Goal: Task Accomplishment & Management: Use online tool/utility

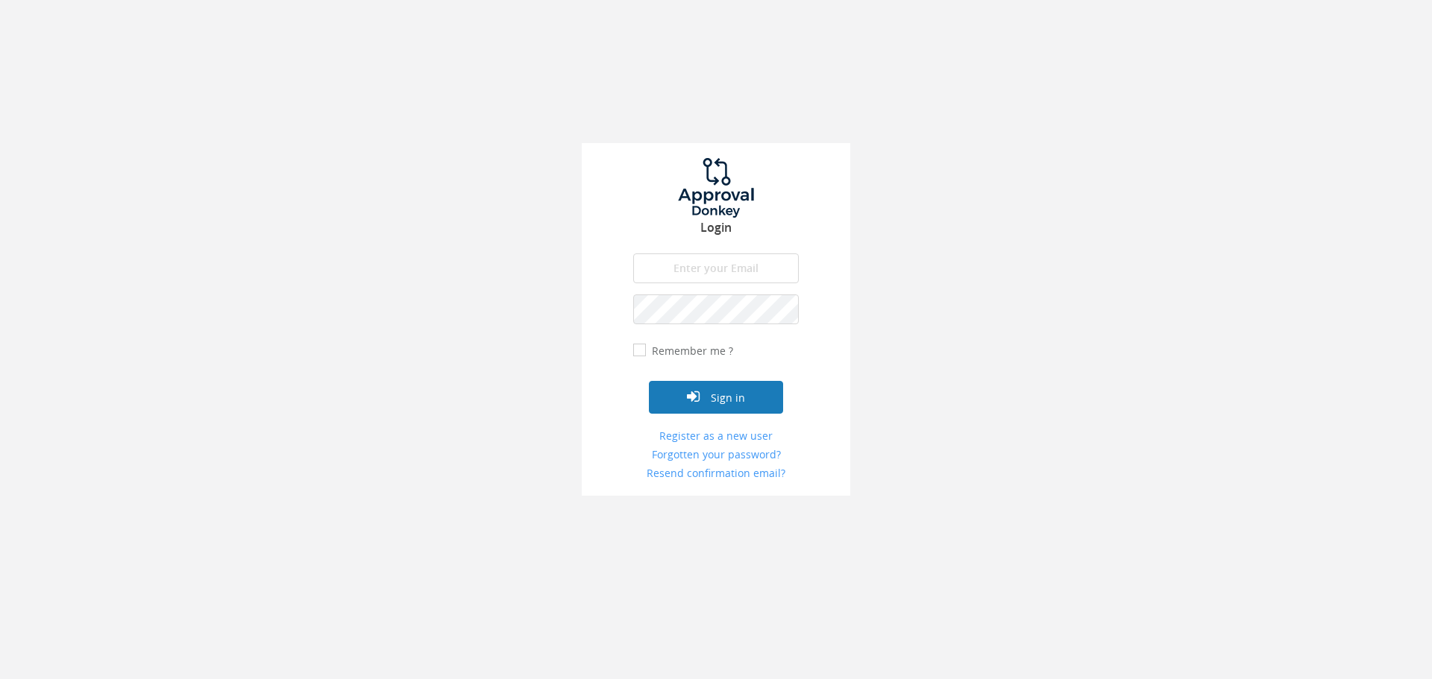
type input "[EMAIL_ADDRESS][DOMAIN_NAME]"
click at [753, 389] on button "Sign in" at bounding box center [716, 397] width 134 height 33
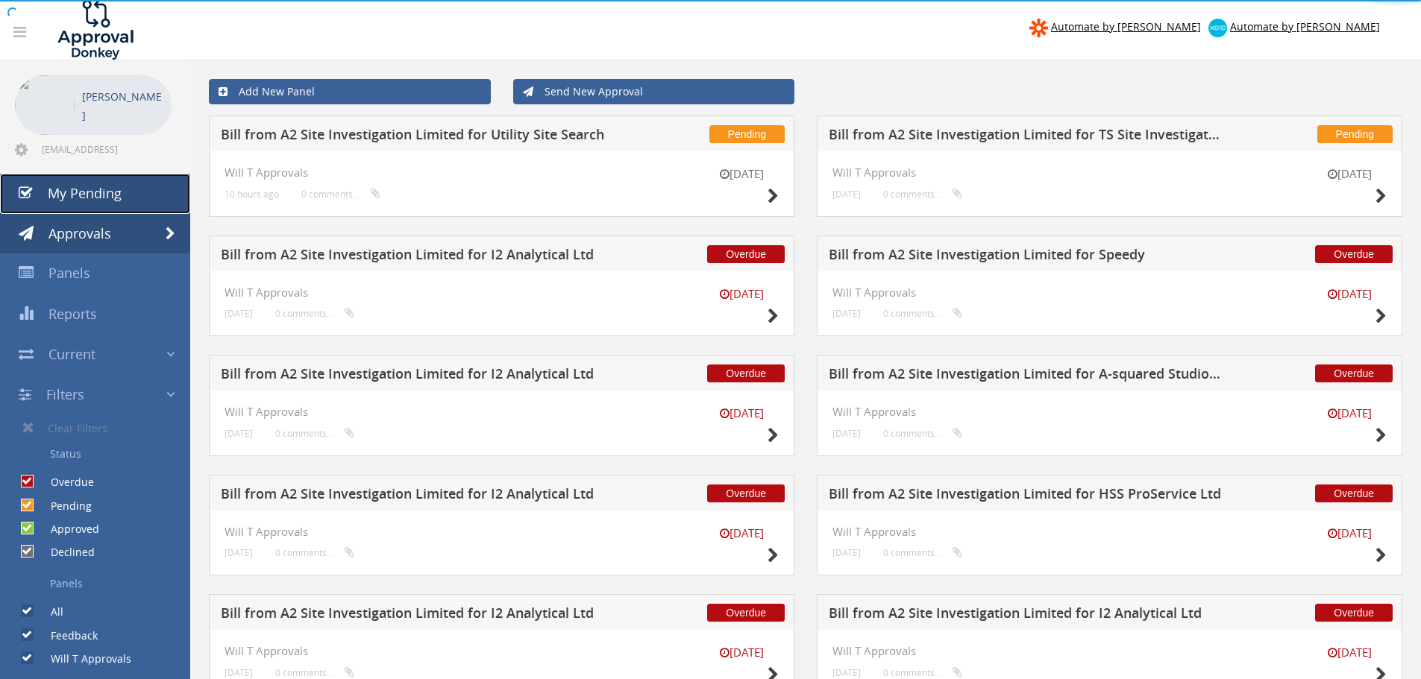
click at [93, 191] on span "My Pending" at bounding box center [85, 193] width 74 height 18
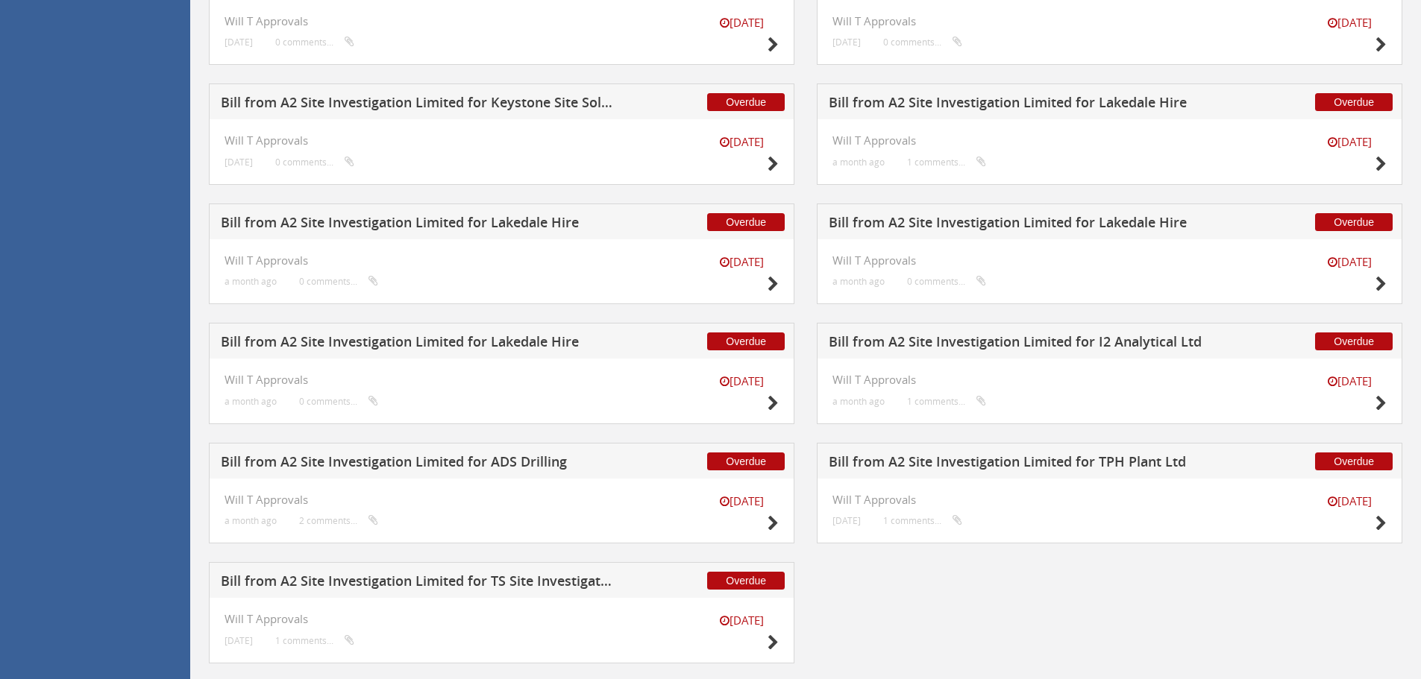
scroll to position [783, 0]
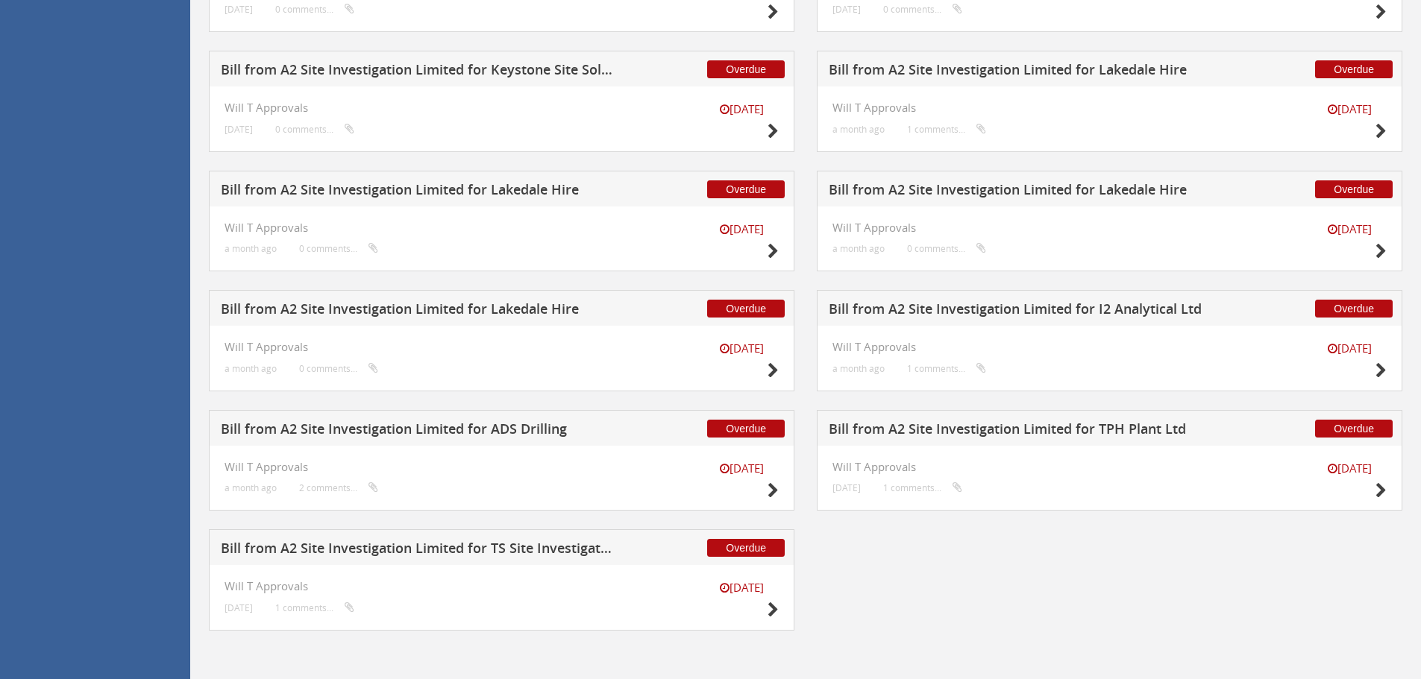
click at [506, 547] on h5 "Bill from A2 Site Investigation Limited for TS Site Investigation Ltd" at bounding box center [417, 550] width 393 height 19
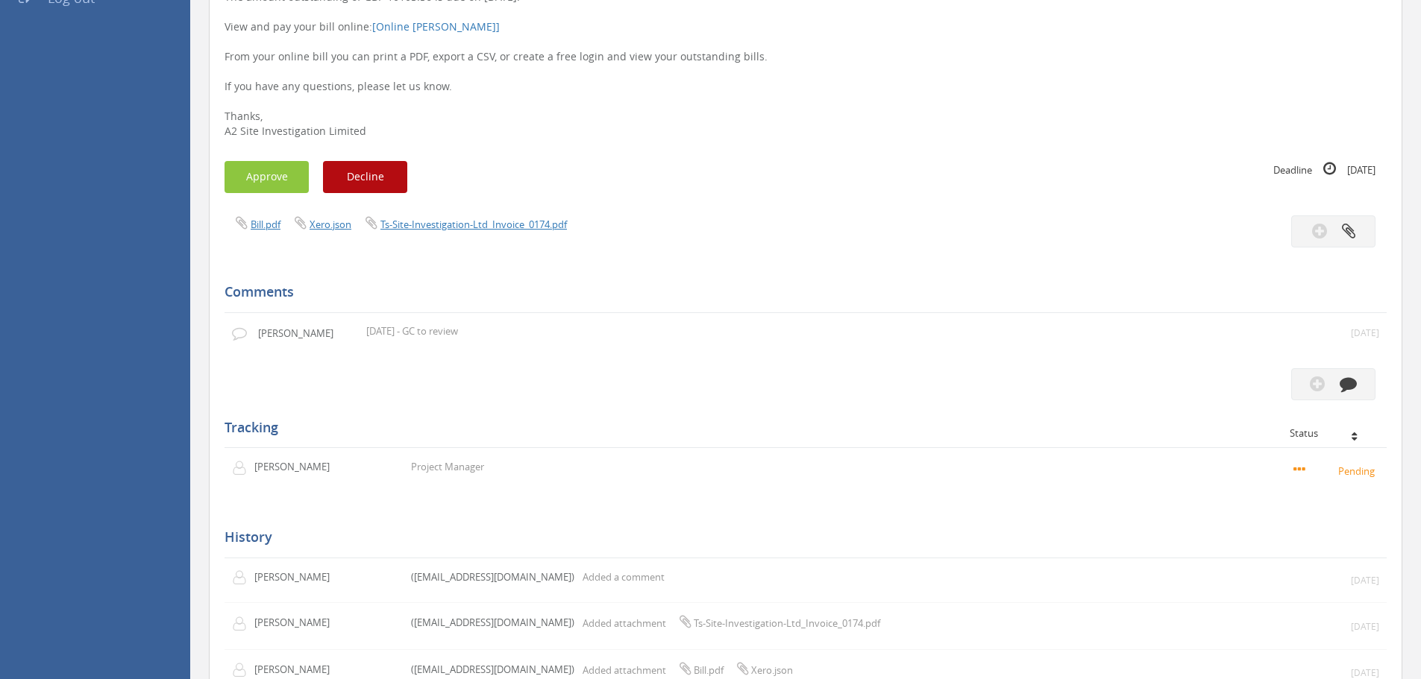
scroll to position [224, 0]
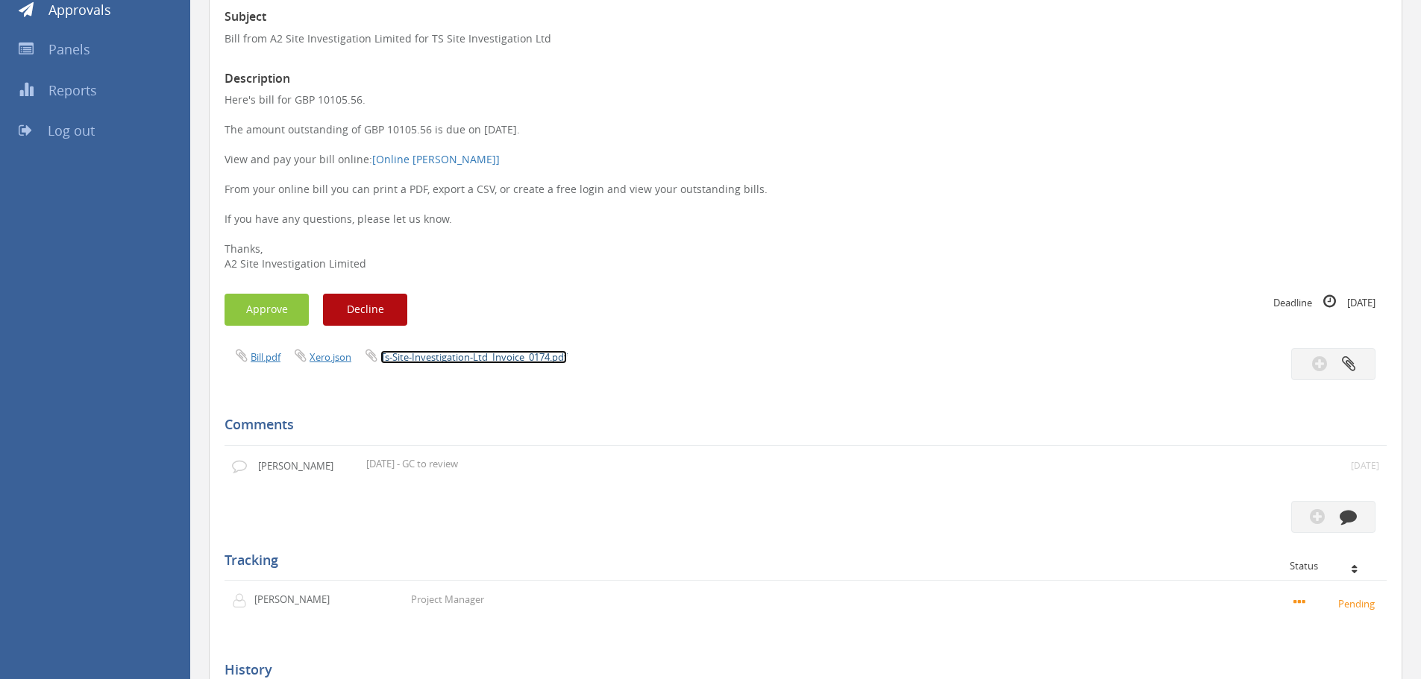
click at [488, 361] on link "Ts-Site-Investigation-Ltd_Invoice_0174.pdf" at bounding box center [473, 357] width 186 height 13
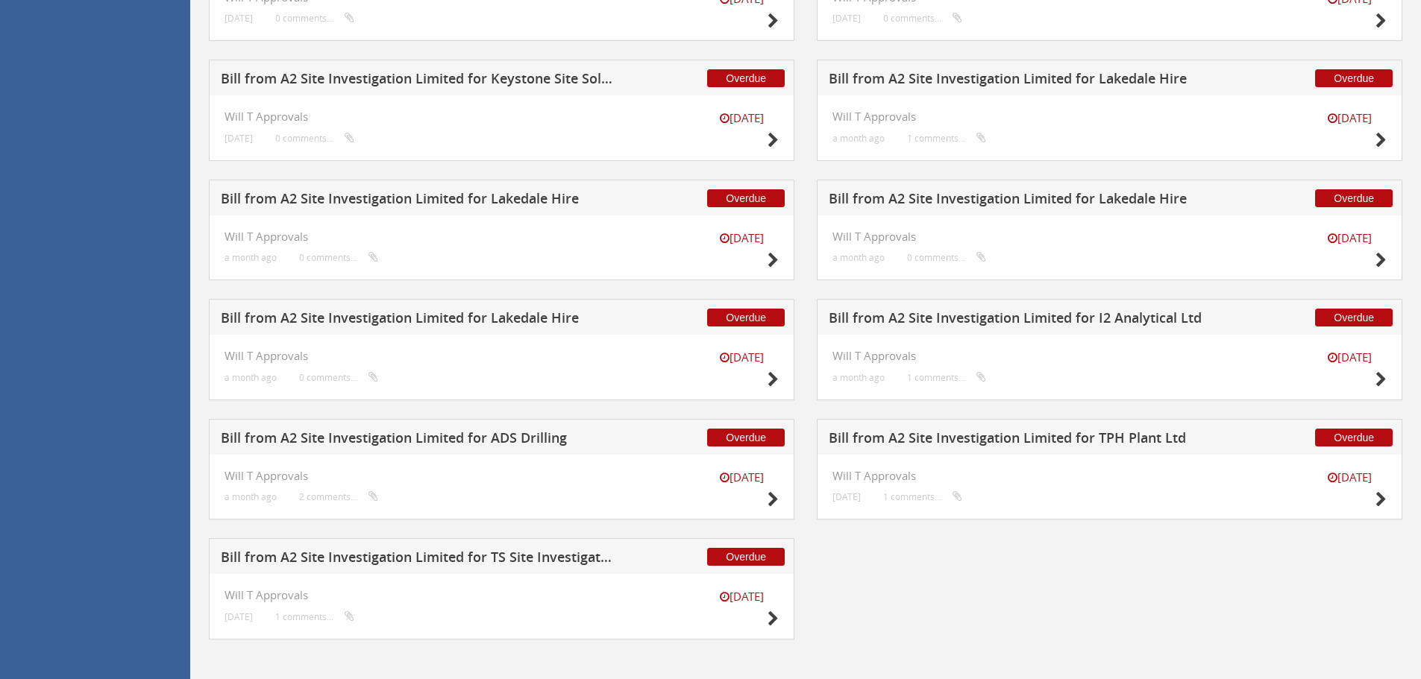
scroll to position [783, 0]
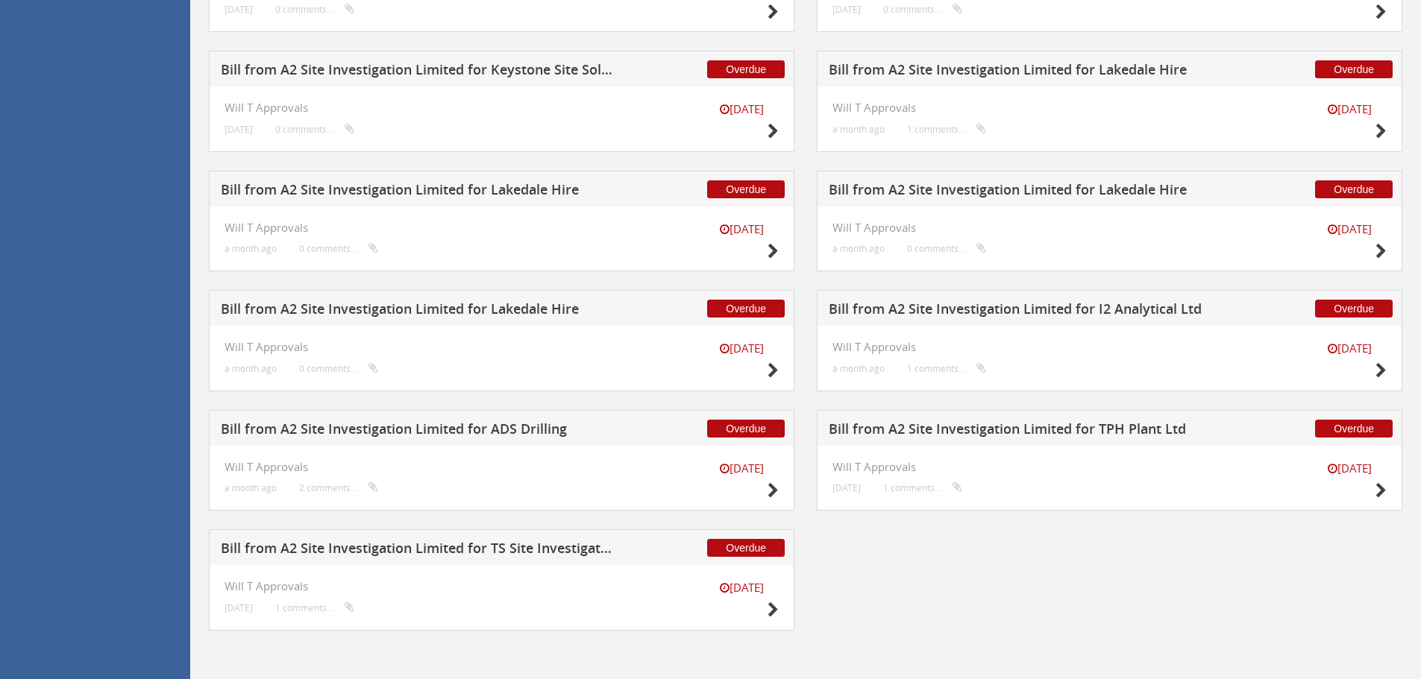
click at [1056, 433] on h5 "Bill from A2 Site Investigation Limited for TPH Plant Ltd" at bounding box center [1025, 431] width 393 height 19
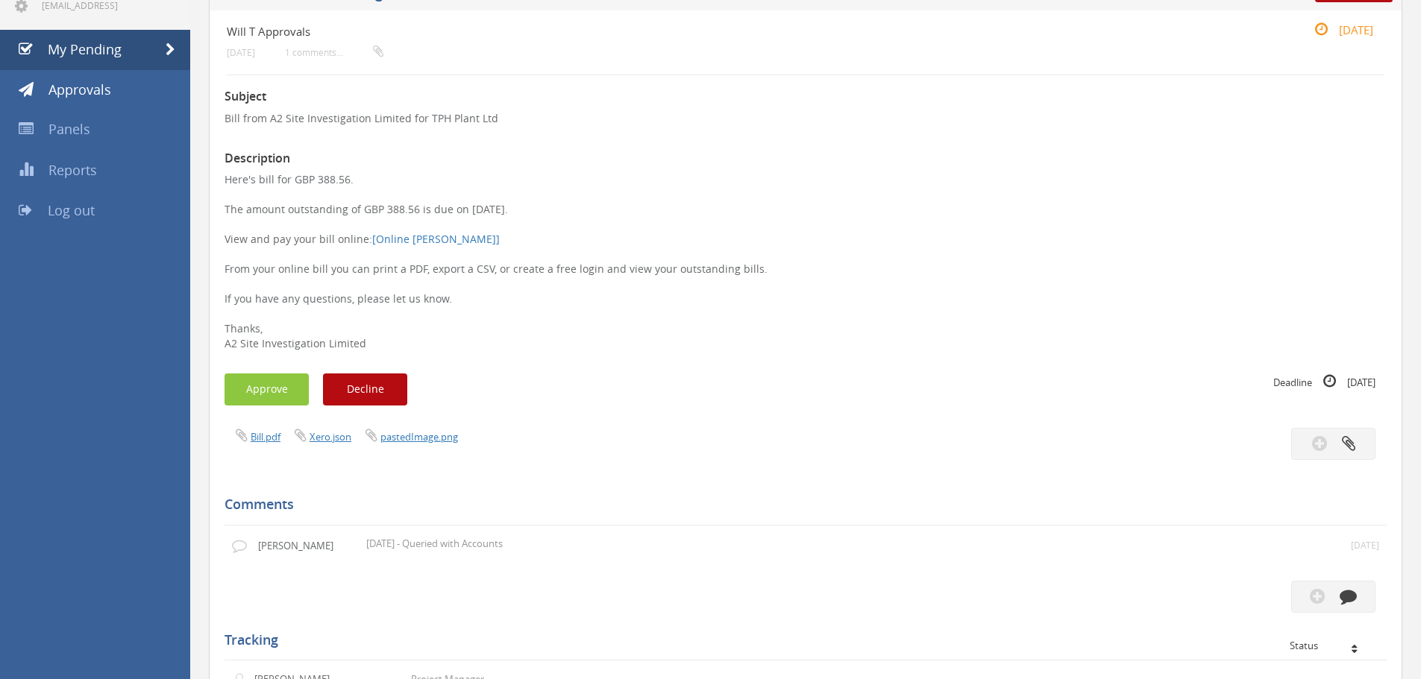
scroll to position [143, 0]
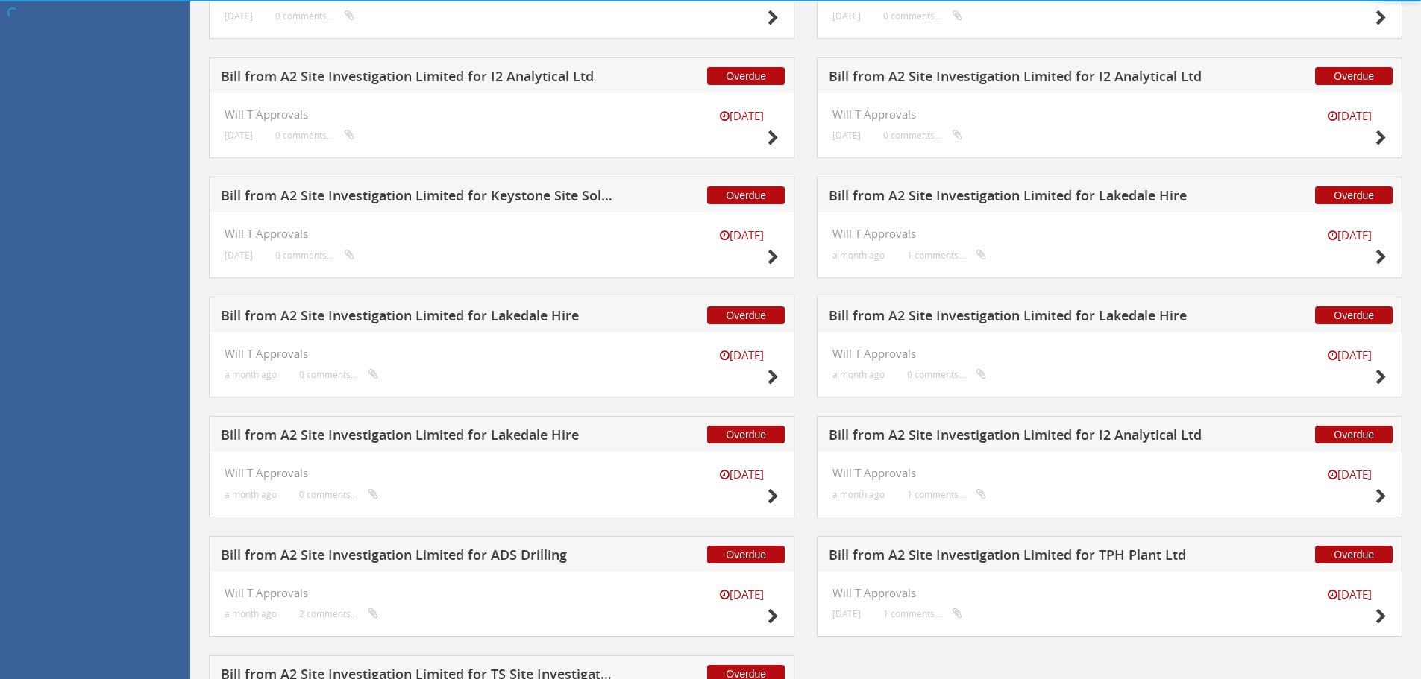
scroll to position [783, 0]
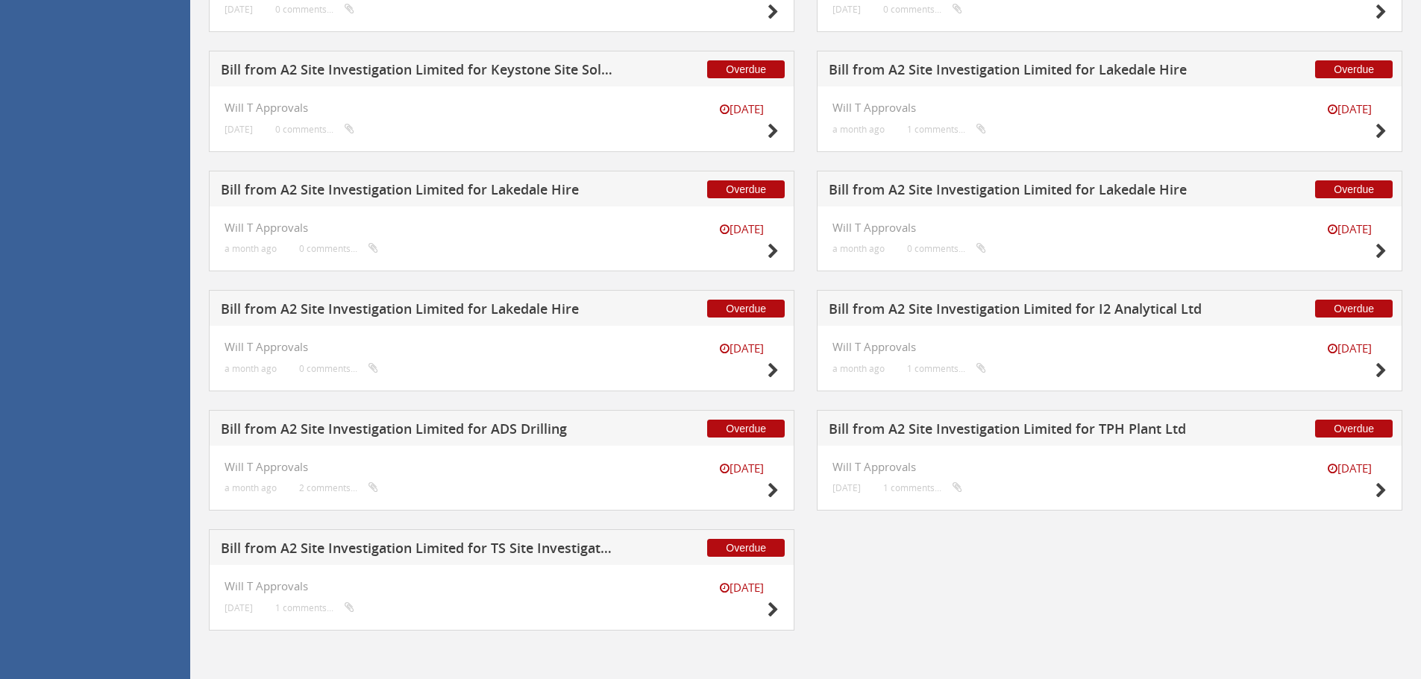
click at [529, 424] on h5 "Bill from A2 Site Investigation Limited for ADS Drilling" at bounding box center [417, 431] width 393 height 19
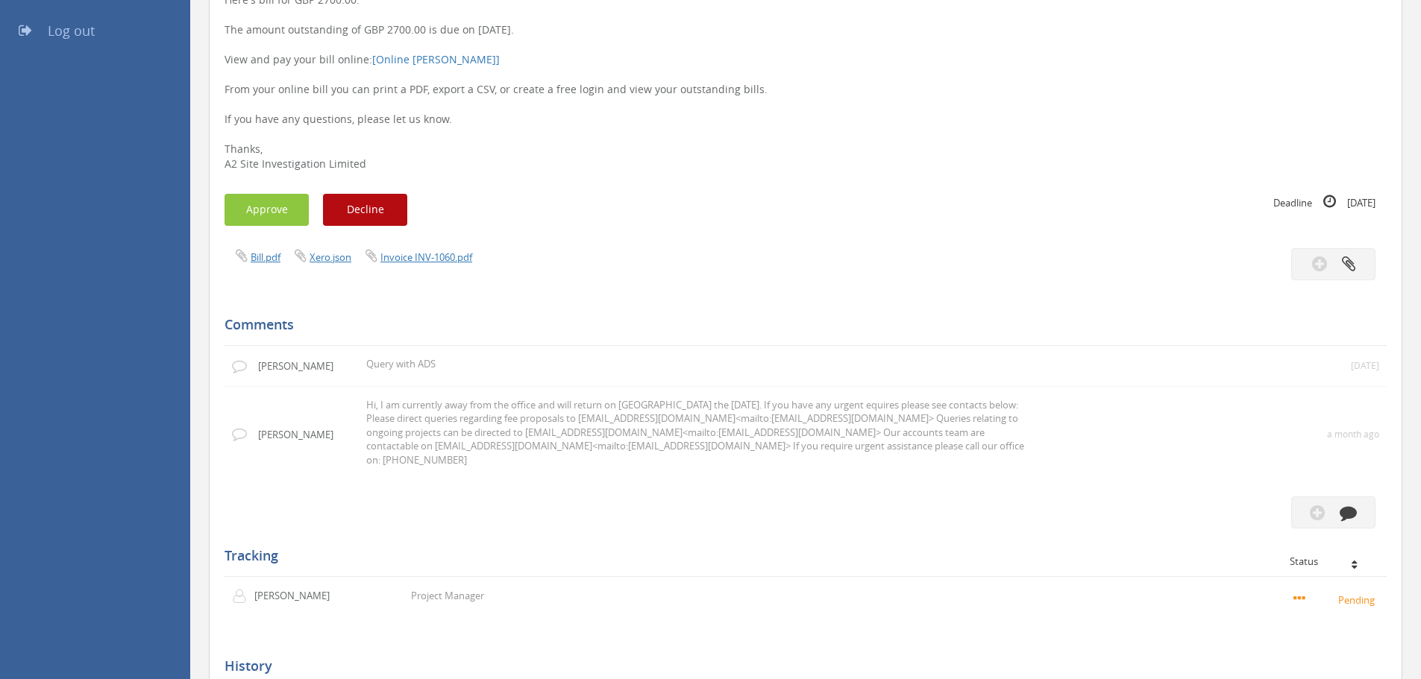
scroll to position [271, 0]
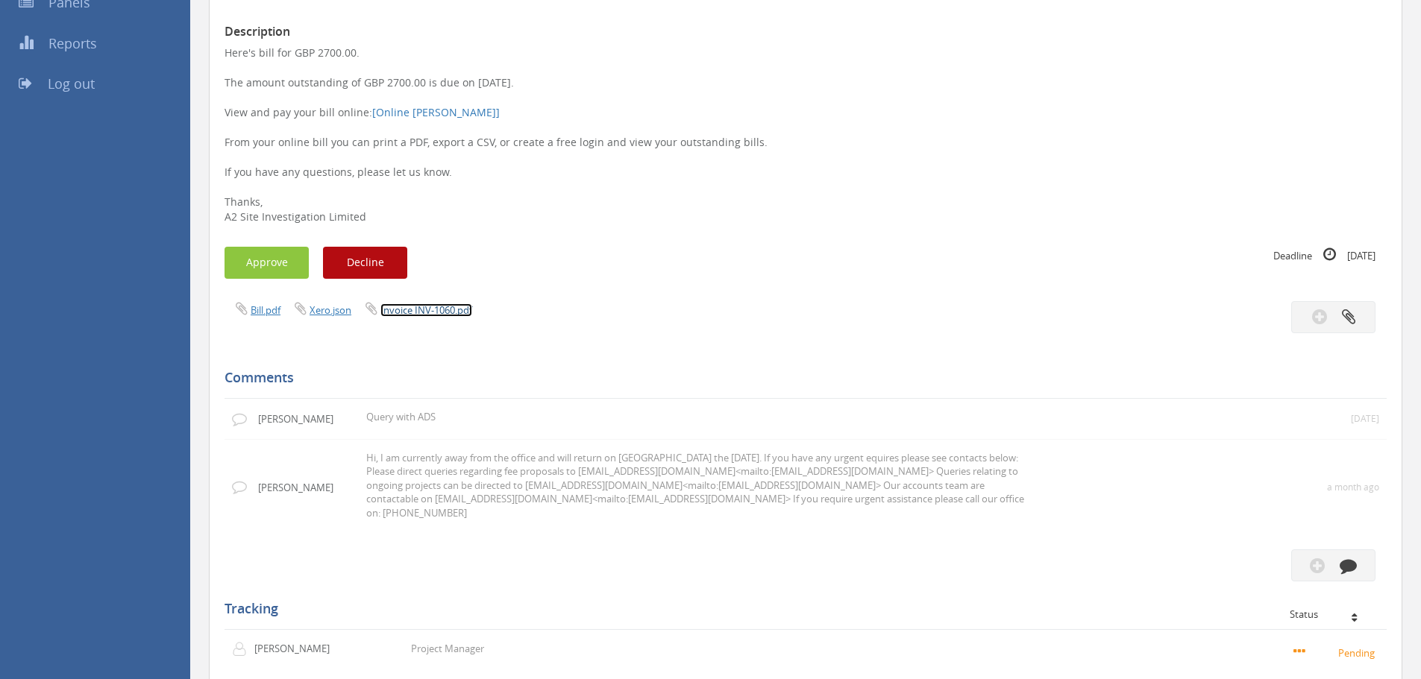
click at [446, 310] on link "Invoice INV-1060.pdf" at bounding box center [426, 310] width 92 height 13
click at [269, 258] on button "Approve" at bounding box center [266, 263] width 84 height 32
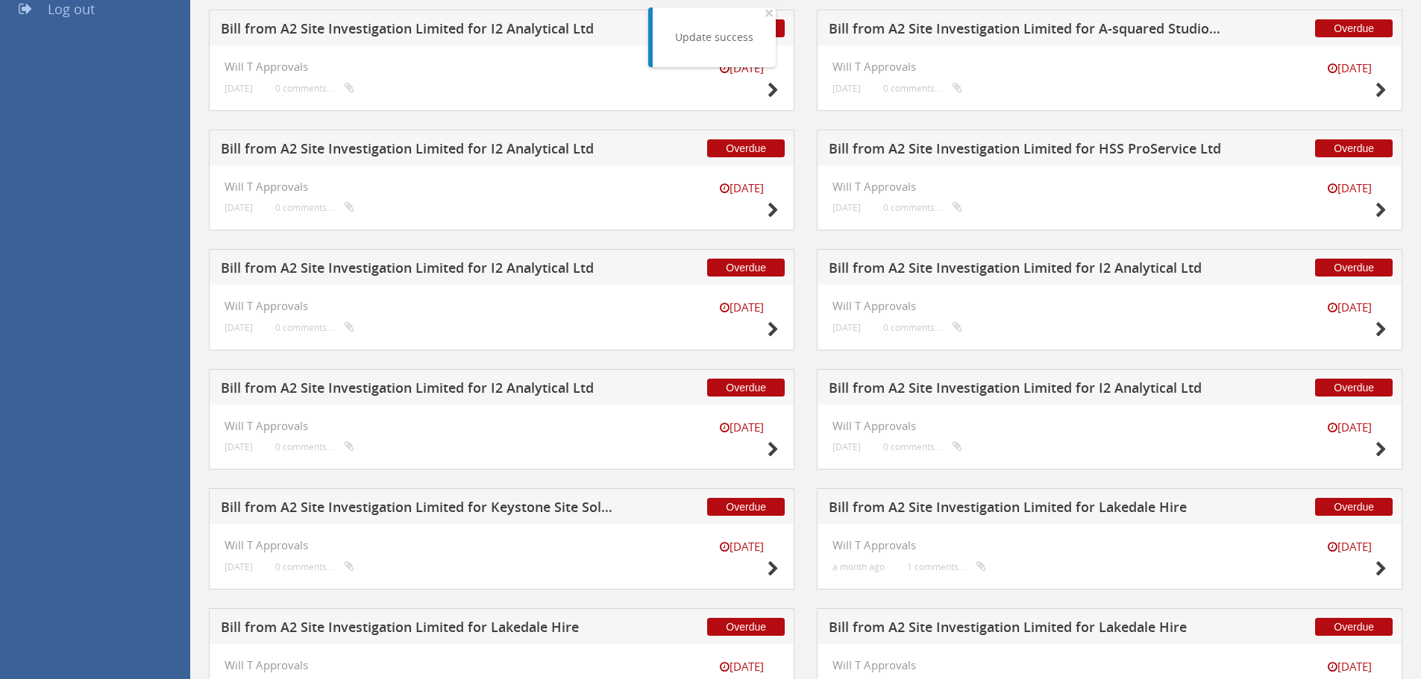
scroll to position [663, 0]
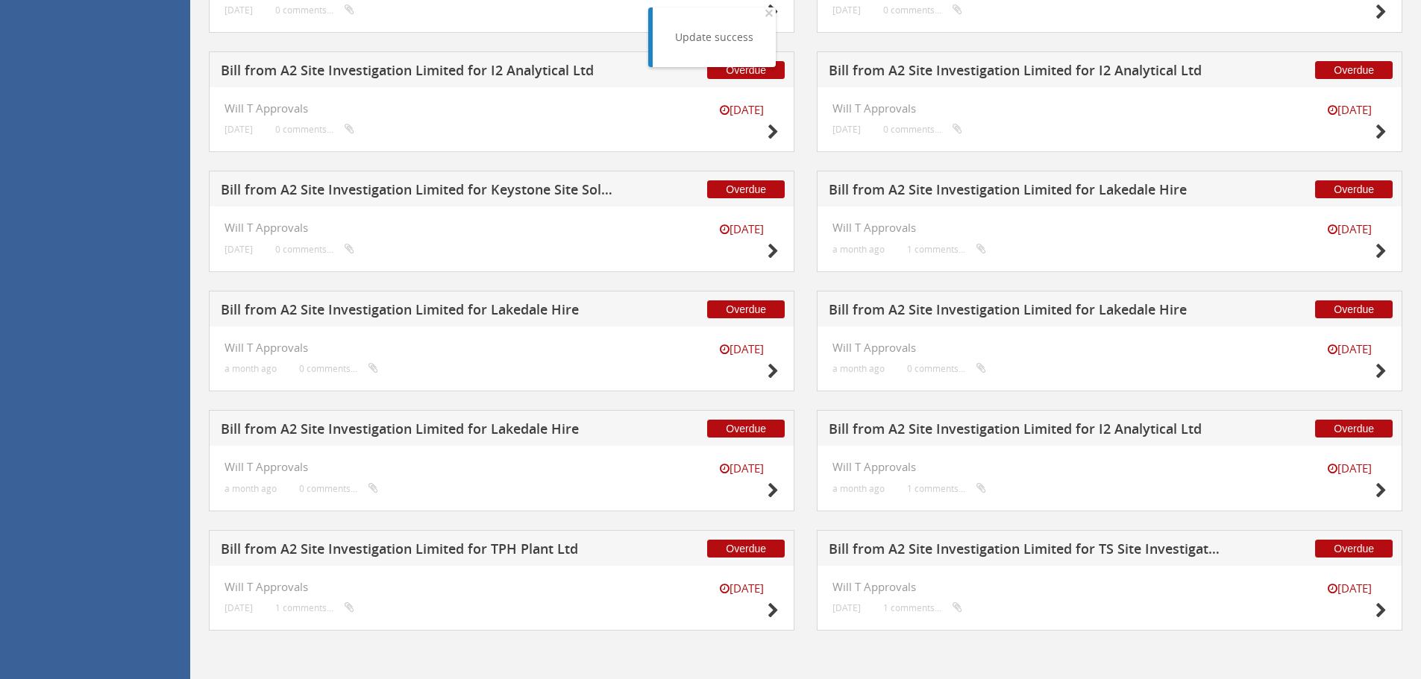
click at [526, 426] on h5 "Bill from A2 Site Investigation Limited for Lakedale Hire" at bounding box center [417, 431] width 393 height 19
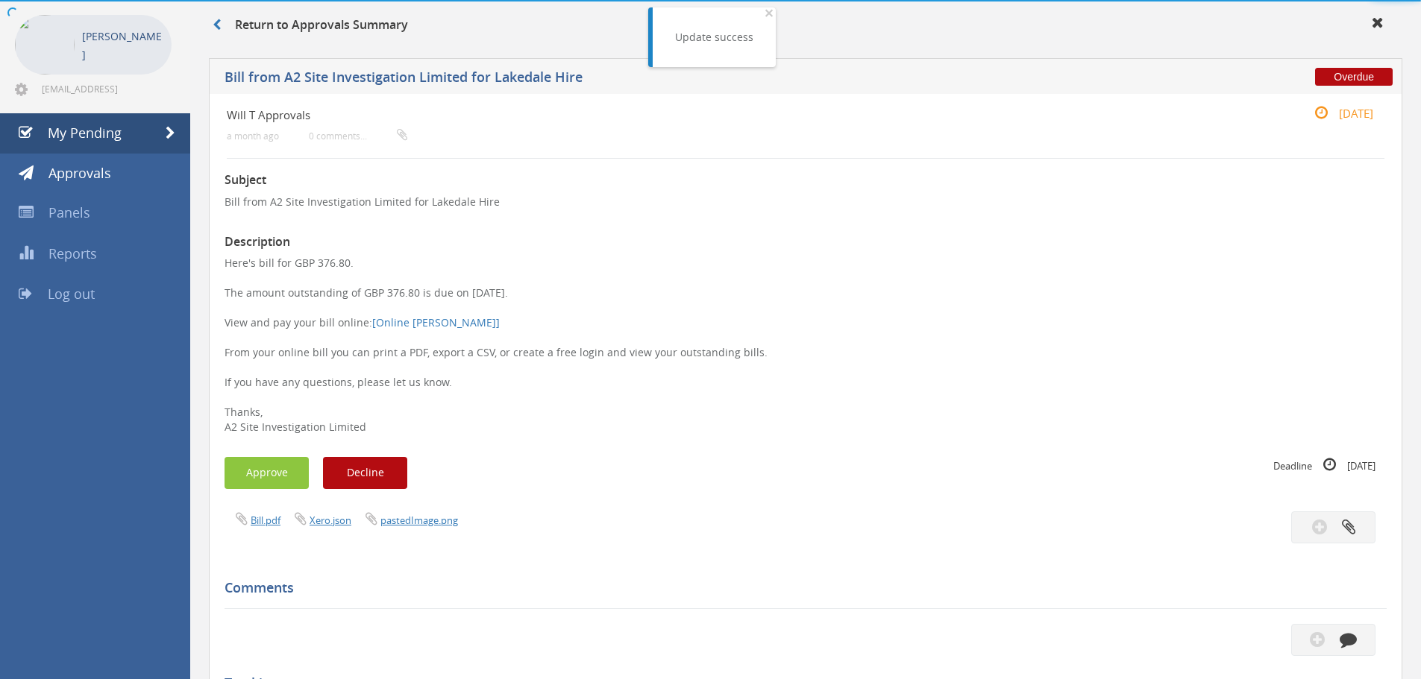
scroll to position [431, 0]
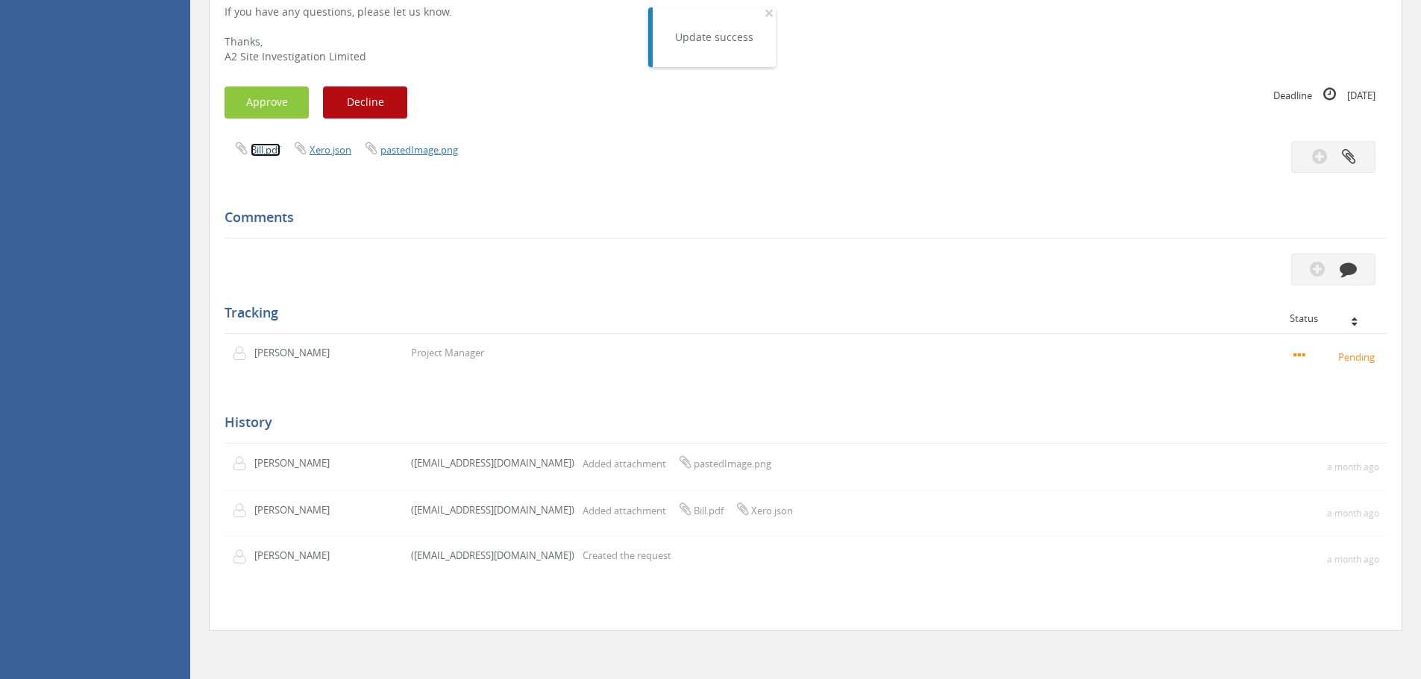
click at [257, 154] on link "Bill.pdf" at bounding box center [266, 149] width 30 height 13
click at [657, 310] on h5 "Tracking Status" at bounding box center [799, 313] width 1151 height 15
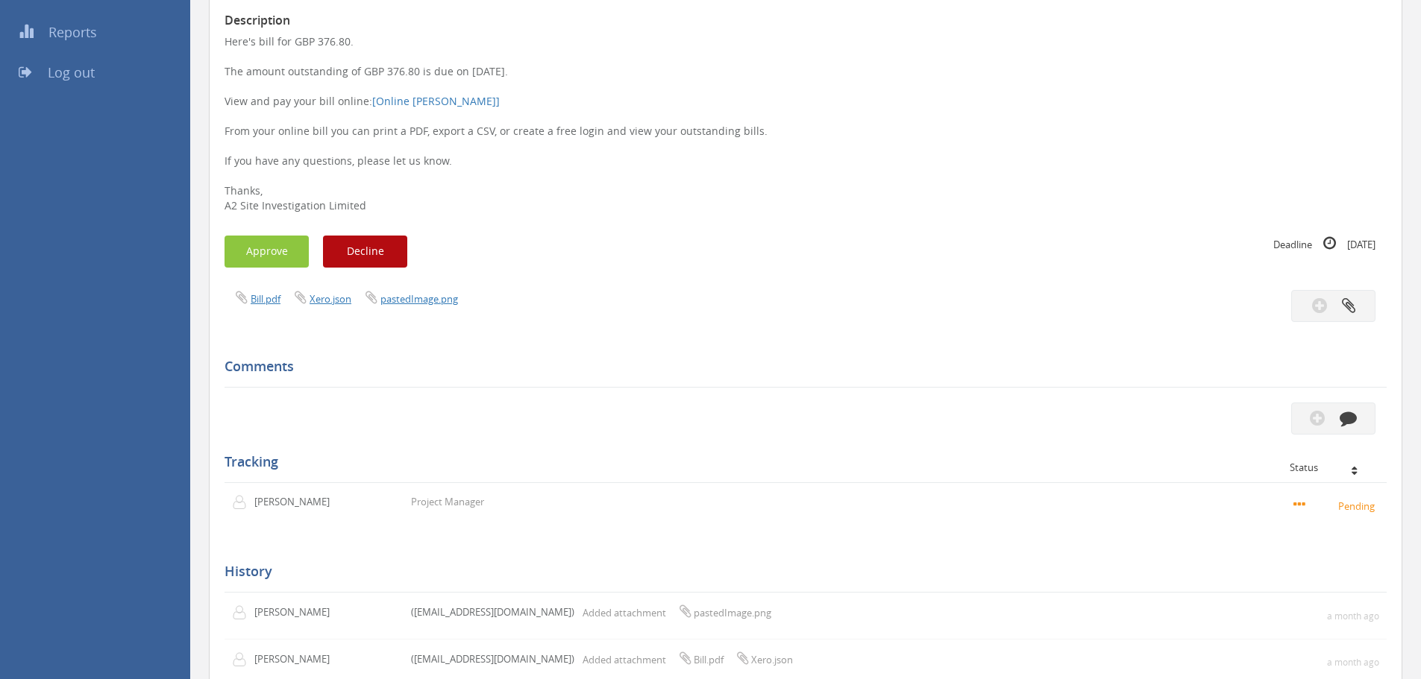
scroll to position [58, 0]
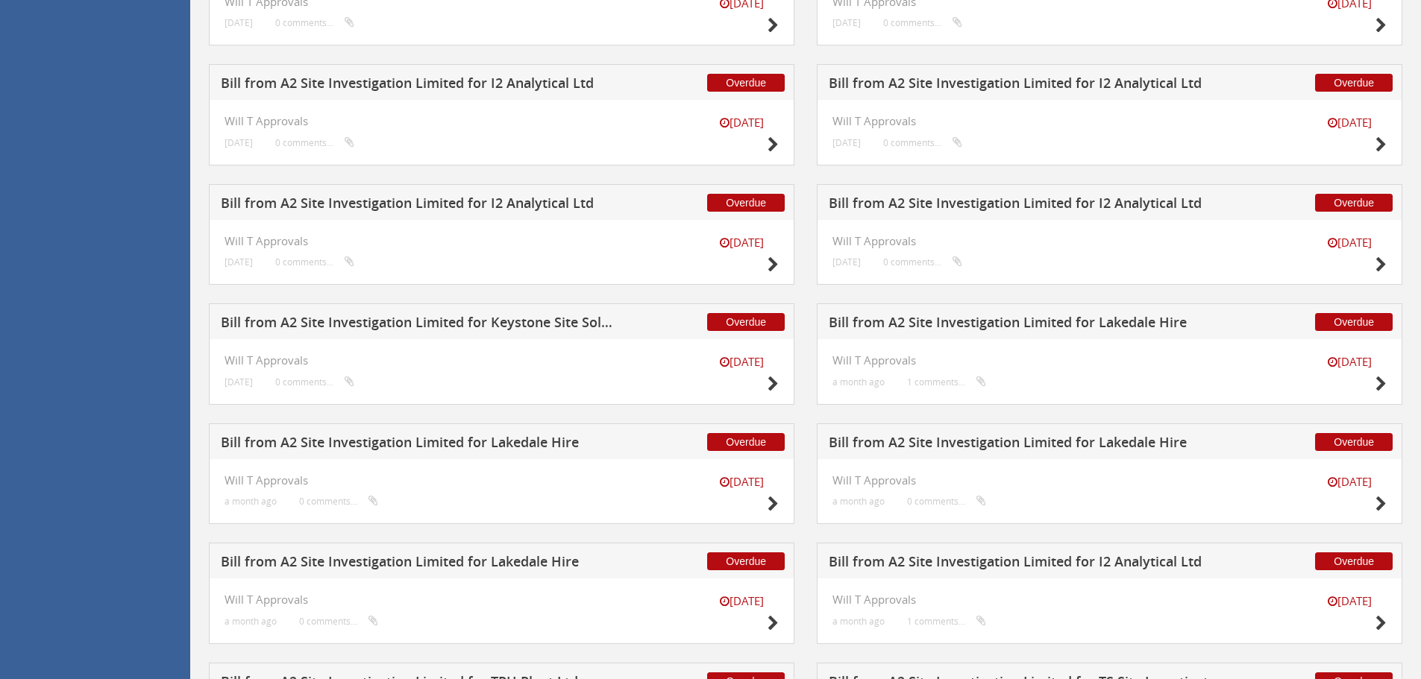
scroll to position [663, 0]
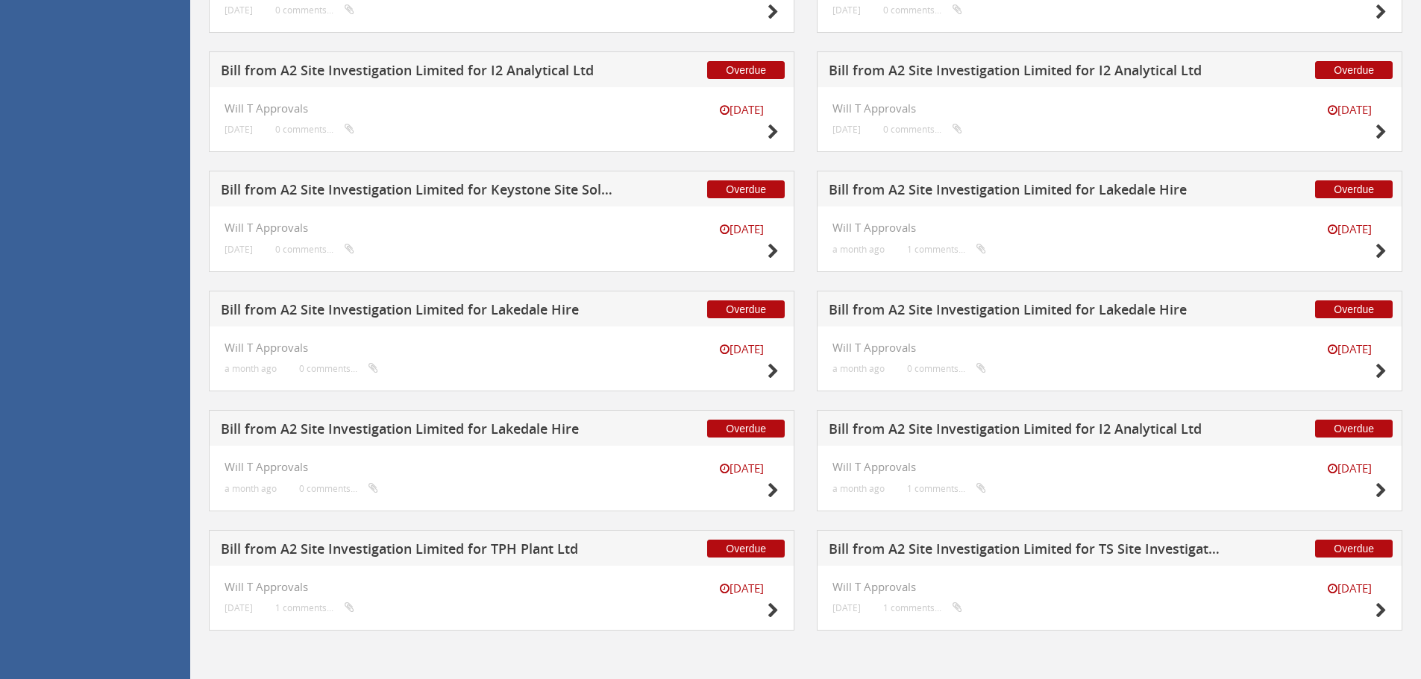
click at [944, 429] on h5 "Bill from A2 Site Investigation Limited for I2 Analytical Ltd" at bounding box center [1025, 431] width 393 height 19
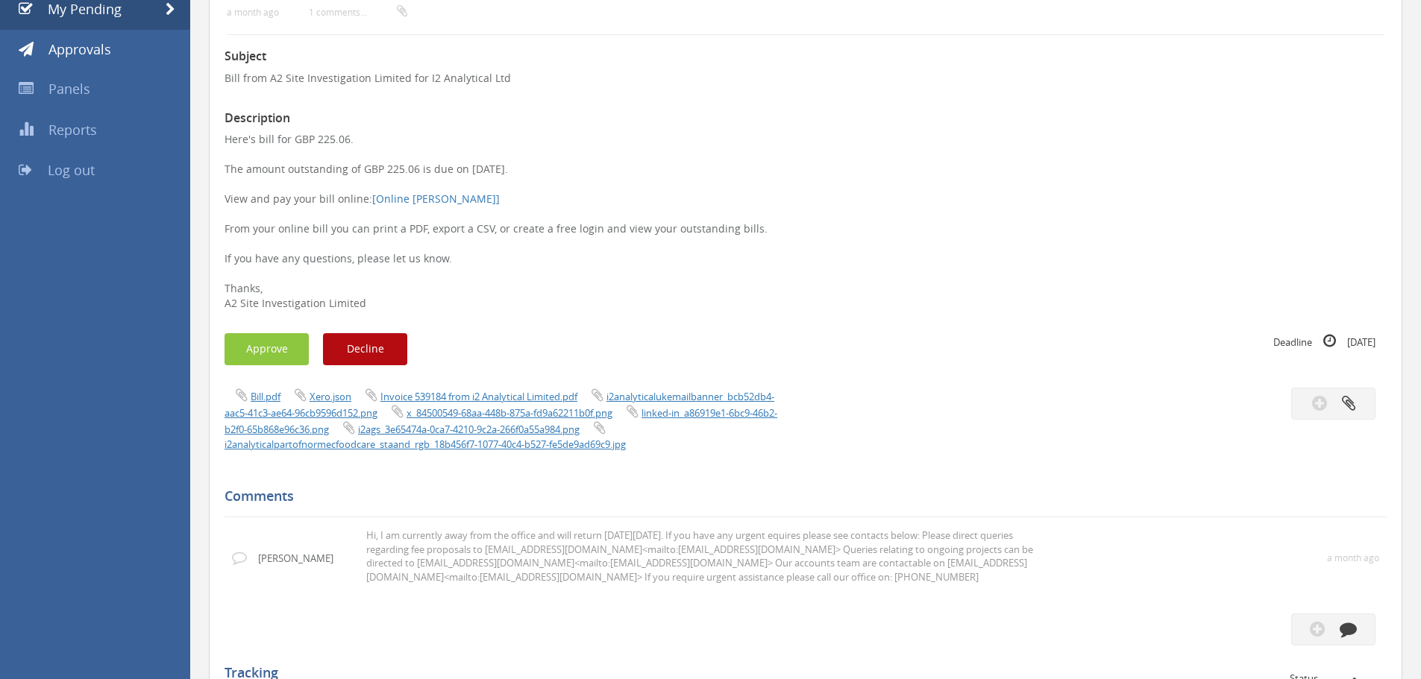
scroll to position [183, 0]
click at [502, 395] on link "Invoice 539184 from i2 Analytical Limited.pdf" at bounding box center [478, 398] width 197 height 13
click at [256, 342] on button "Approve" at bounding box center [266, 351] width 84 height 32
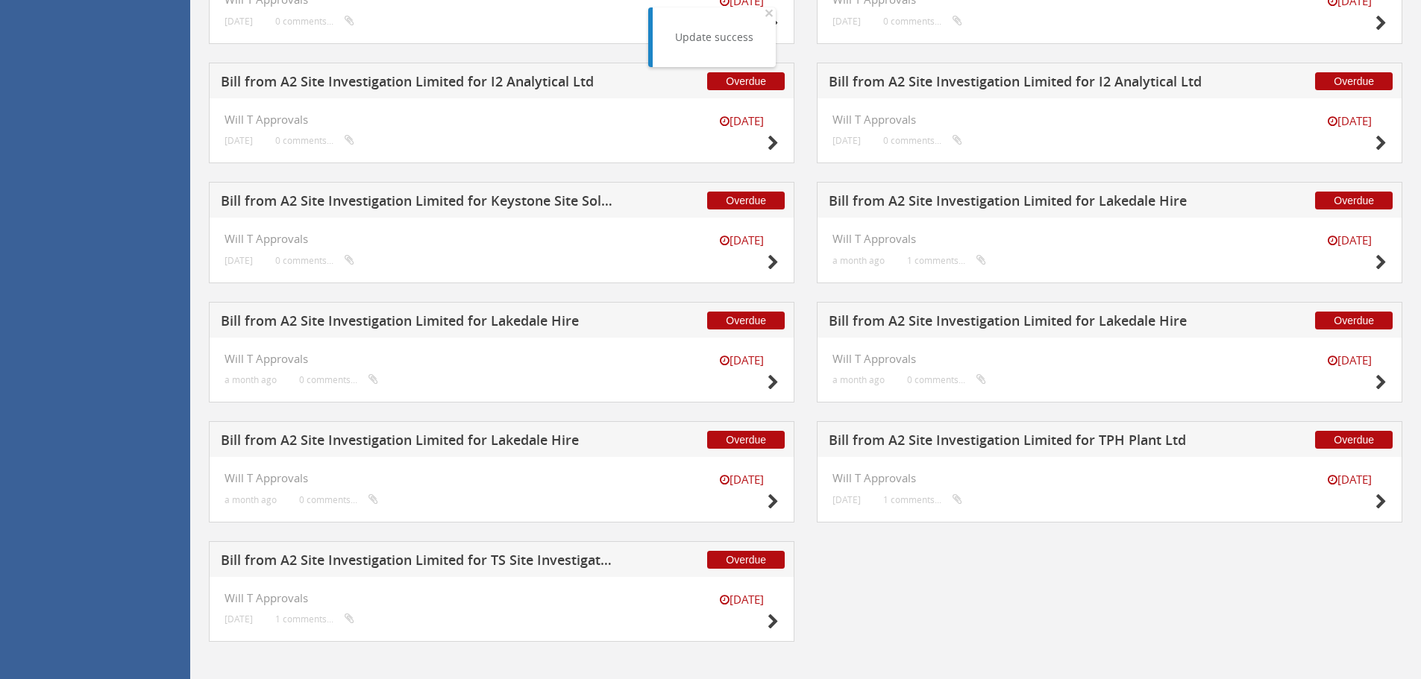
scroll to position [663, 0]
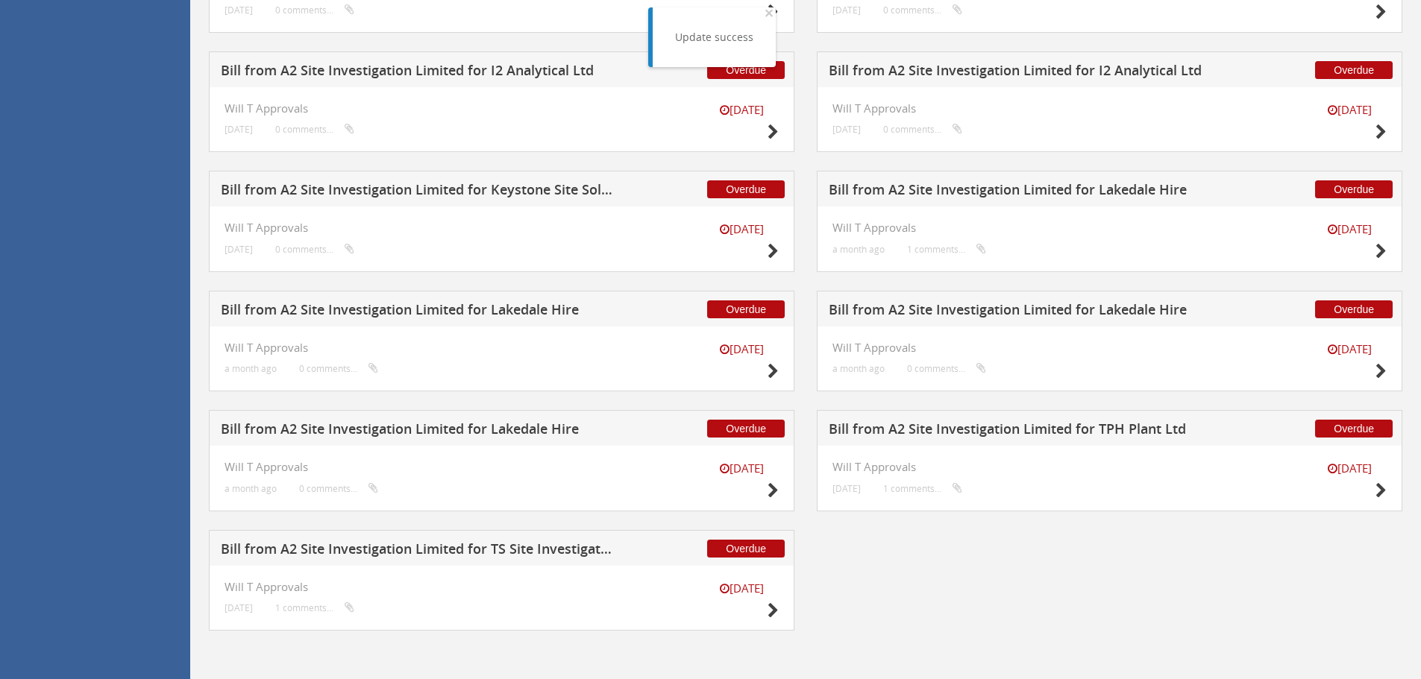
click at [999, 187] on h5 "Bill from A2 Site Investigation Limited for Lakedale Hire" at bounding box center [1025, 192] width 393 height 19
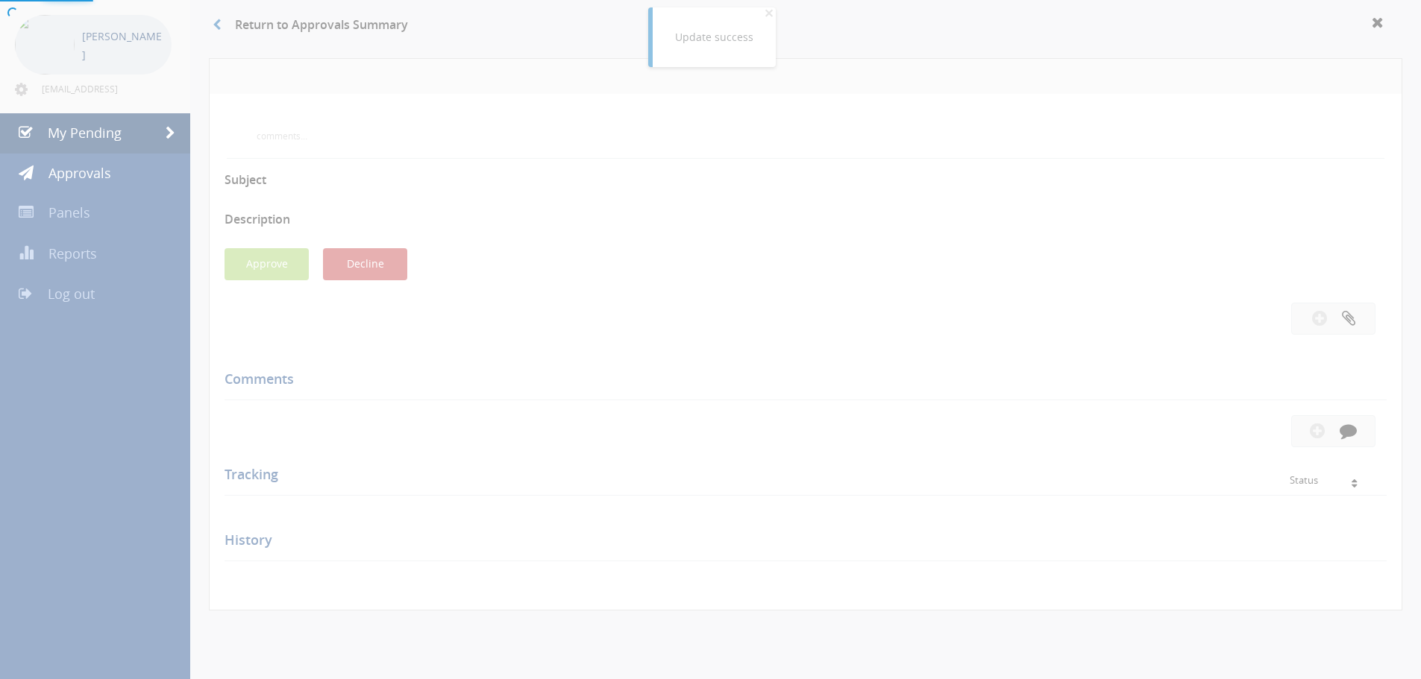
scroll to position [516, 0]
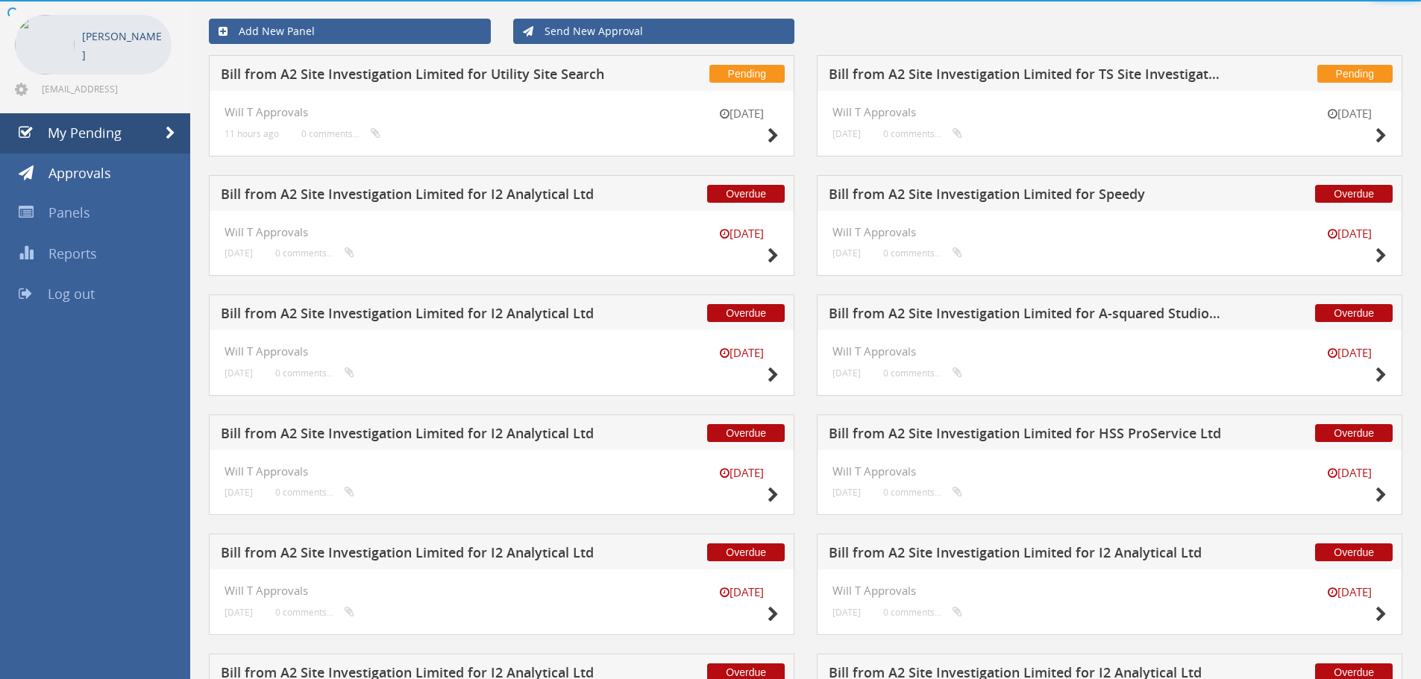
scroll to position [663, 0]
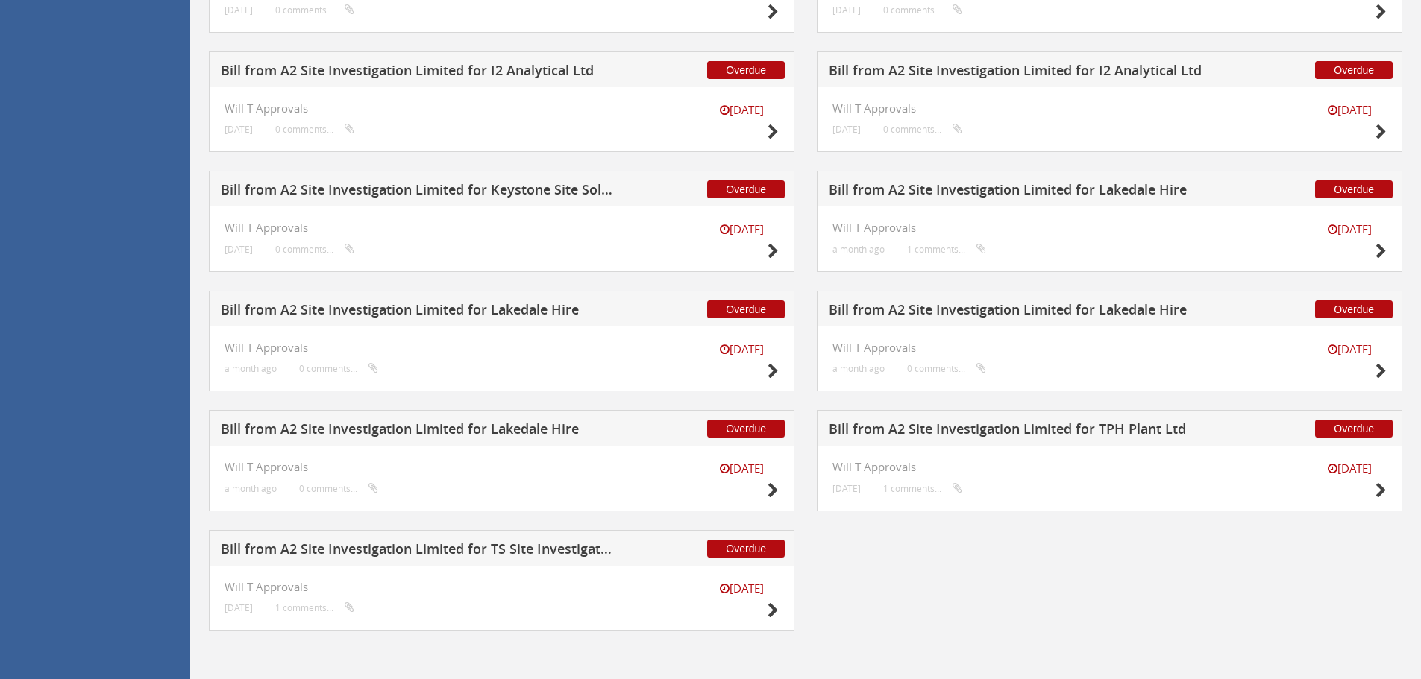
click at [474, 194] on h5 "Bill from A2 Site Investigation Limited for Keystone Site Solutions" at bounding box center [417, 192] width 393 height 19
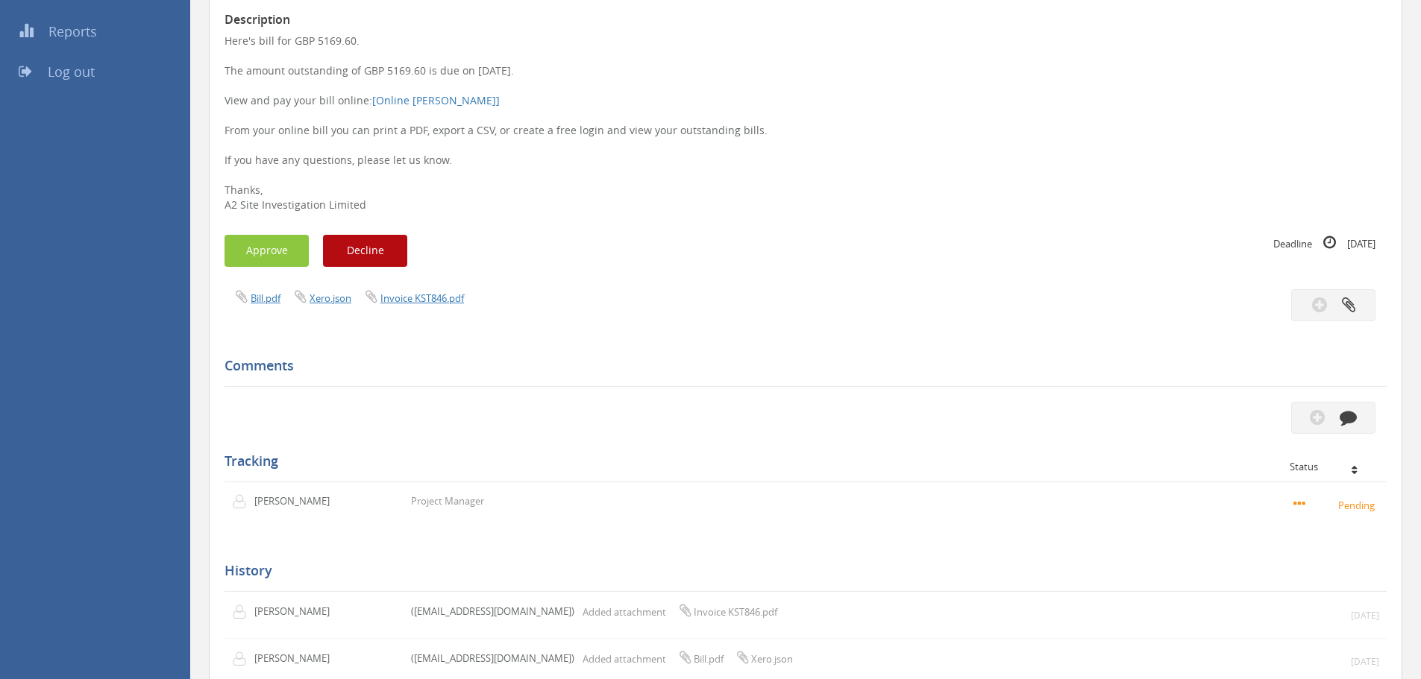
scroll to position [282, 0]
click at [460, 299] on link "Invoice KST846.pdf" at bounding box center [422, 298] width 84 height 13
click at [242, 253] on button "Approve" at bounding box center [266, 252] width 84 height 32
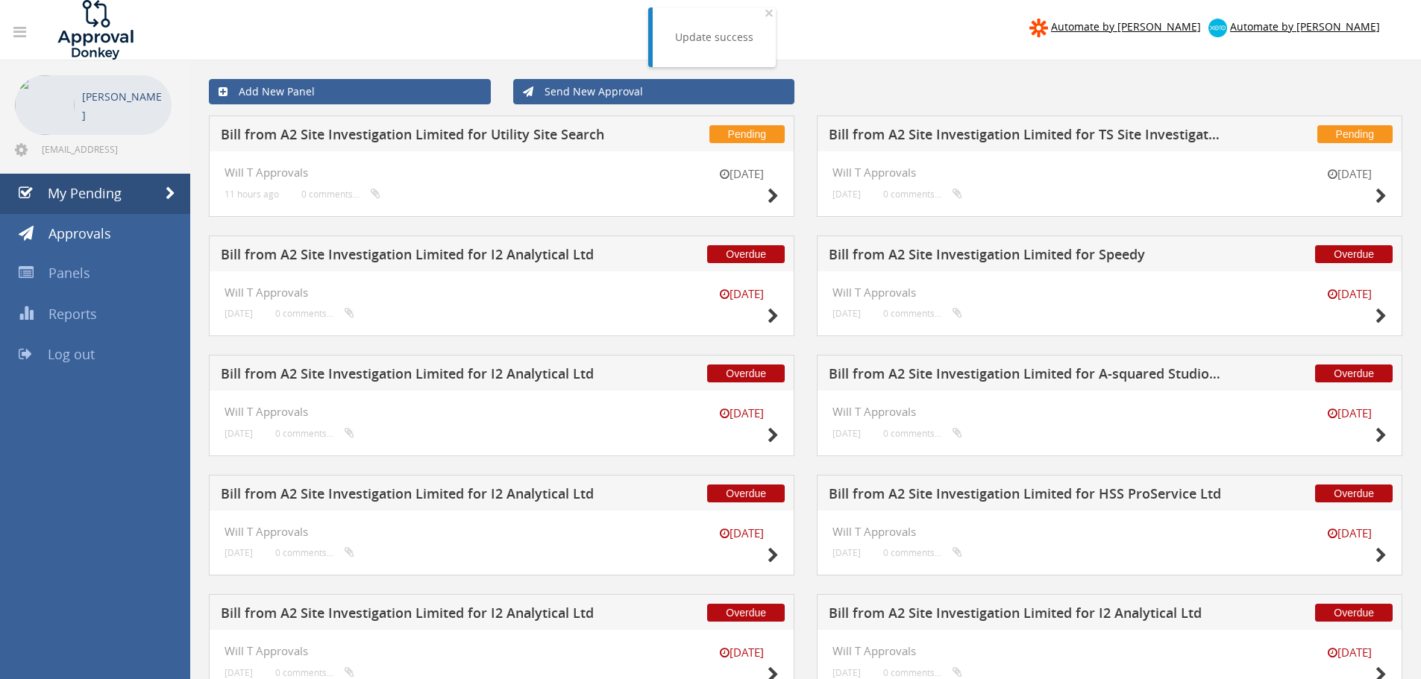
click at [539, 139] on h5 "Bill from A2 Site Investigation Limited for Utility Site Search" at bounding box center [417, 137] width 393 height 19
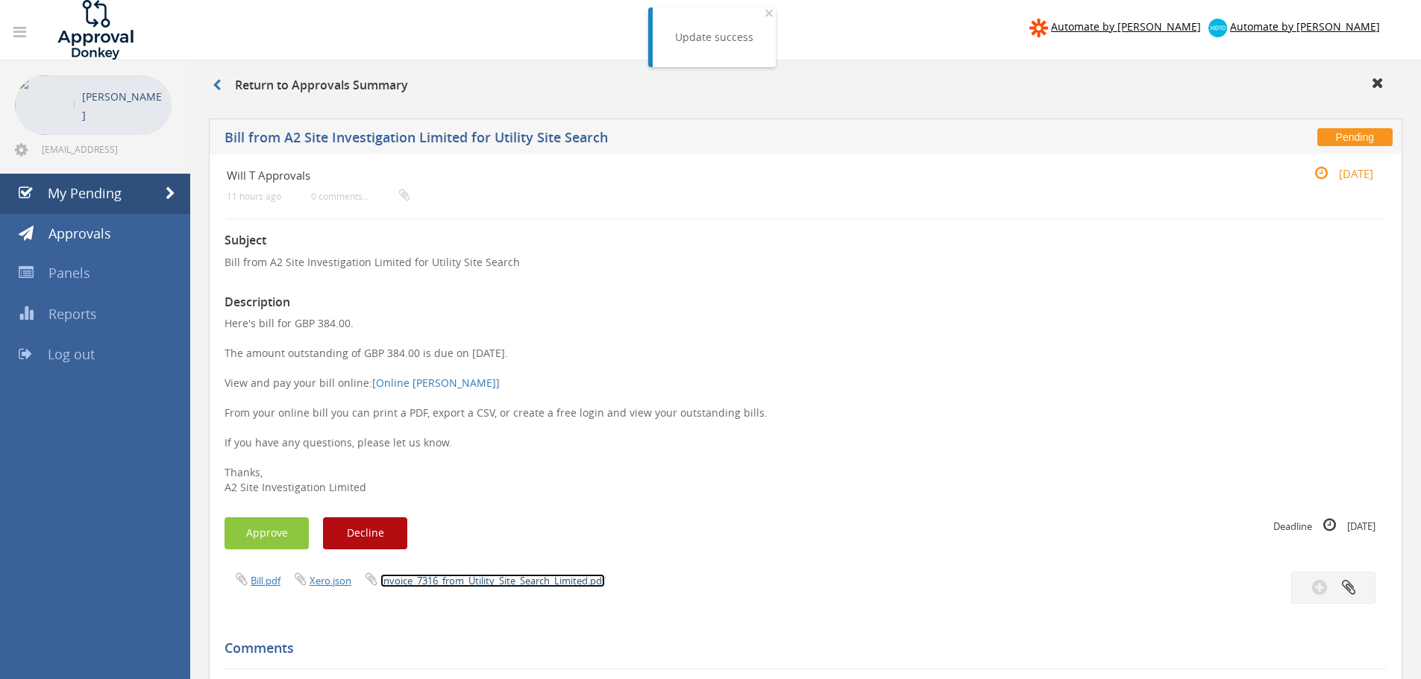
click at [482, 581] on link "Invoice_7316_from_Utility_Site_Search_Limited.pdf" at bounding box center [492, 580] width 224 height 13
click at [280, 531] on button "Approve" at bounding box center [266, 534] width 84 height 32
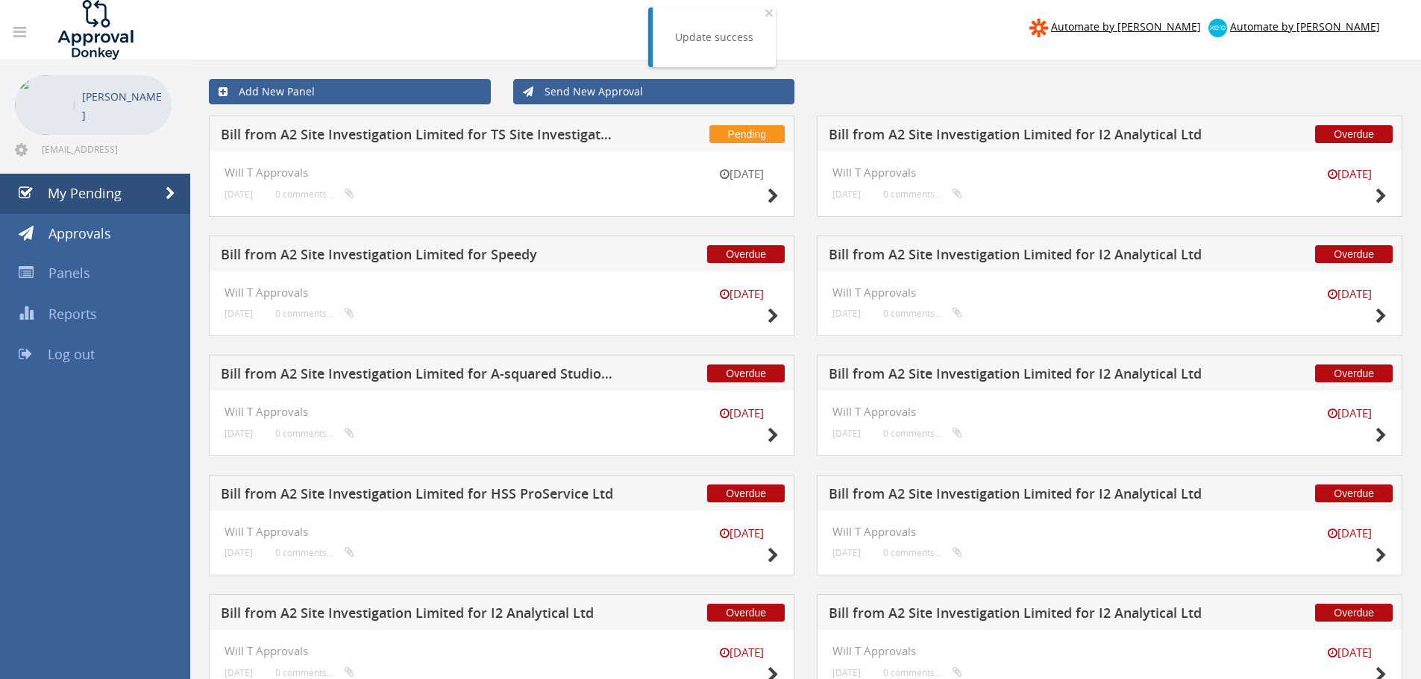
click at [543, 142] on h5 "Bill from A2 Site Investigation Limited for TS Site Investigation Ltd" at bounding box center [417, 137] width 393 height 19
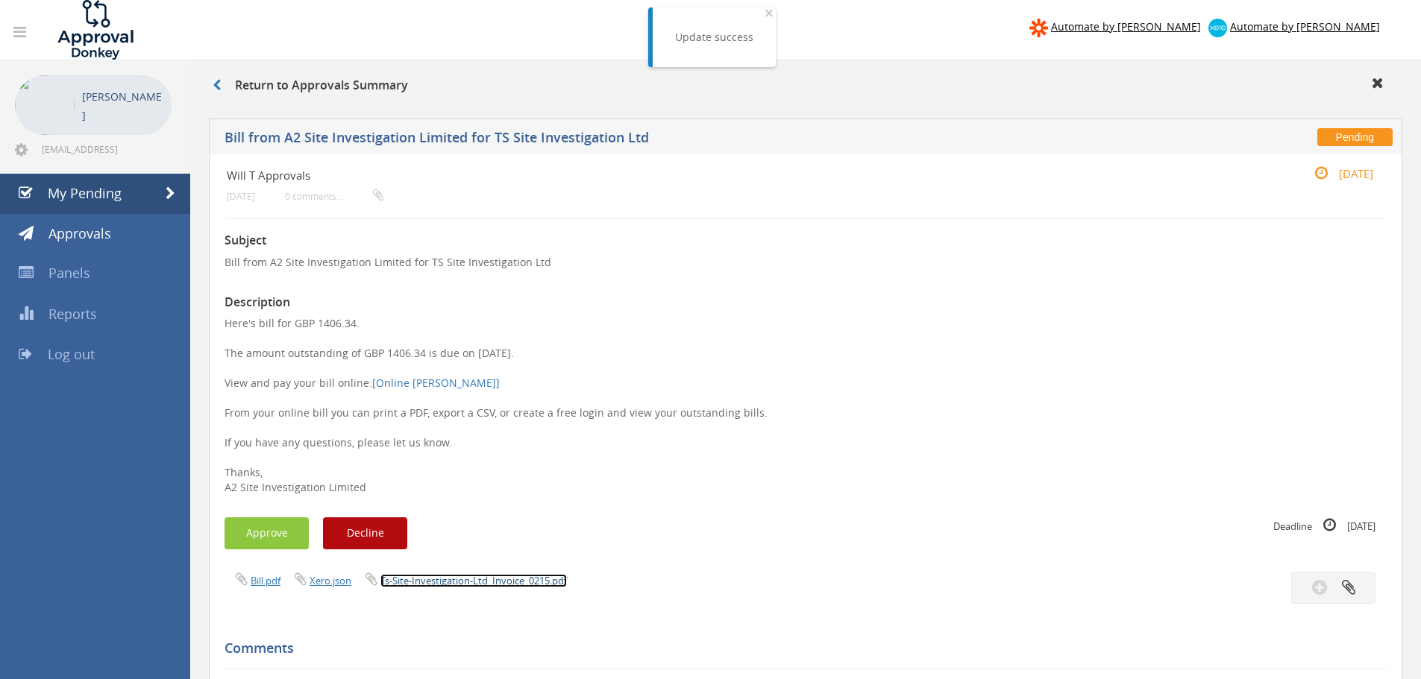
click at [494, 582] on link "Ts-Site-Investigation-Ltd_Invoice_0215.pdf" at bounding box center [473, 580] width 186 height 13
click at [263, 524] on button "Approve" at bounding box center [266, 534] width 84 height 32
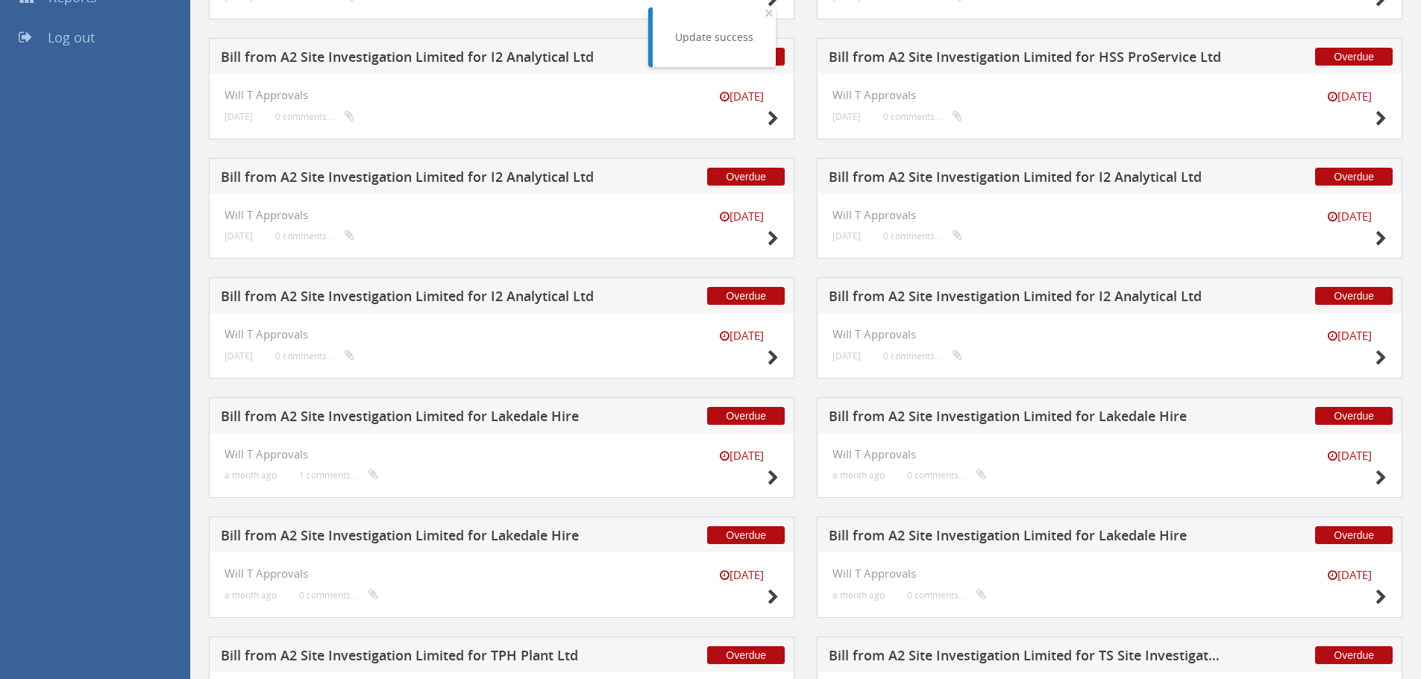
scroll to position [349, 0]
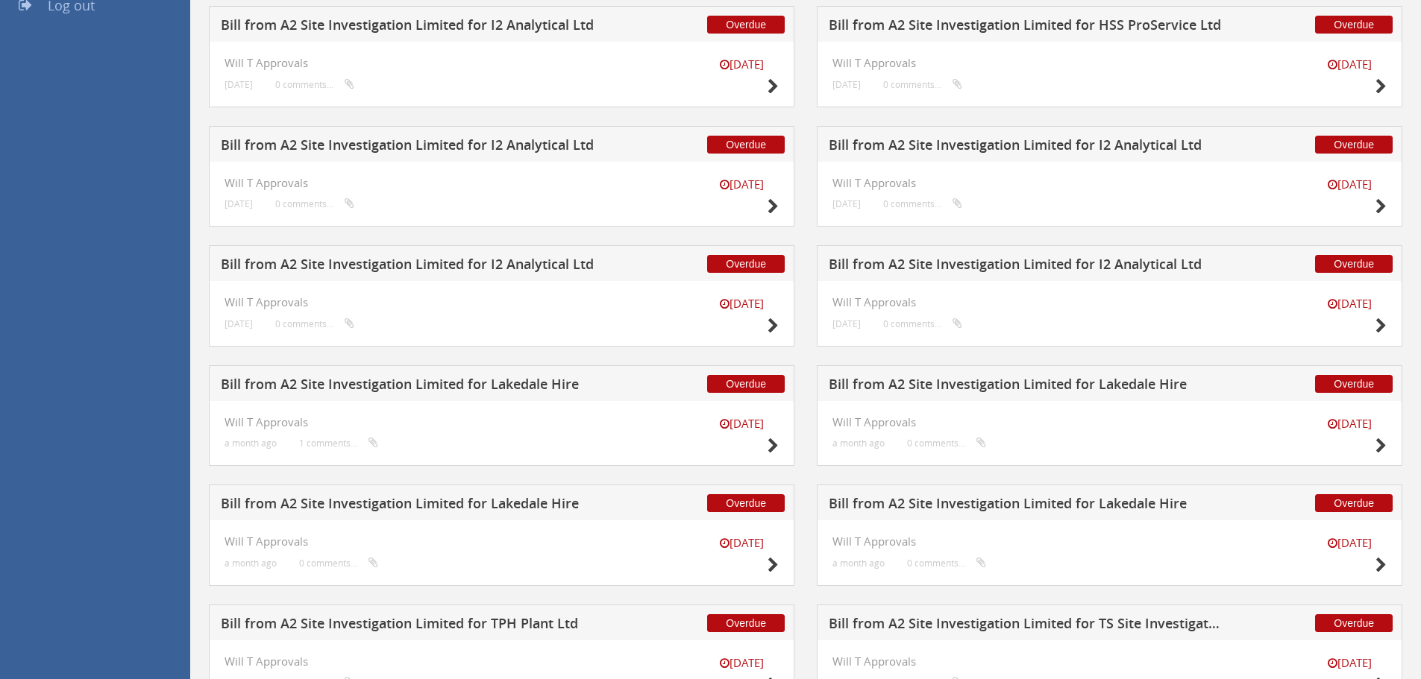
click at [933, 257] on div "Overdue Bill from A2 Site Investigation Limited for I2 Analytical Ltd" at bounding box center [1109, 263] width 585 height 36
click at [933, 262] on h5 "Bill from A2 Site Investigation Limited for I2 Analytical Ltd" at bounding box center [1025, 266] width 393 height 19
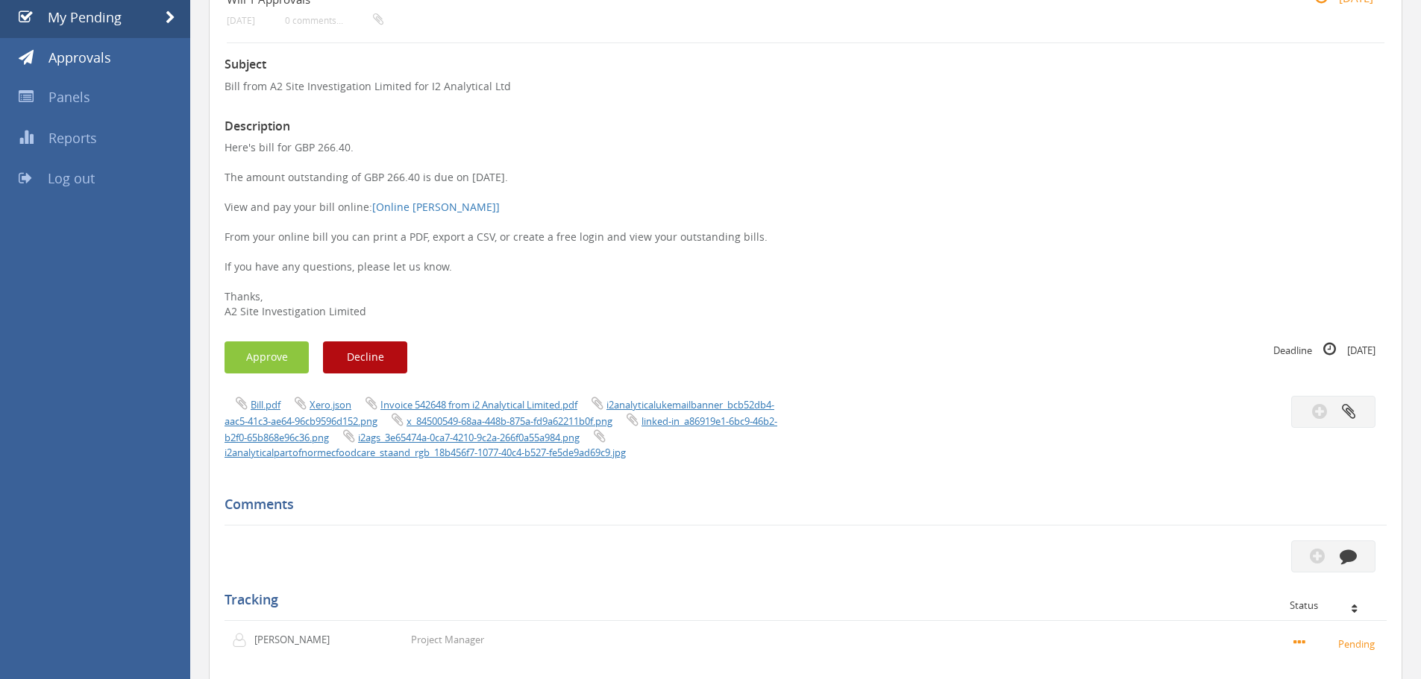
scroll to position [125, 0]
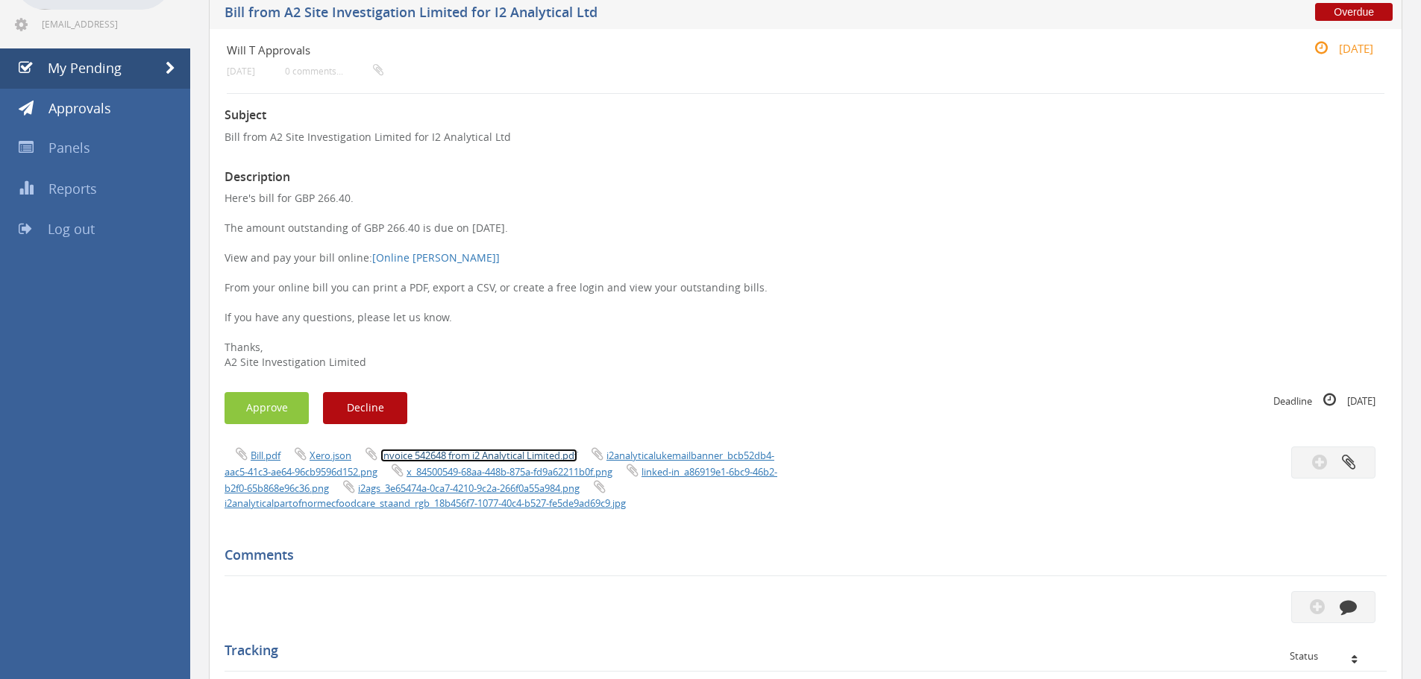
click at [553, 453] on link "Invoice 542648 from i2 Analytical Limited.pdf" at bounding box center [478, 455] width 197 height 13
click at [266, 392] on div "Subject Bill from A2 Site Investigation Limited for I2 Analytical Ltd Descripti…" at bounding box center [805, 538] width 1162 height 889
click at [268, 401] on button "Approve" at bounding box center [266, 408] width 84 height 32
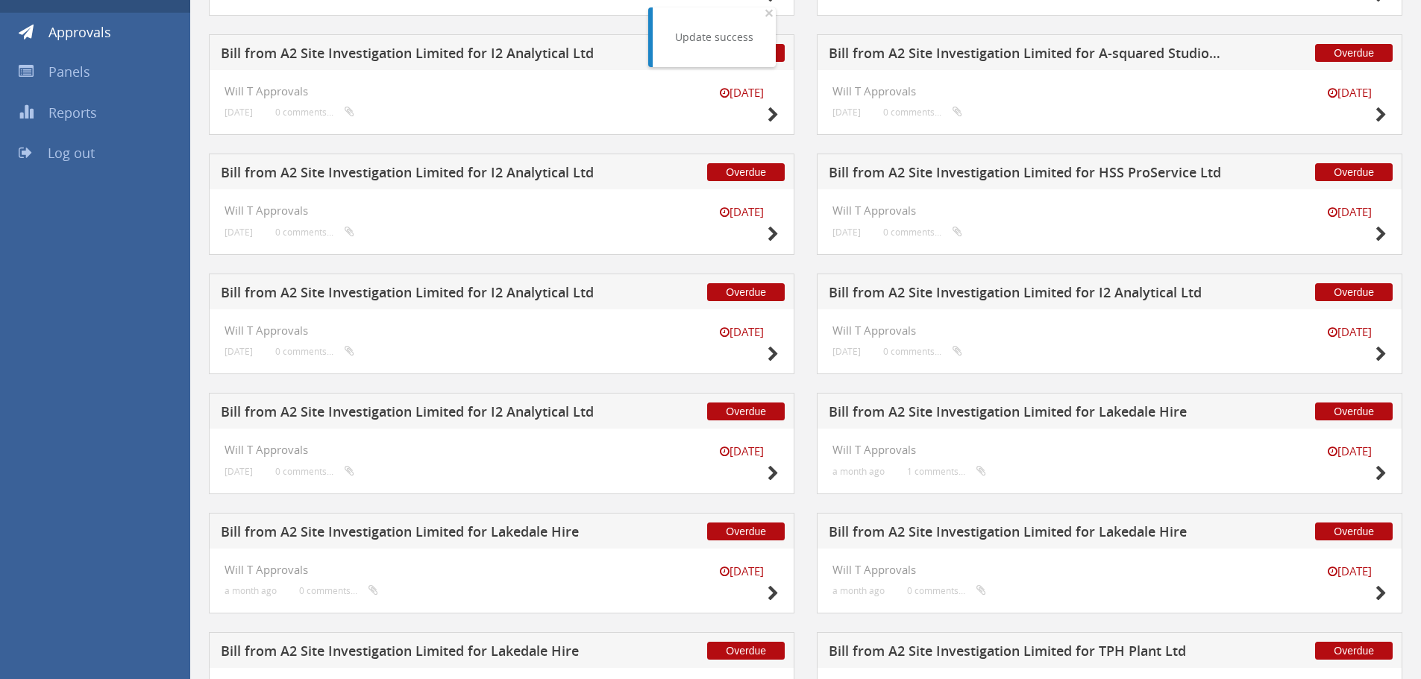
scroll to position [424, 0]
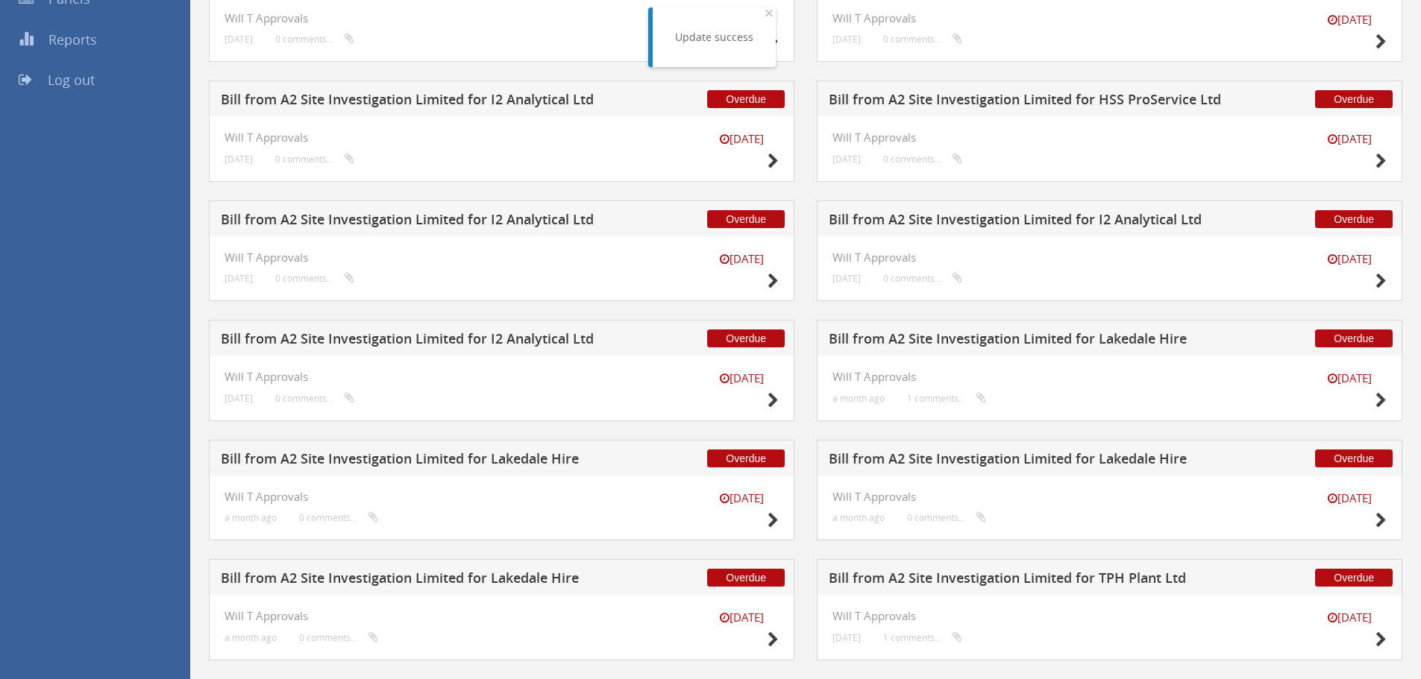
click at [452, 344] on h5 "Bill from A2 Site Investigation Limited for I2 Analytical Ltd" at bounding box center [417, 341] width 393 height 19
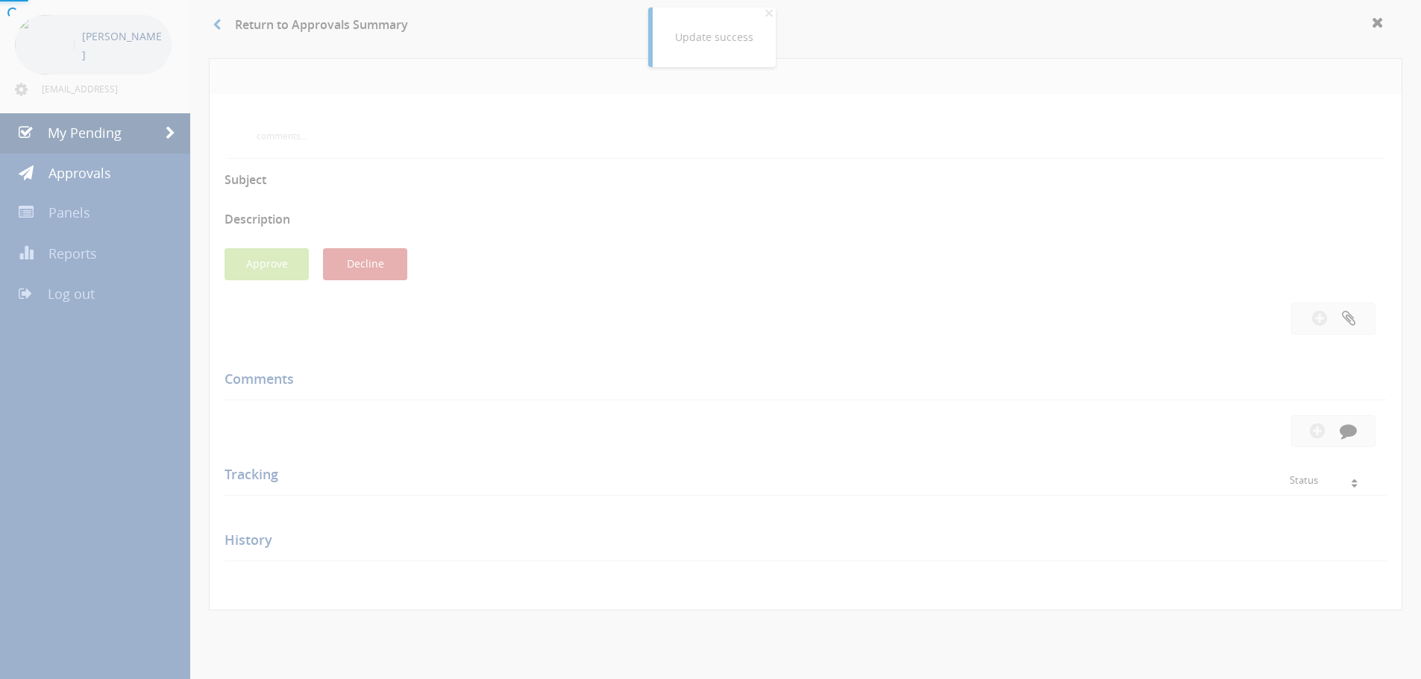
scroll to position [274, 0]
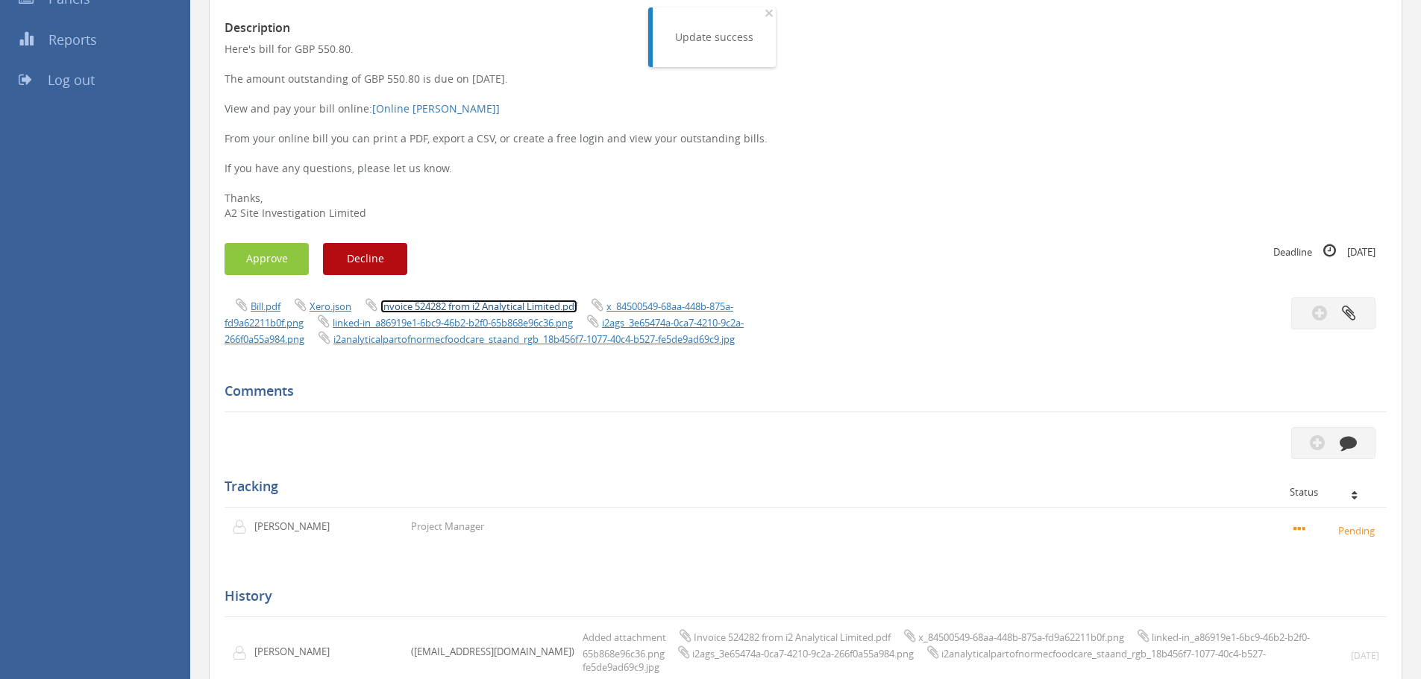
click at [515, 310] on link "Invoice 524282 from i2 Analytical Limited.pdf" at bounding box center [478, 306] width 197 height 13
click at [254, 265] on button "Approve" at bounding box center [266, 259] width 84 height 32
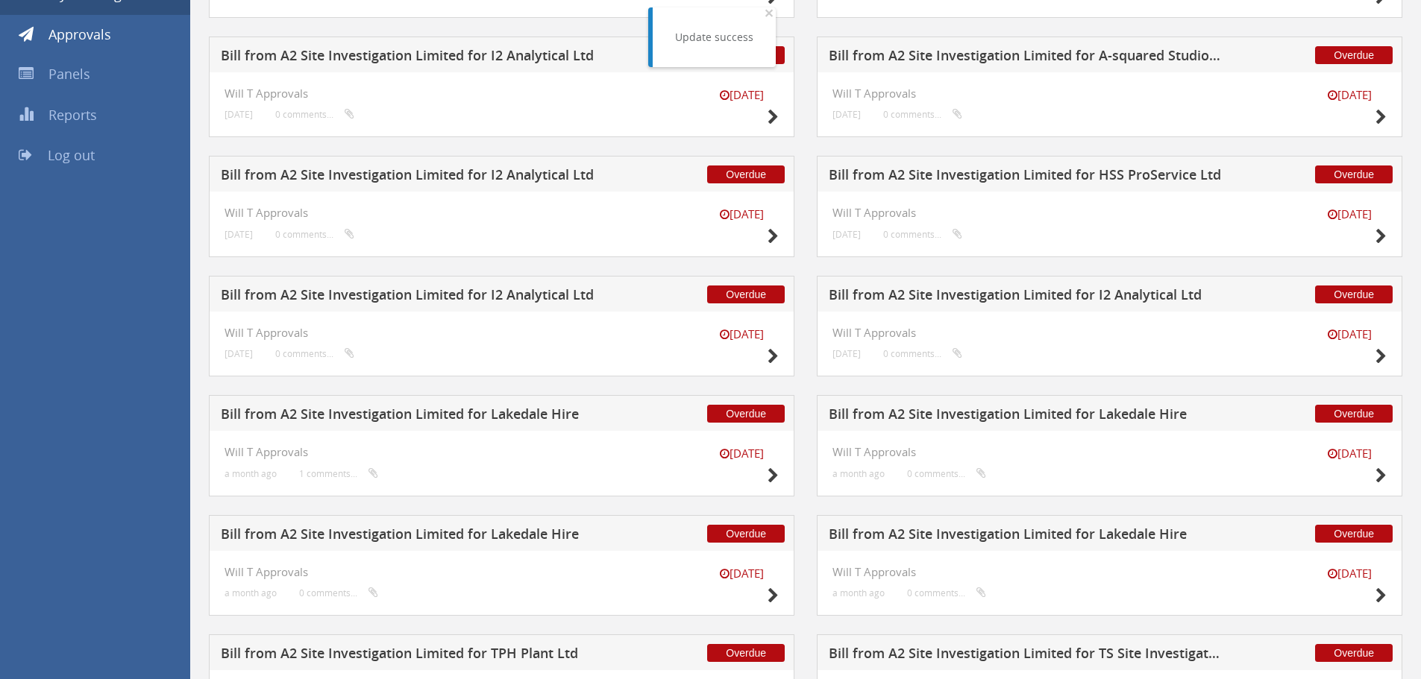
scroll to position [304, 0]
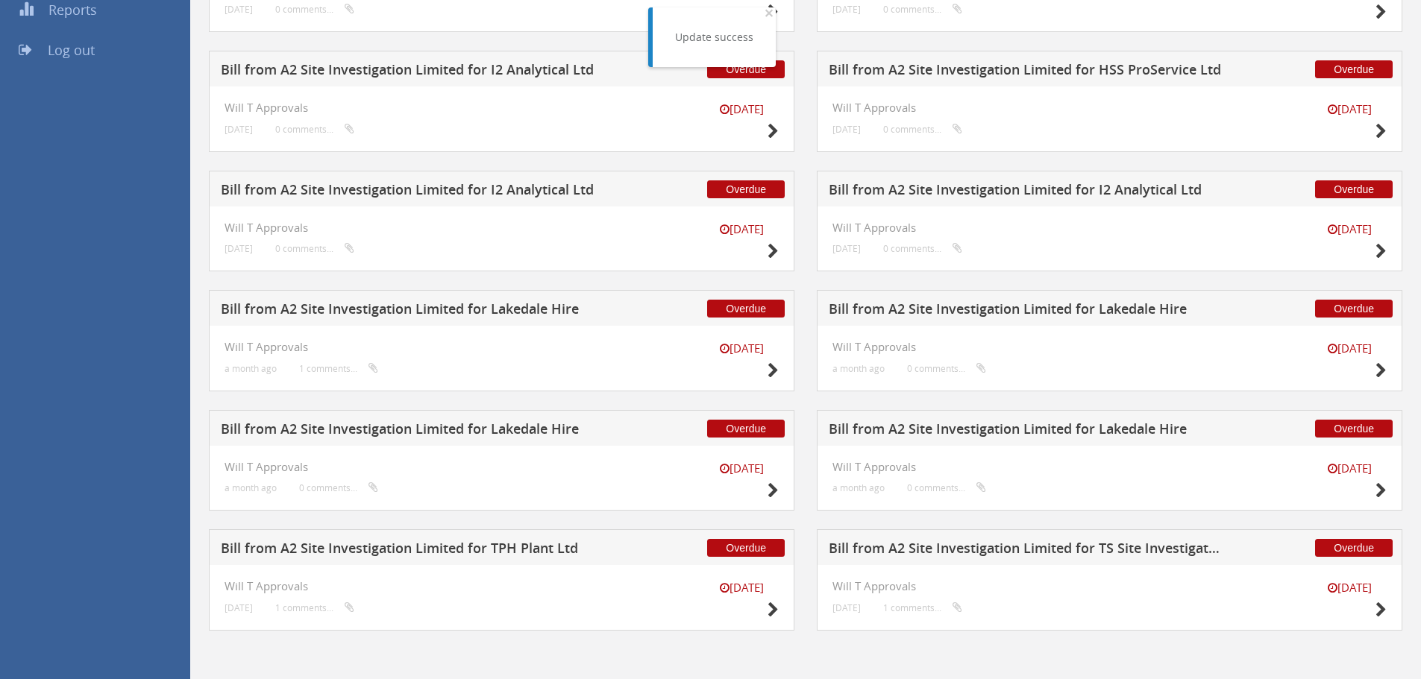
click at [1108, 192] on h5 "Bill from A2 Site Investigation Limited for I2 Analytical Ltd" at bounding box center [1025, 192] width 393 height 19
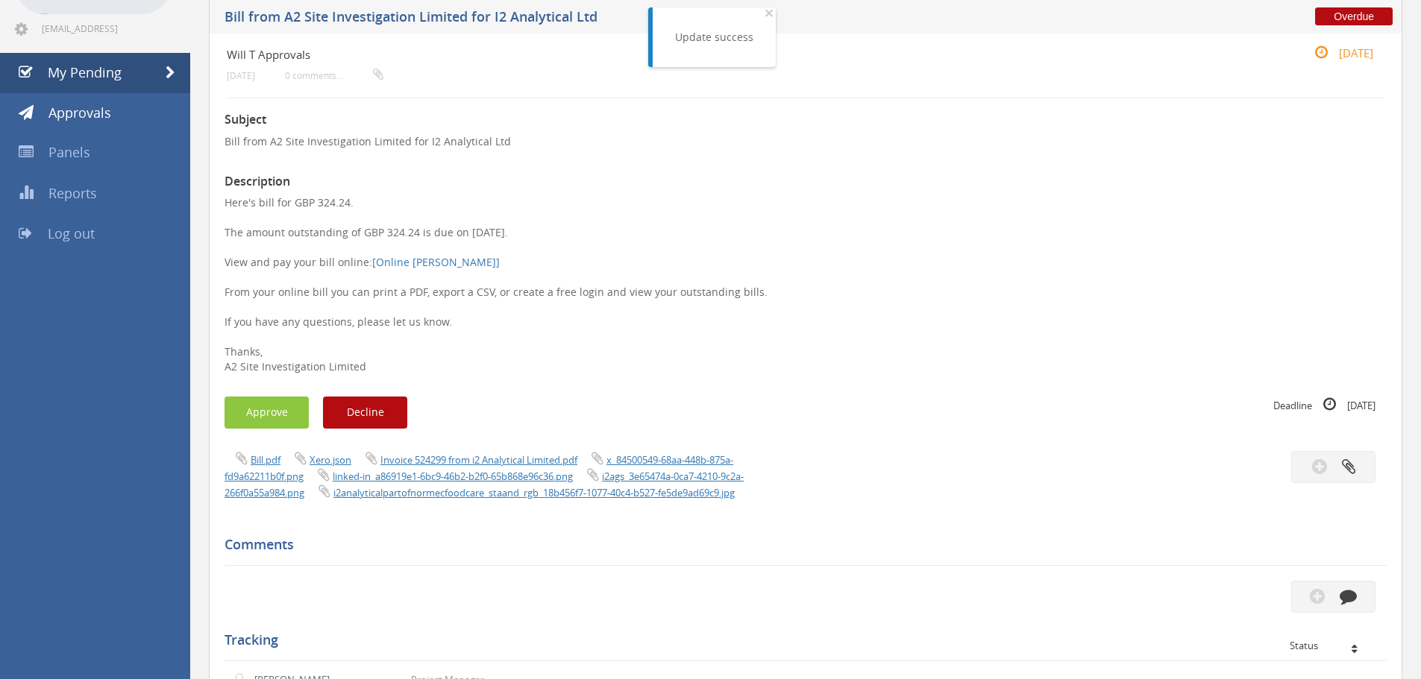
scroll to position [81, 0]
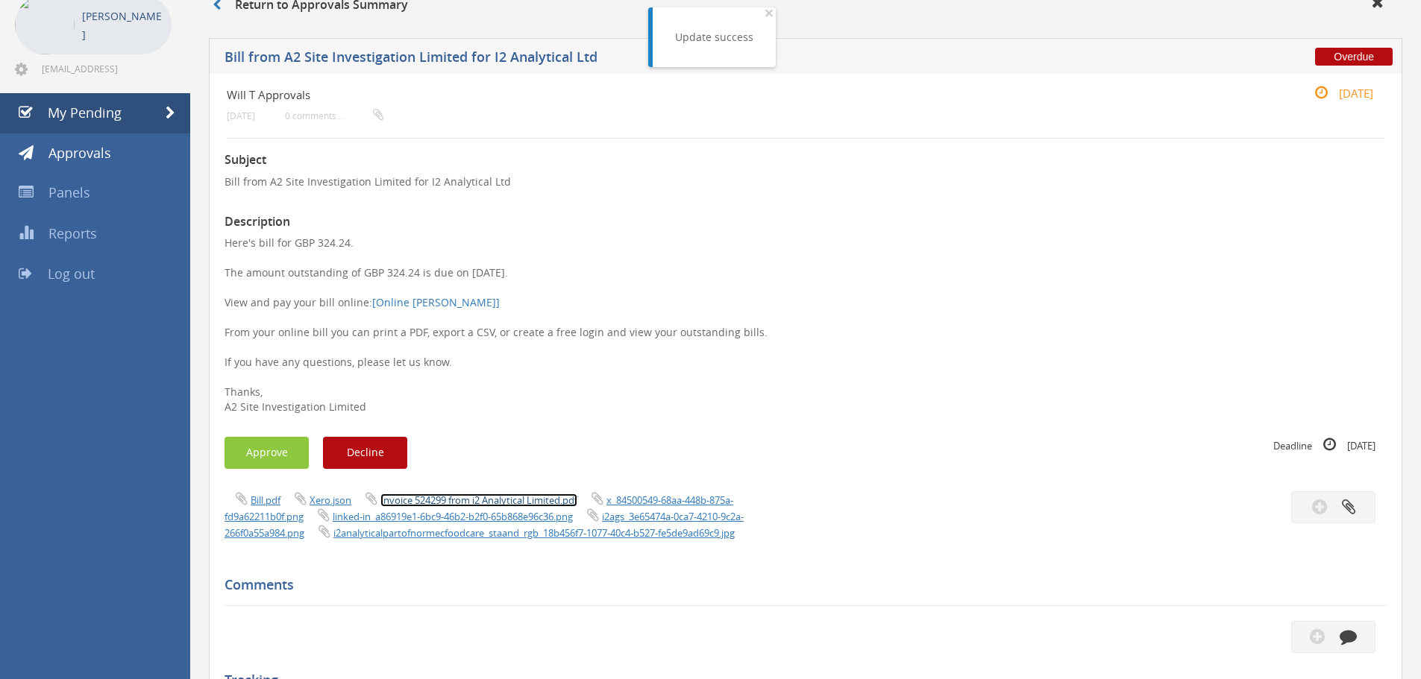
click at [527, 501] on link "Invoice 524299 from i2 Analytical Limited.pdf" at bounding box center [478, 500] width 197 height 13
drag, startPoint x: 911, startPoint y: 299, endPoint x: 911, endPoint y: 289, distance: 9.7
click at [911, 295] on p "Here's bill for GBP 324.24. The amount outstanding of GBP 324.24 is due on [DAT…" at bounding box center [805, 325] width 1162 height 179
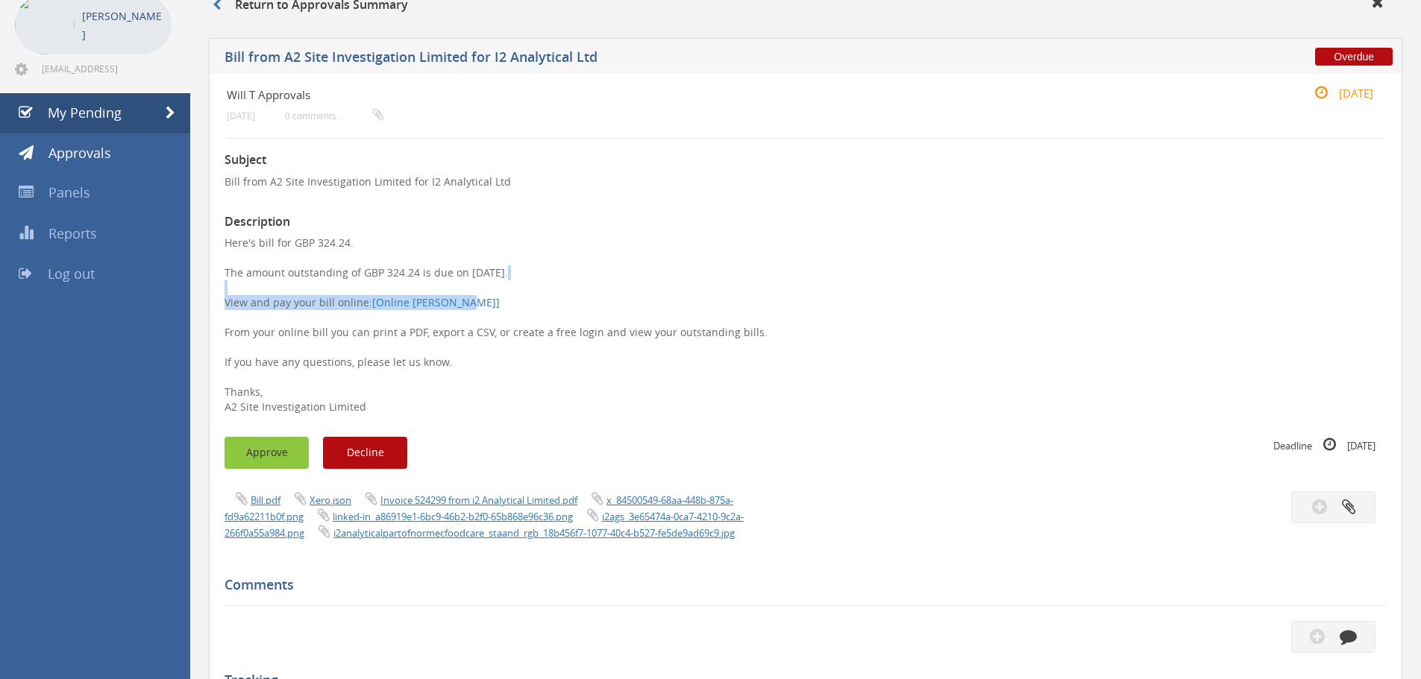
click at [268, 447] on button "Approve" at bounding box center [266, 453] width 84 height 32
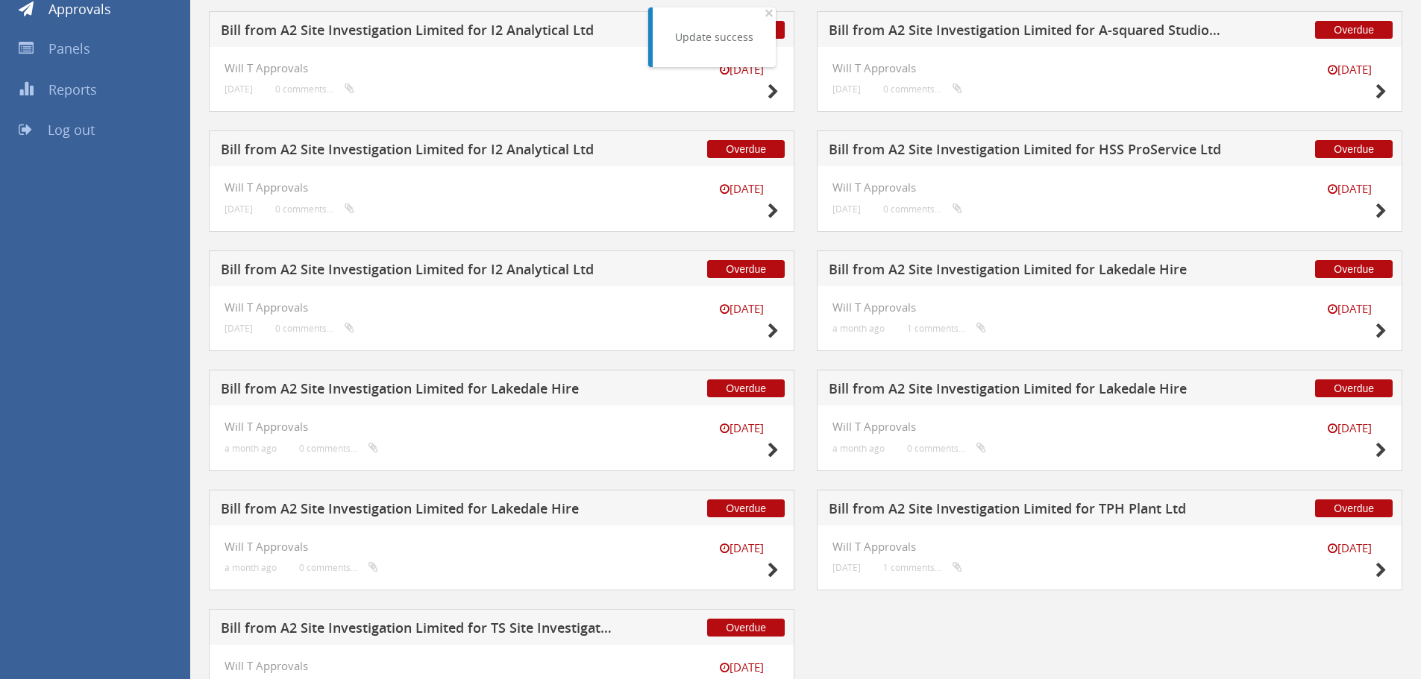
scroll to position [304, 0]
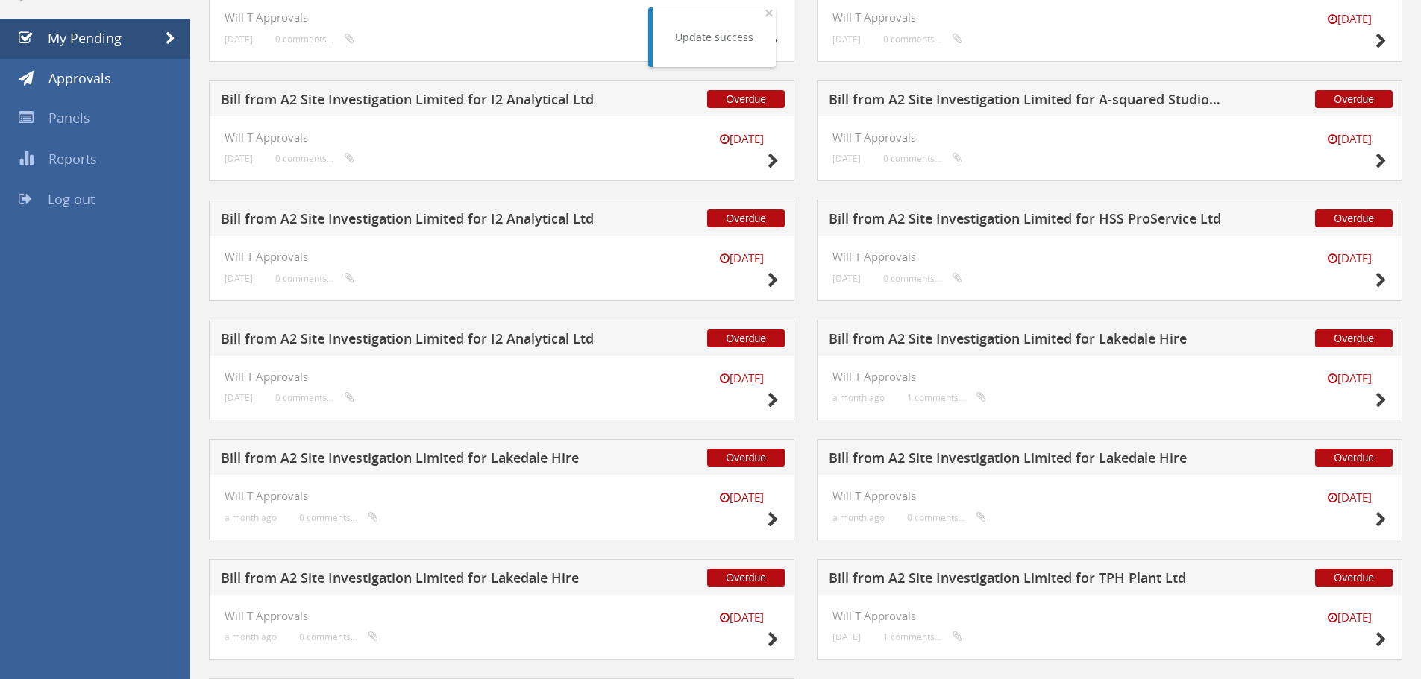
click at [494, 345] on h5 "Bill from A2 Site Investigation Limited for I2 Analytical Ltd" at bounding box center [417, 341] width 393 height 19
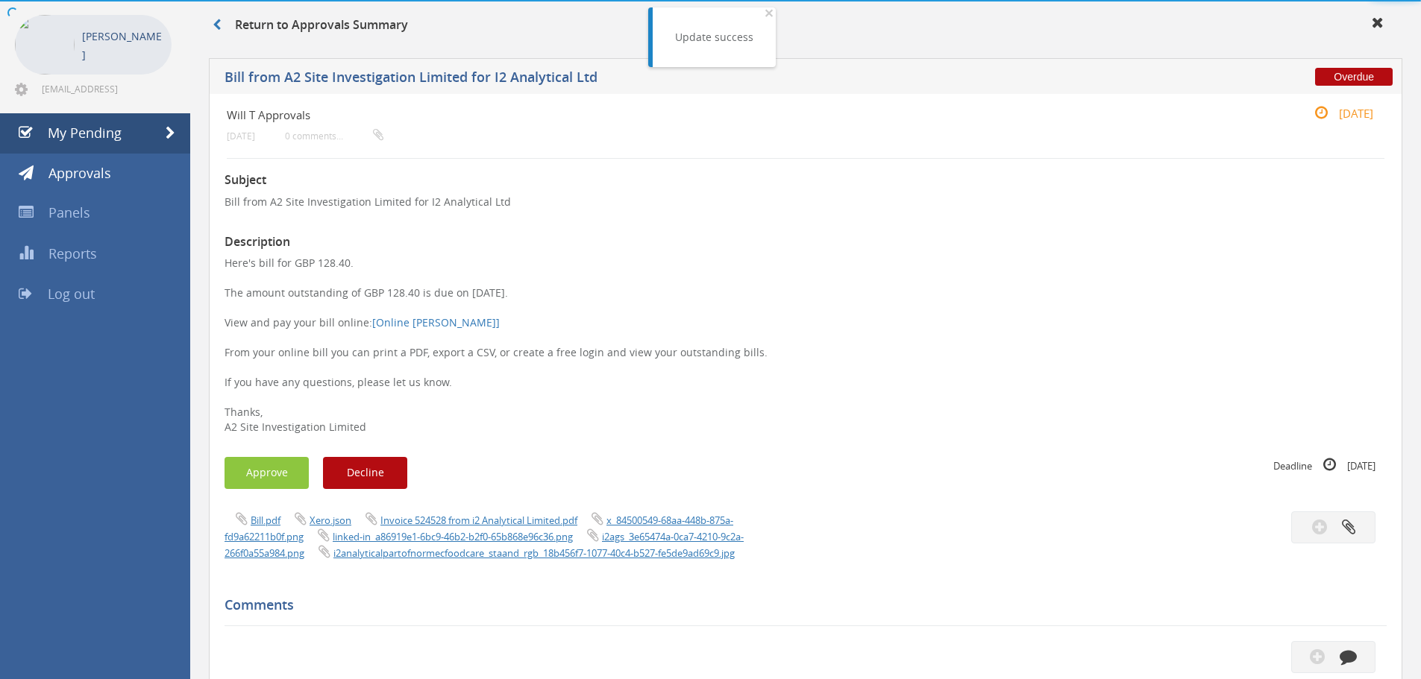
scroll to position [155, 0]
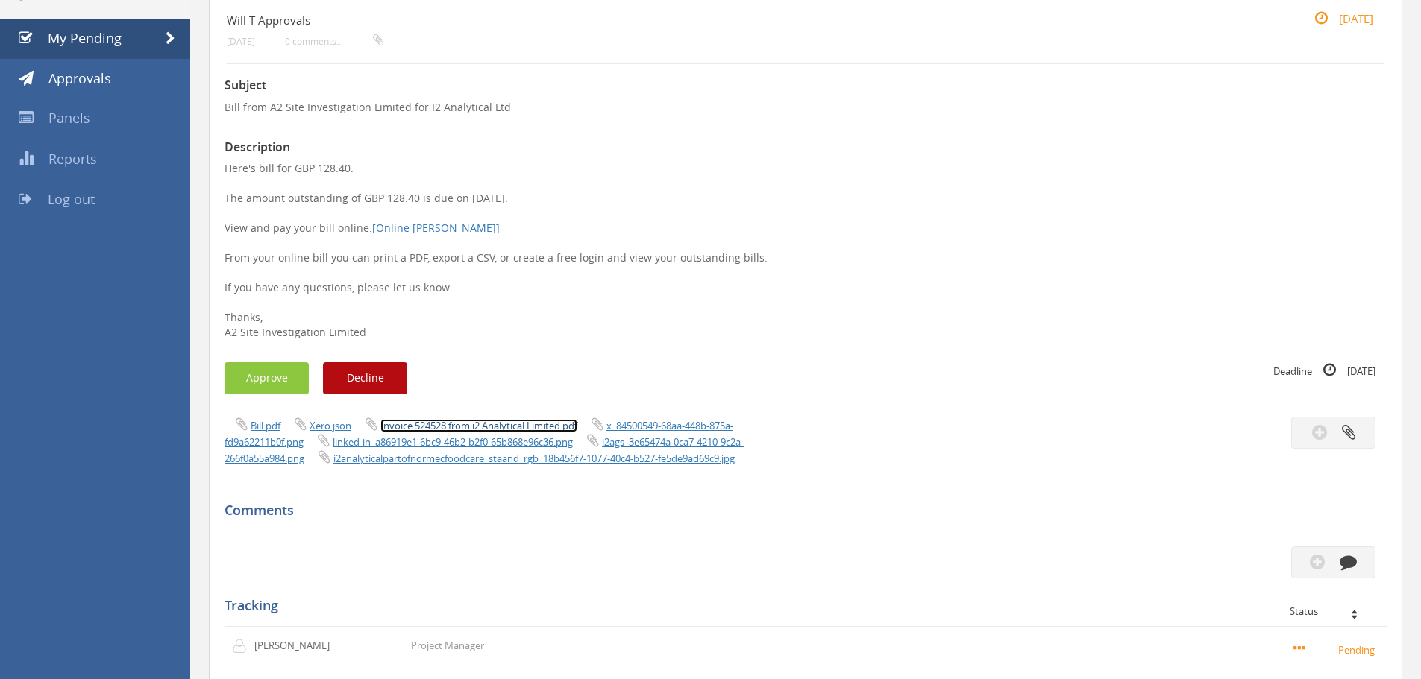
click at [497, 425] on link "Invoice 524528 from i2 Analytical Limited.pdf" at bounding box center [478, 425] width 197 height 13
click at [264, 381] on button "Approve" at bounding box center [266, 378] width 84 height 32
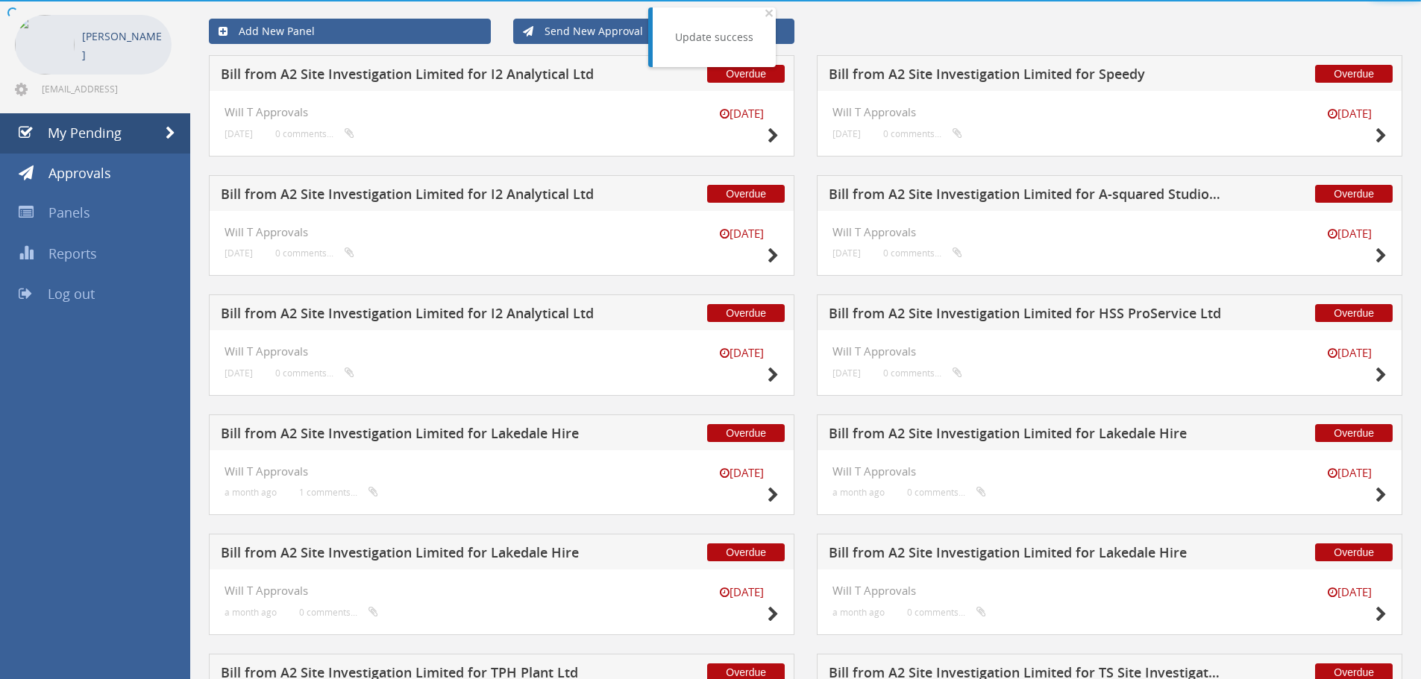
scroll to position [155, 0]
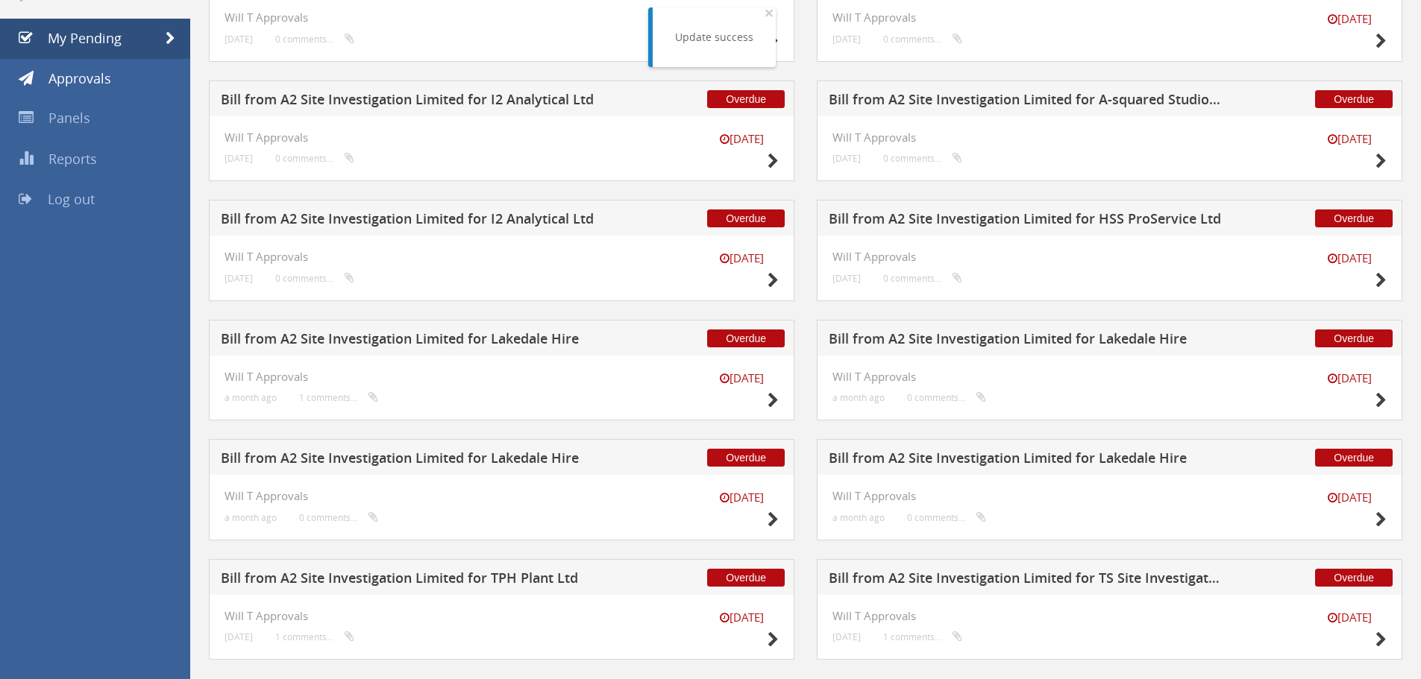
click at [510, 227] on h5 "Bill from A2 Site Investigation Limited for I2 Analytical Ltd" at bounding box center [417, 221] width 393 height 19
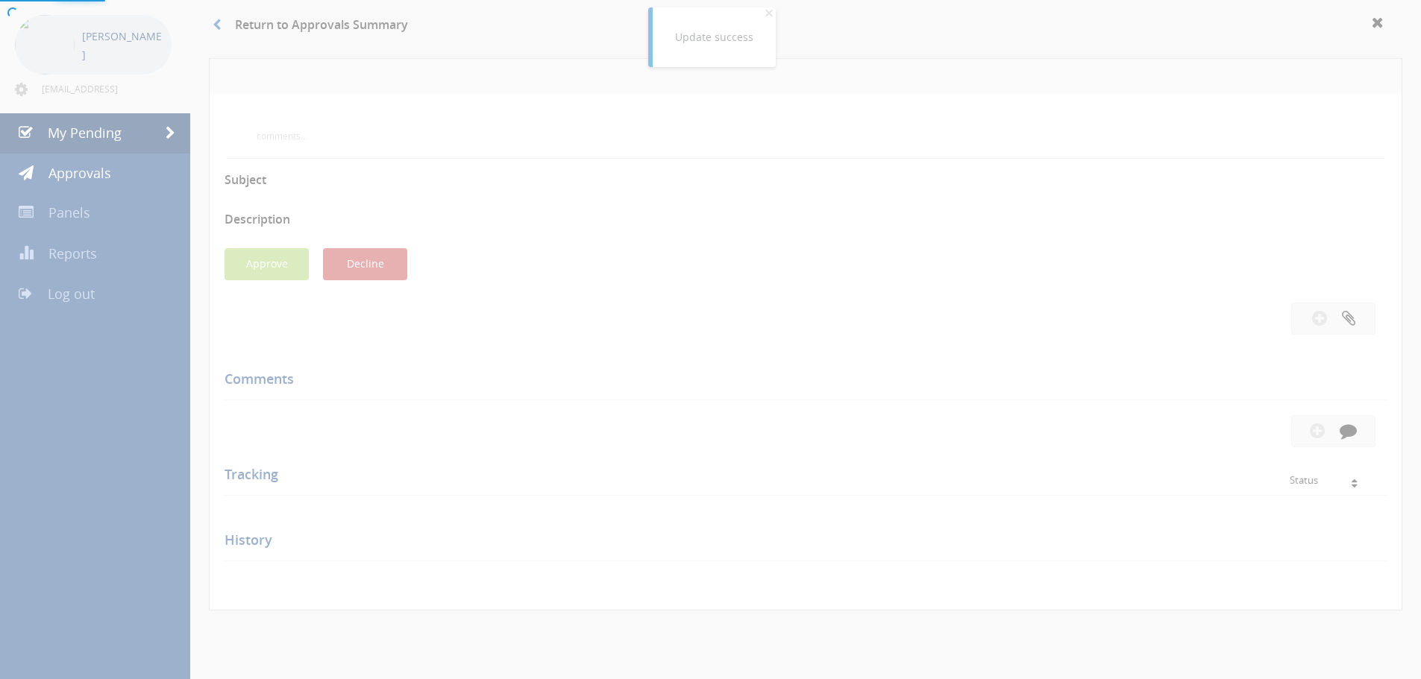
scroll to position [155, 0]
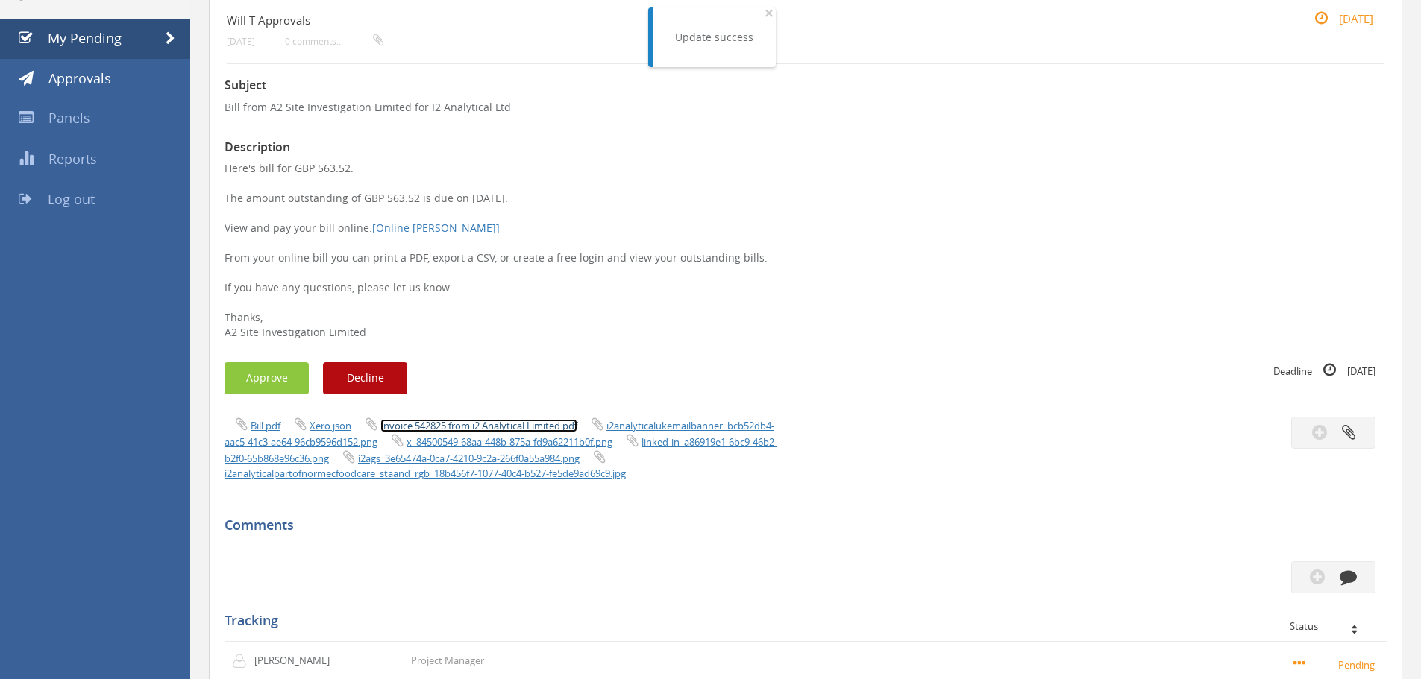
click at [553, 426] on link "Invoice 542825 from i2 Analytical Limited.pdf" at bounding box center [478, 425] width 197 height 13
click at [268, 368] on button "Approve" at bounding box center [266, 378] width 84 height 32
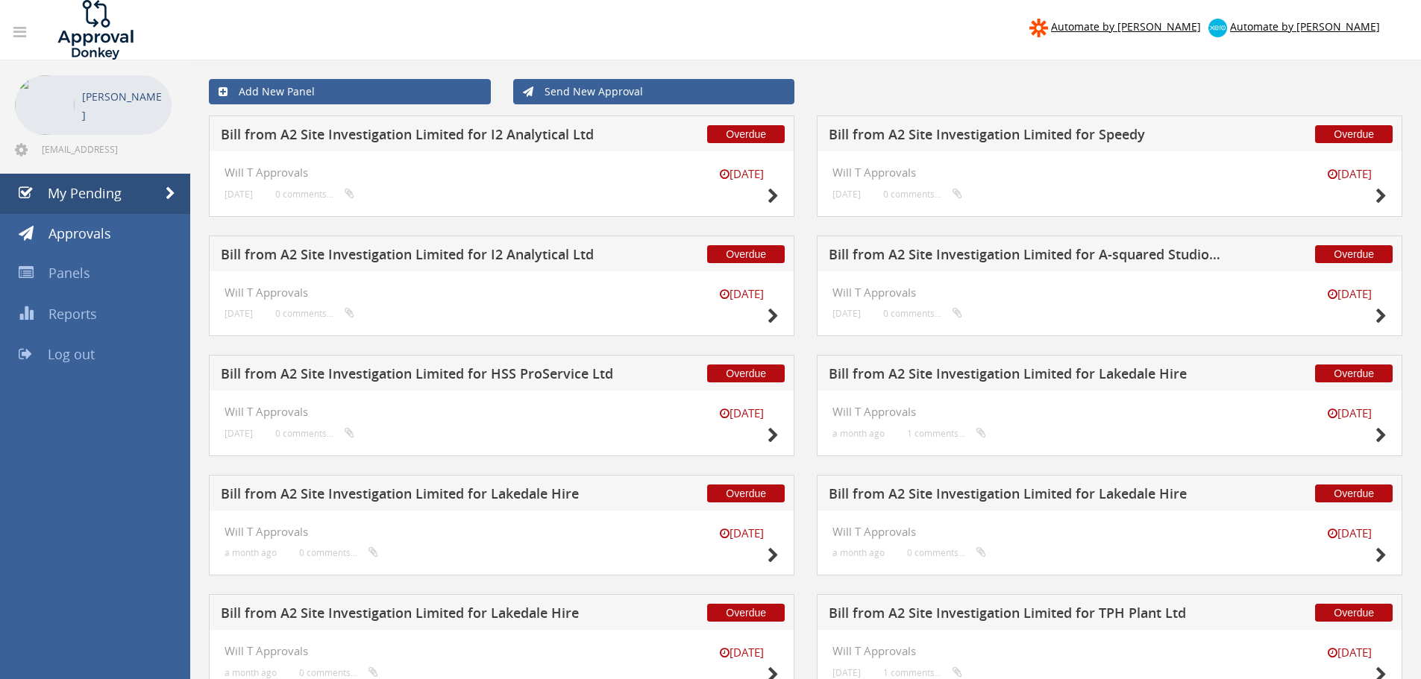
click at [436, 259] on h5 "Bill from A2 Site Investigation Limited for I2 Analytical Ltd" at bounding box center [417, 257] width 393 height 19
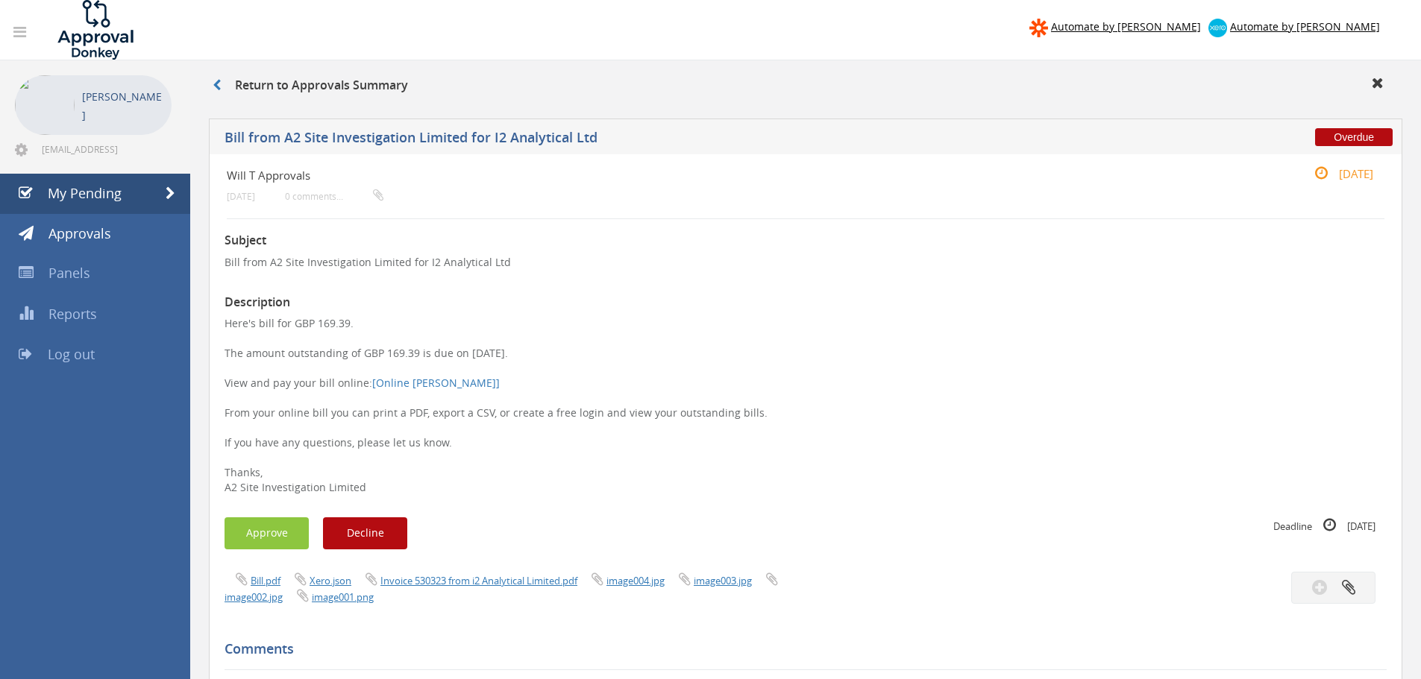
click at [553, 588] on div "Bill.pdf Xero.json Invoice 530323 from i2 Analytical Limited.pdf image004.jpg i…" at bounding box center [509, 588] width 592 height 33
click at [553, 585] on link "Invoice 530323 from i2 Analytical Limited.pdf" at bounding box center [478, 580] width 197 height 13
click at [277, 536] on button "Approve" at bounding box center [266, 534] width 84 height 32
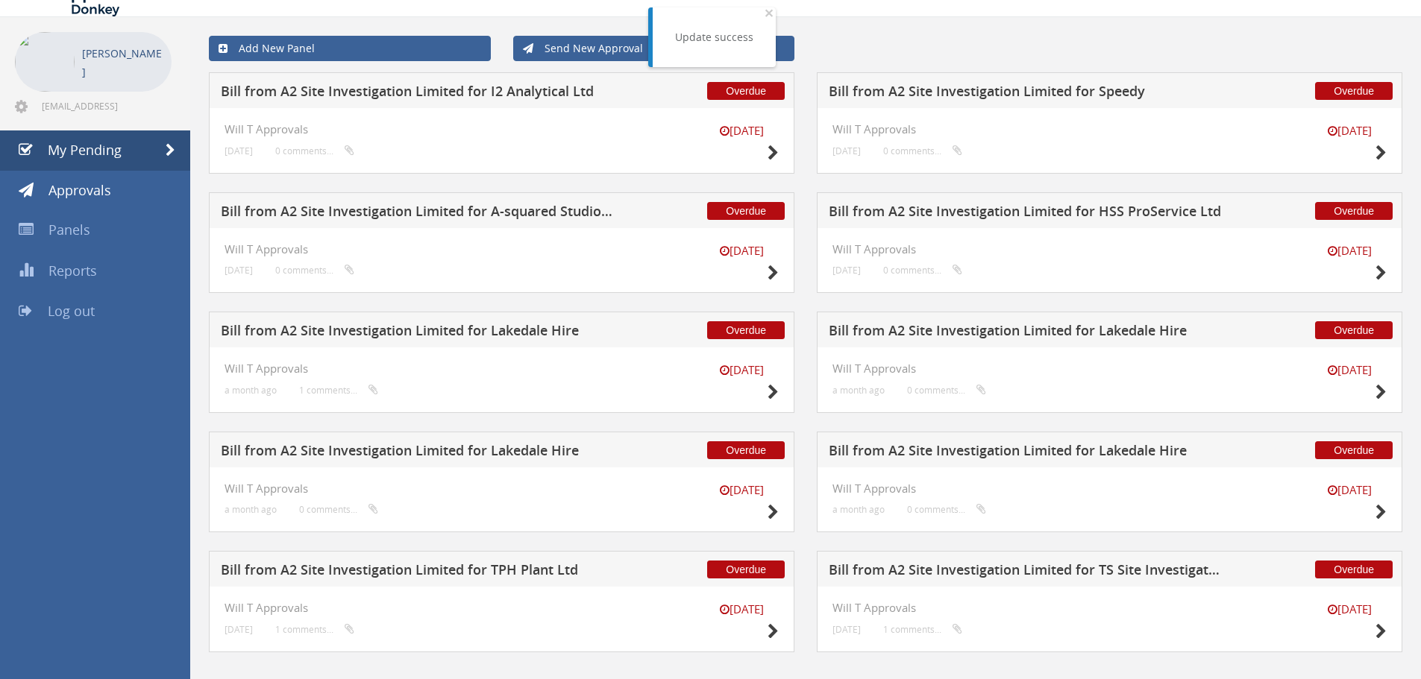
scroll to position [65, 0]
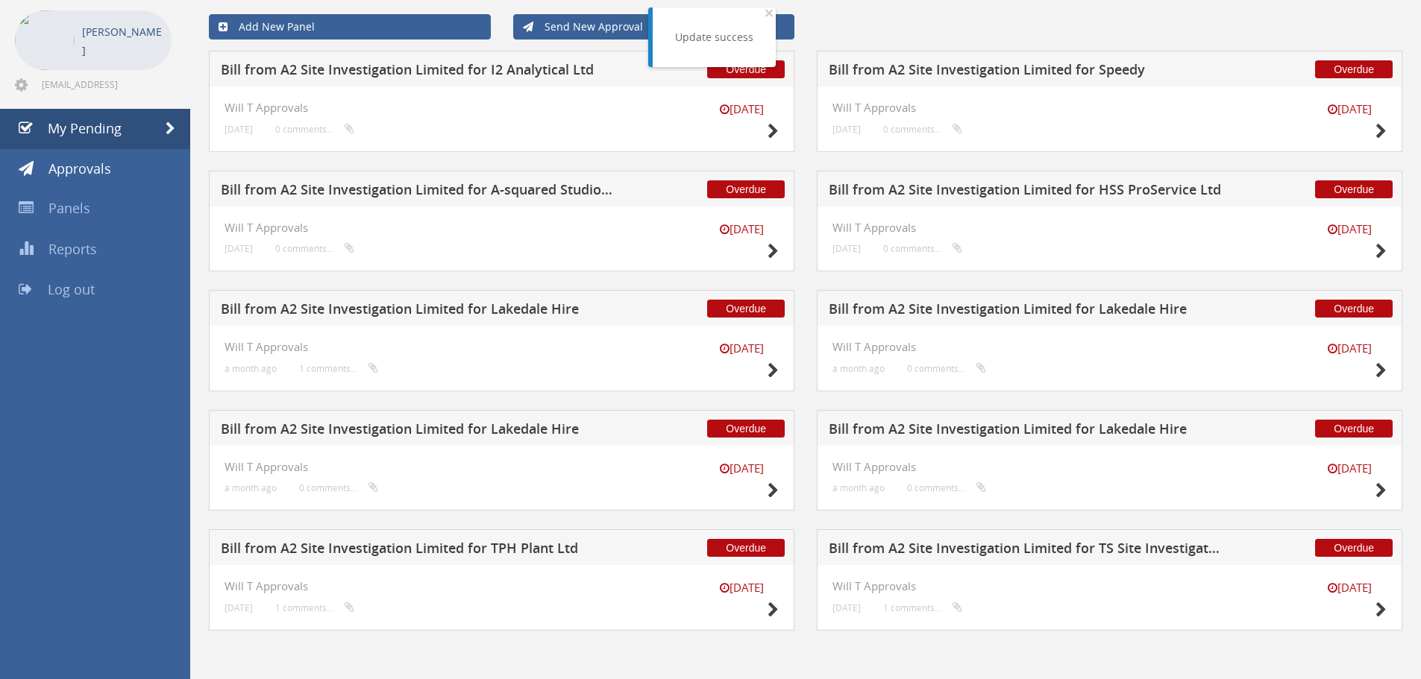
click at [456, 312] on h5 "Bill from A2 Site Investigation Limited for Lakedale Hire" at bounding box center [417, 311] width 393 height 19
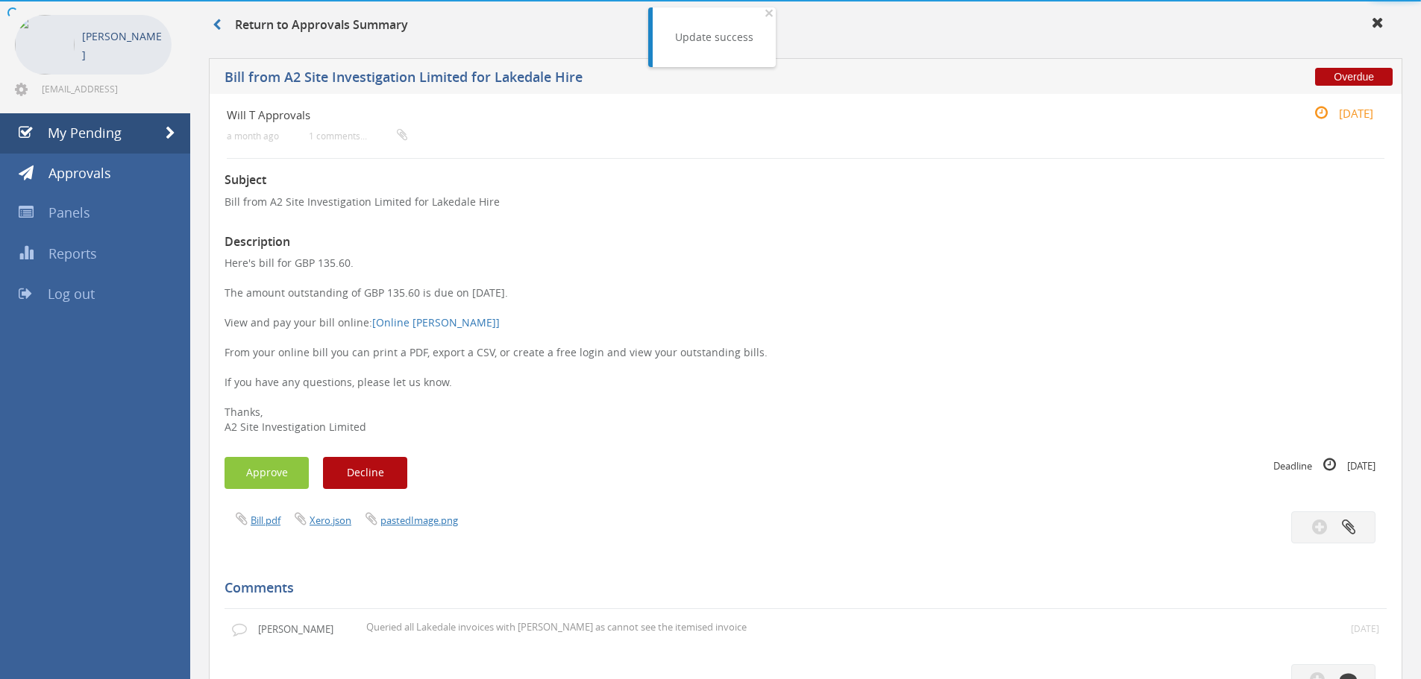
scroll to position [65, 0]
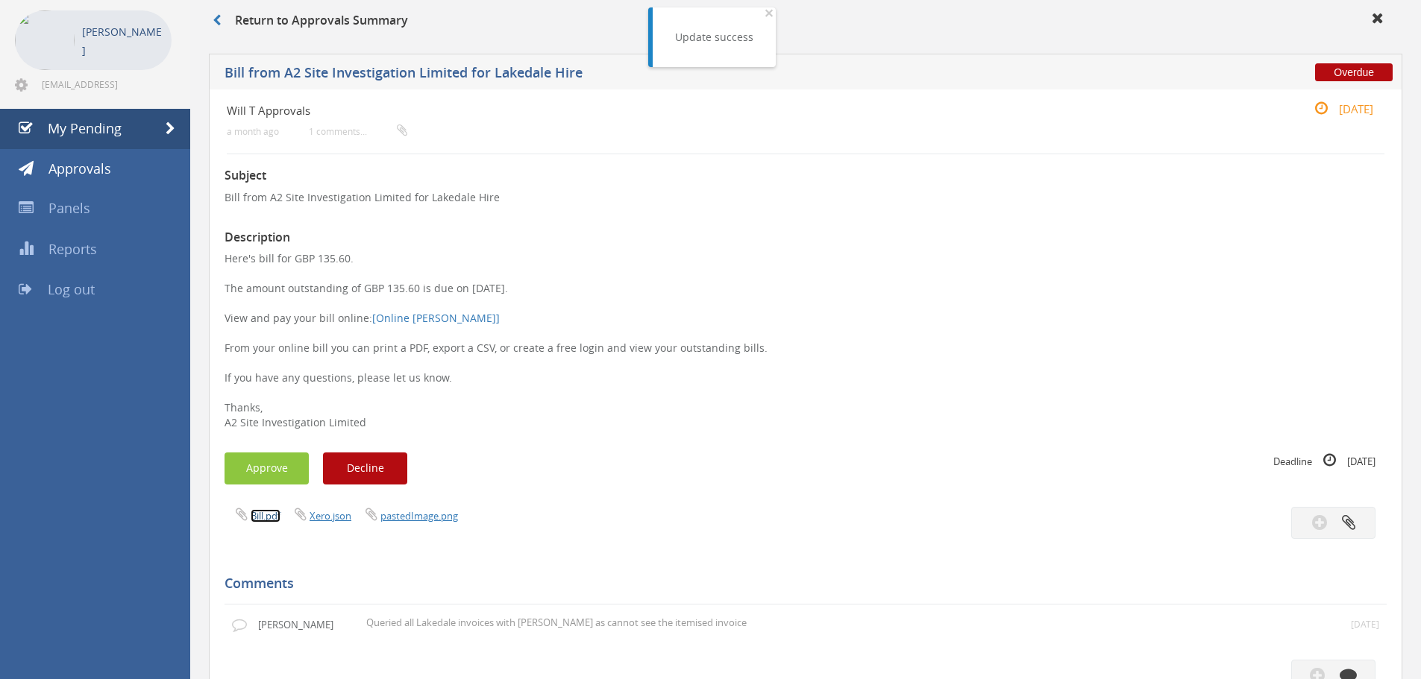
click at [260, 518] on link "Bill.pdf" at bounding box center [266, 515] width 30 height 13
click at [368, 477] on button "Decline" at bounding box center [365, 469] width 84 height 32
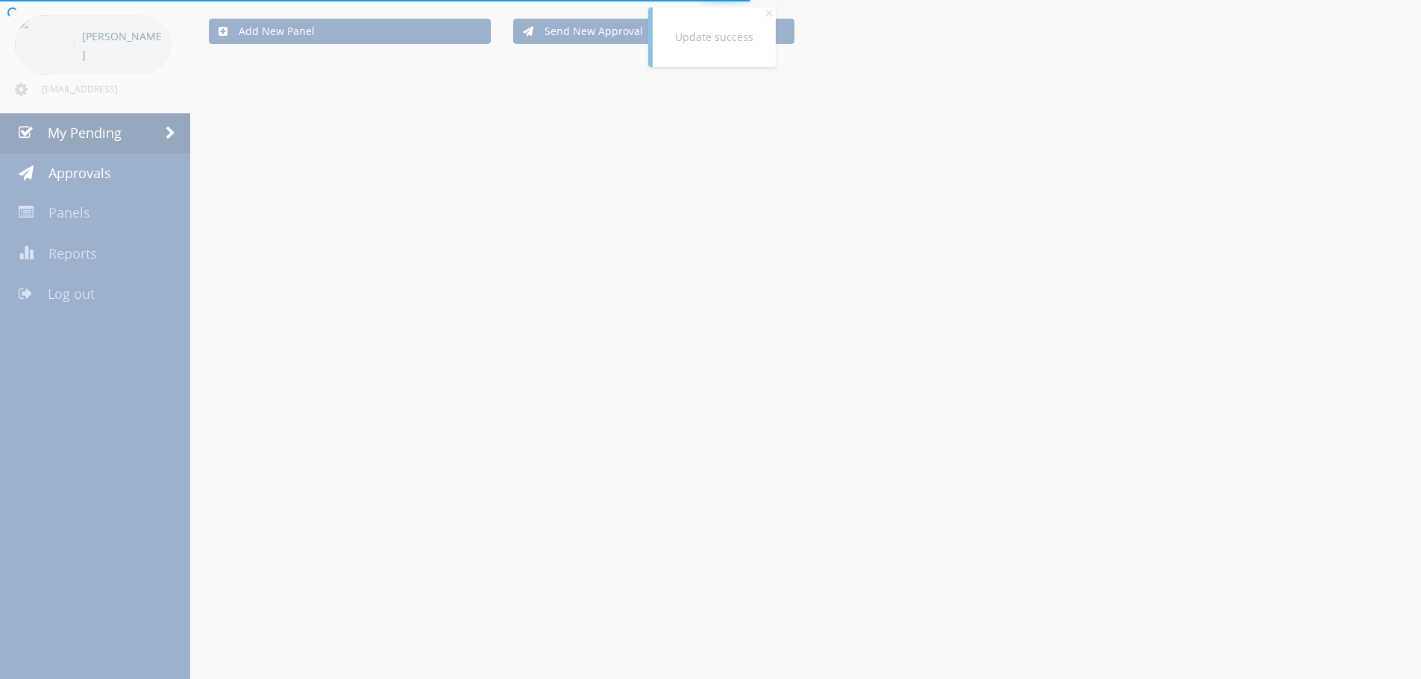
scroll to position [65, 0]
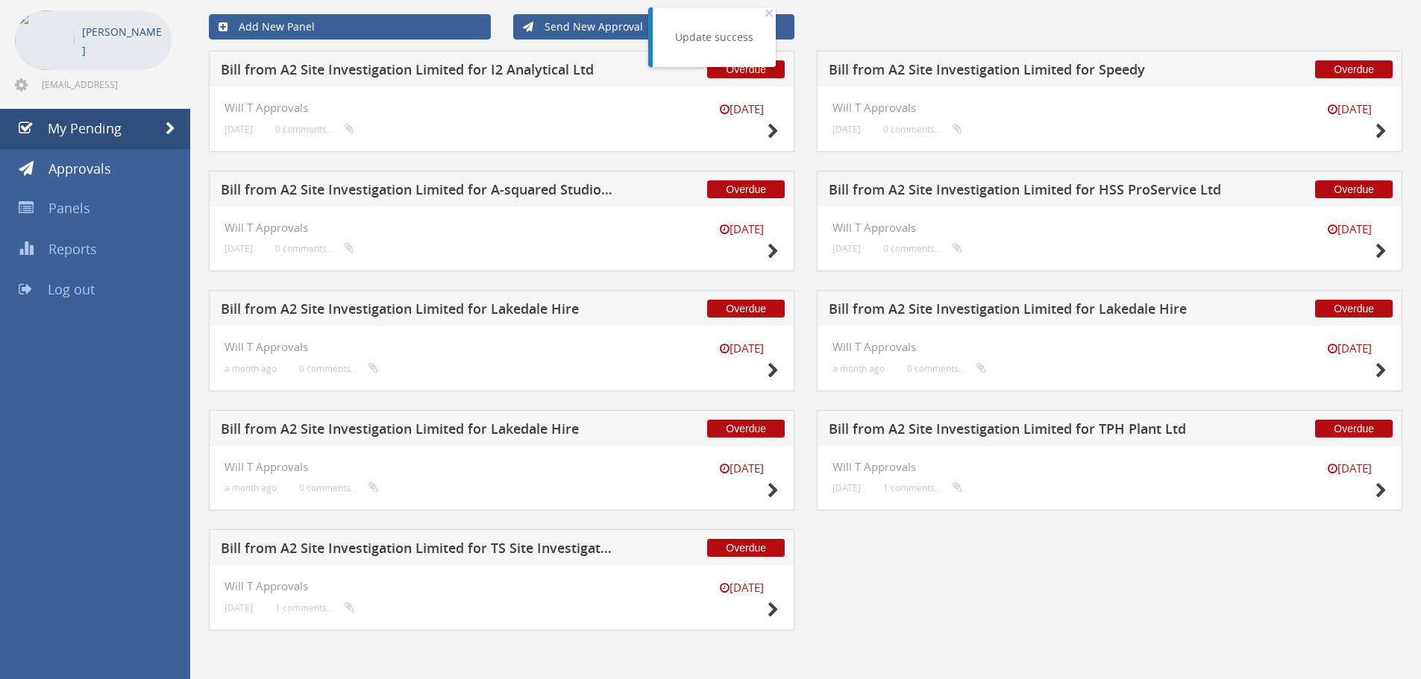
click at [492, 310] on h5 "Bill from A2 Site Investigation Limited for Lakedale Hire" at bounding box center [417, 311] width 393 height 19
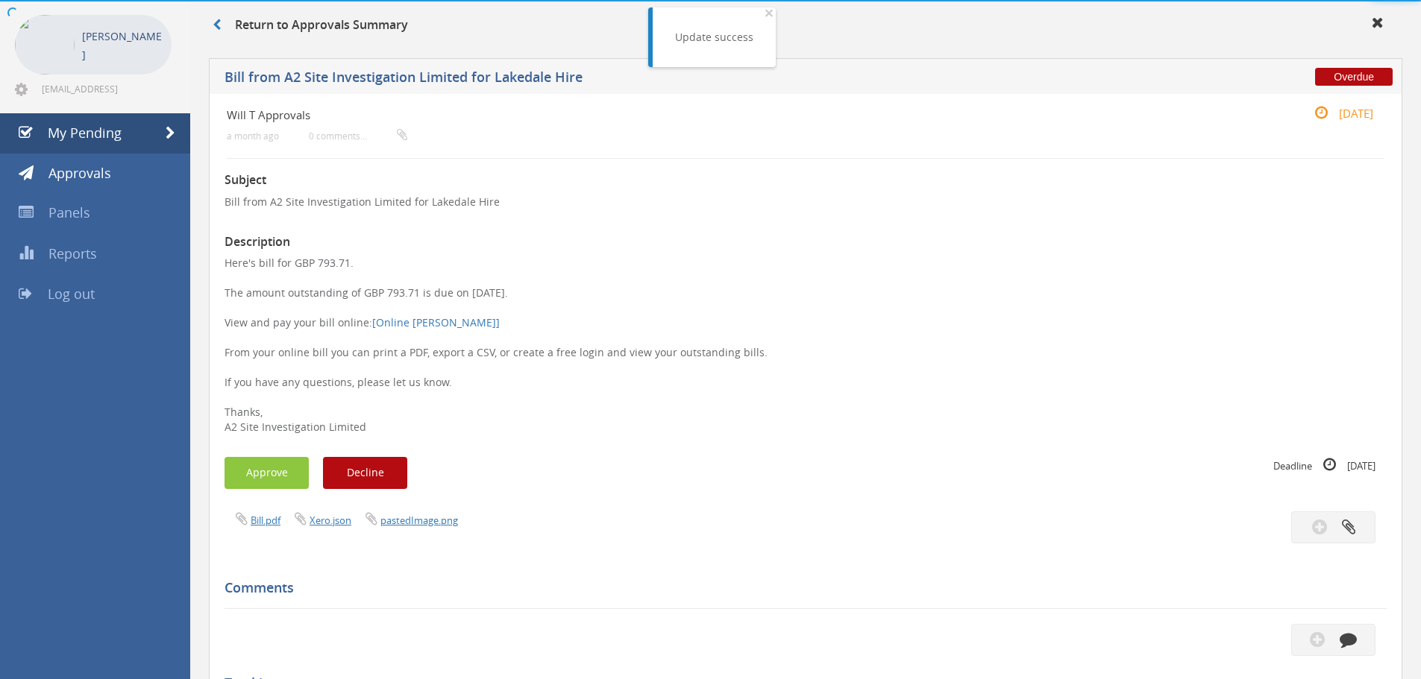
scroll to position [65, 0]
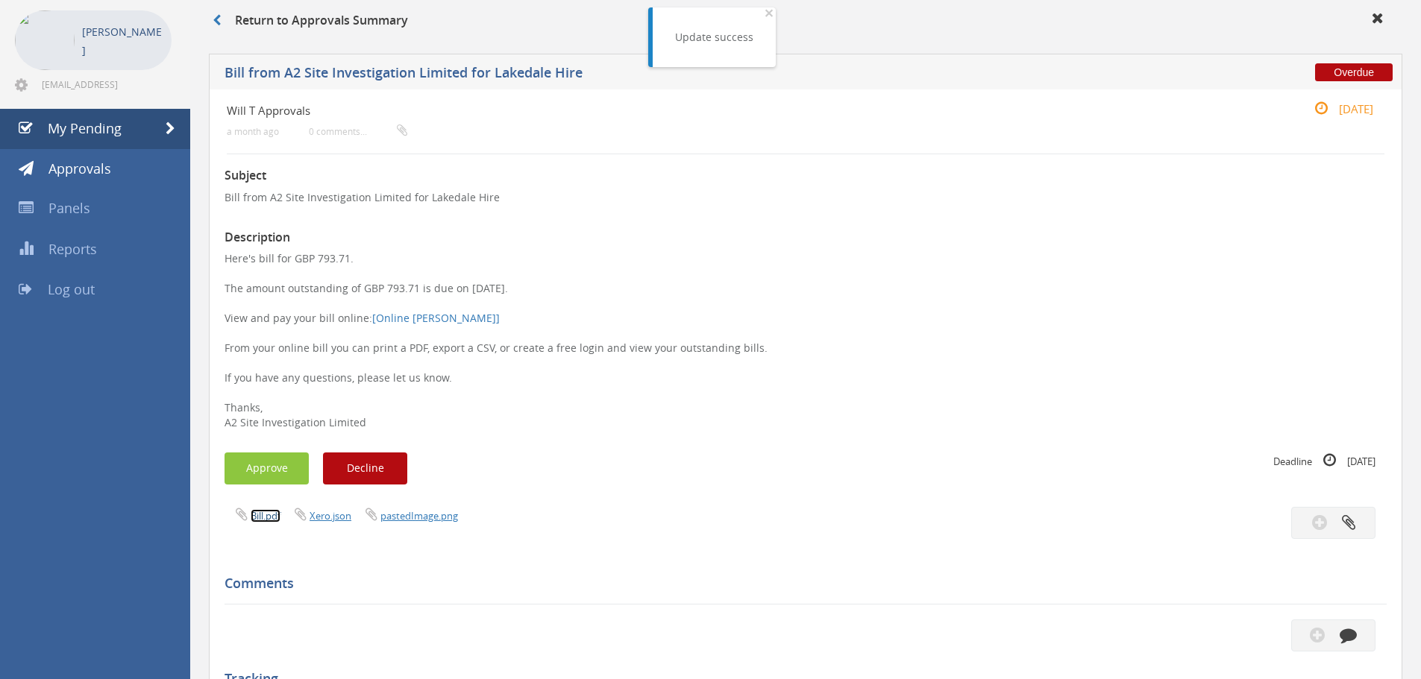
click at [266, 523] on link "Bill.pdf" at bounding box center [266, 515] width 30 height 13
click at [393, 466] on button "Decline" at bounding box center [365, 469] width 84 height 32
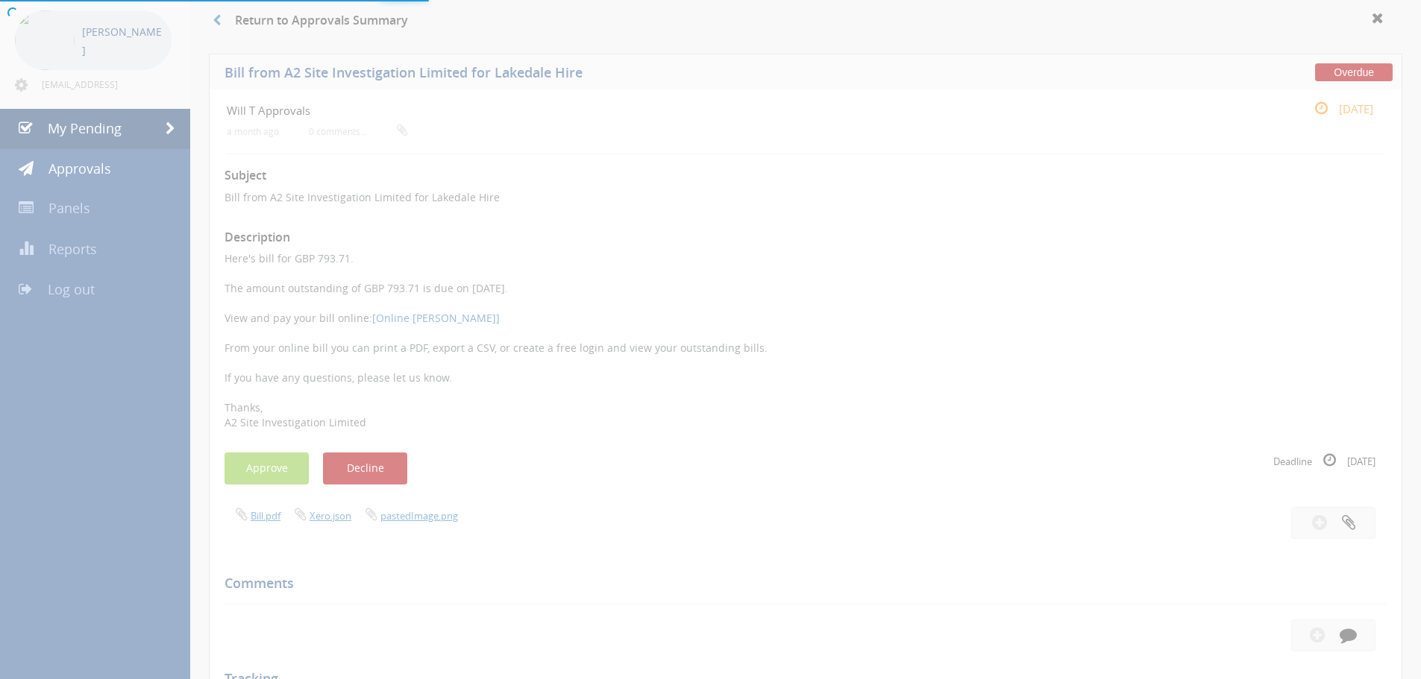
scroll to position [60, 0]
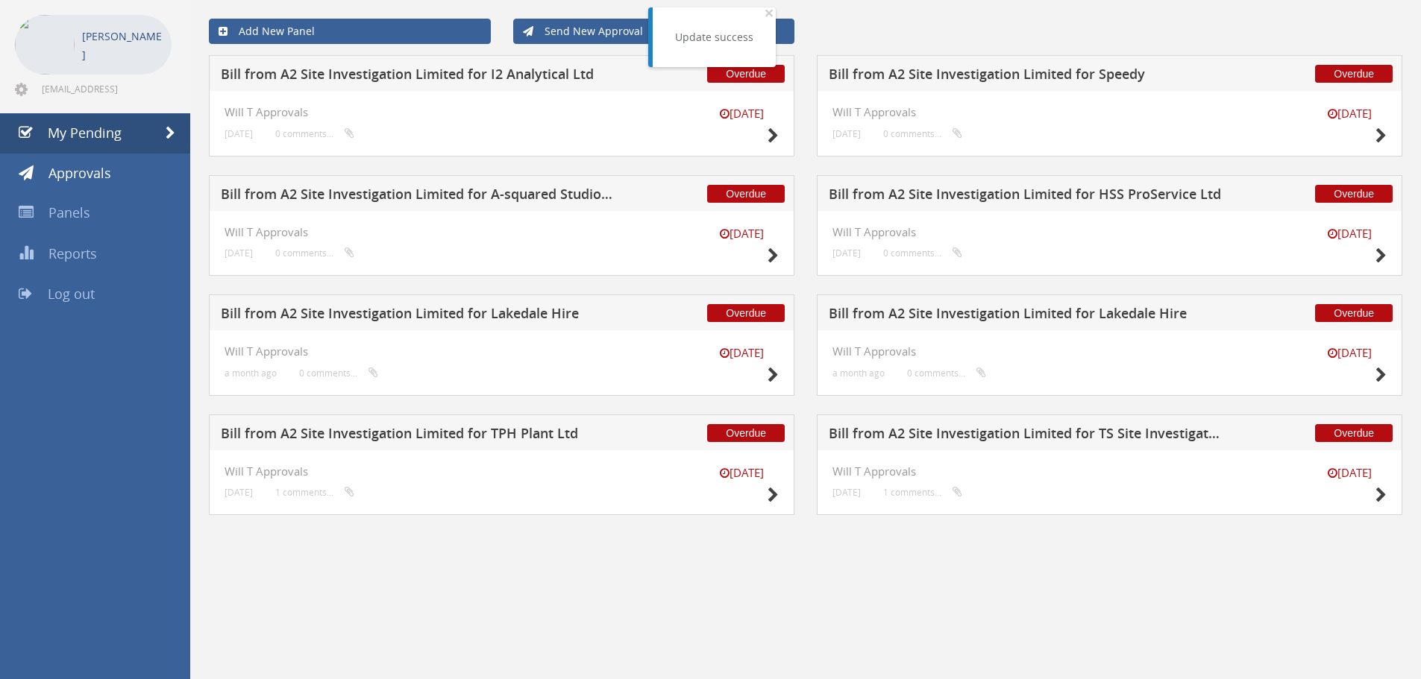
click at [533, 309] on h5 "Bill from A2 Site Investigation Limited for Lakedale Hire" at bounding box center [417, 316] width 393 height 19
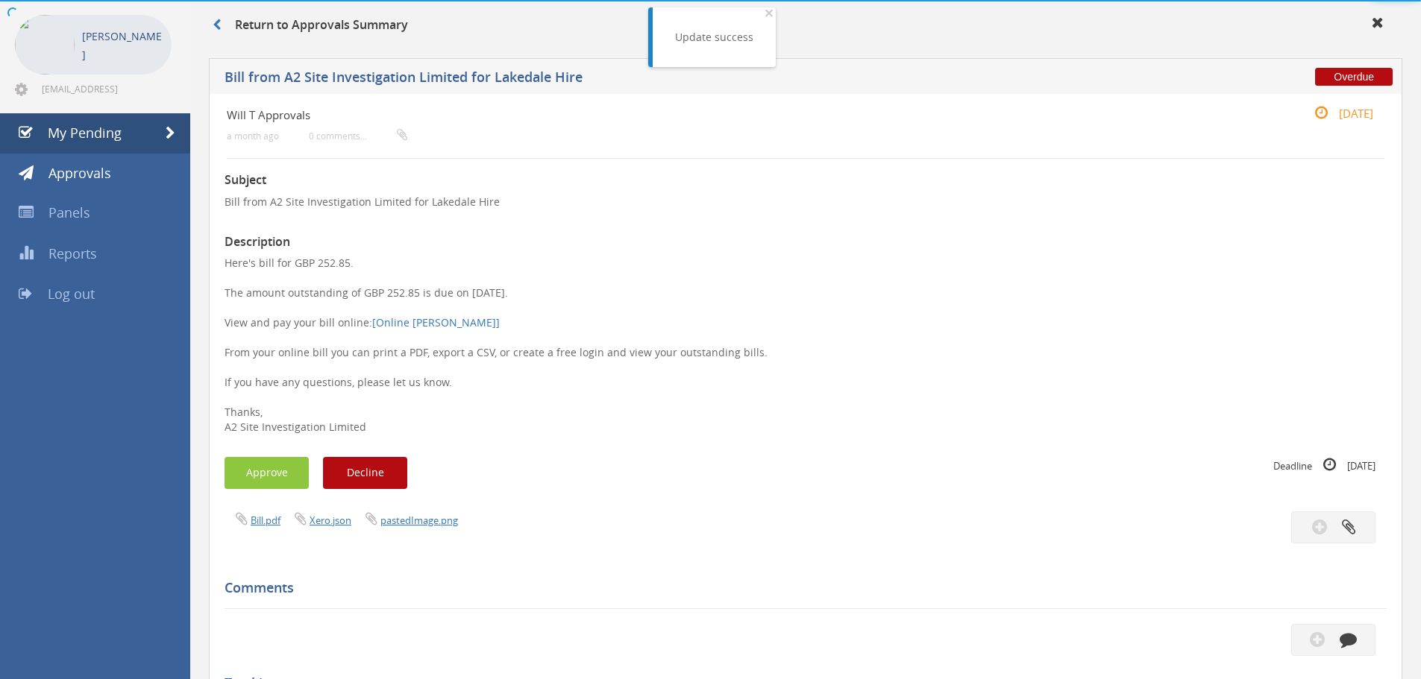
scroll to position [65, 0]
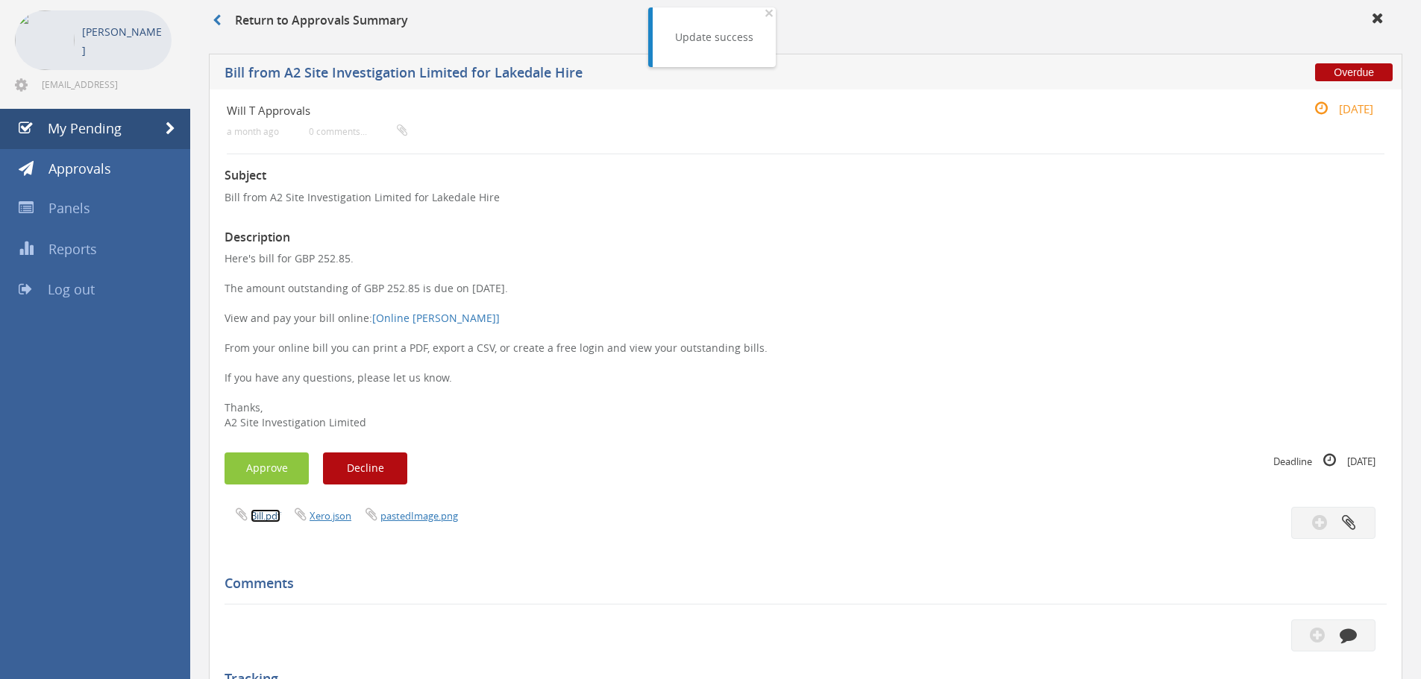
click at [273, 517] on link "Bill.pdf" at bounding box center [266, 515] width 30 height 13
click at [365, 471] on button "Decline" at bounding box center [365, 469] width 84 height 32
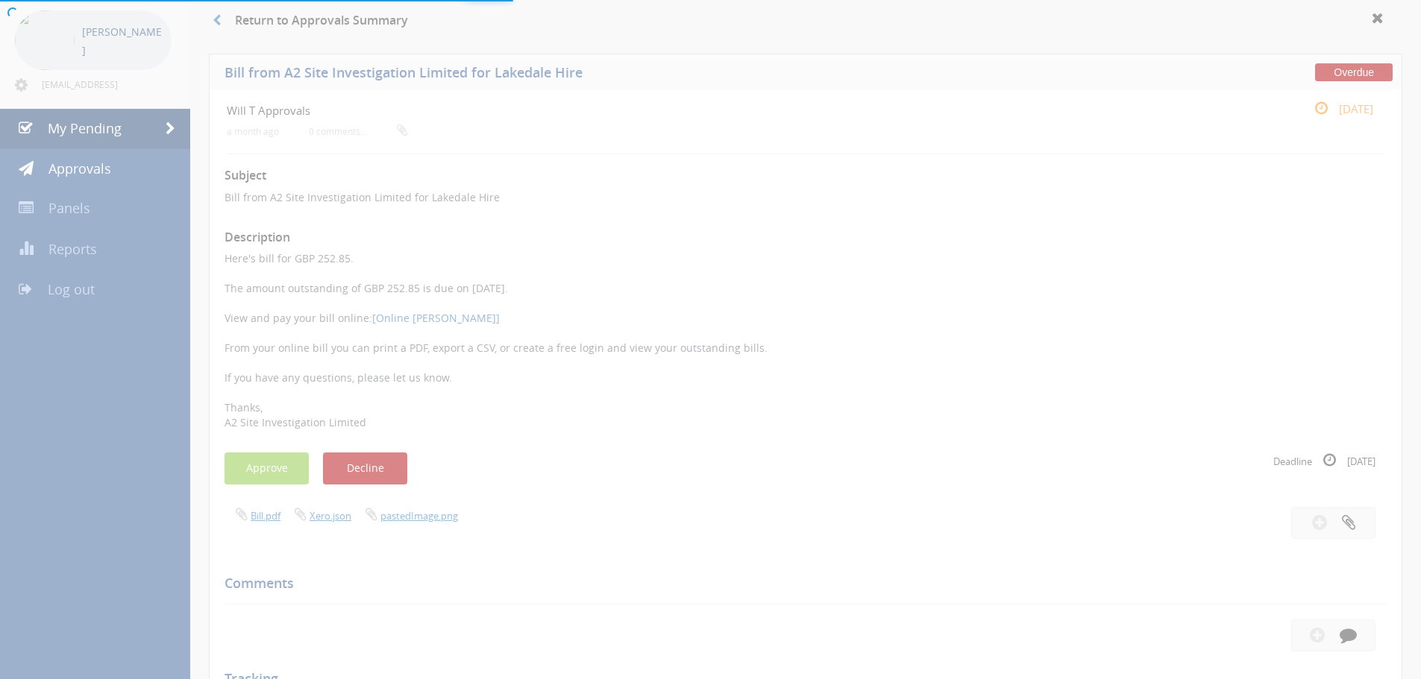
scroll to position [60, 0]
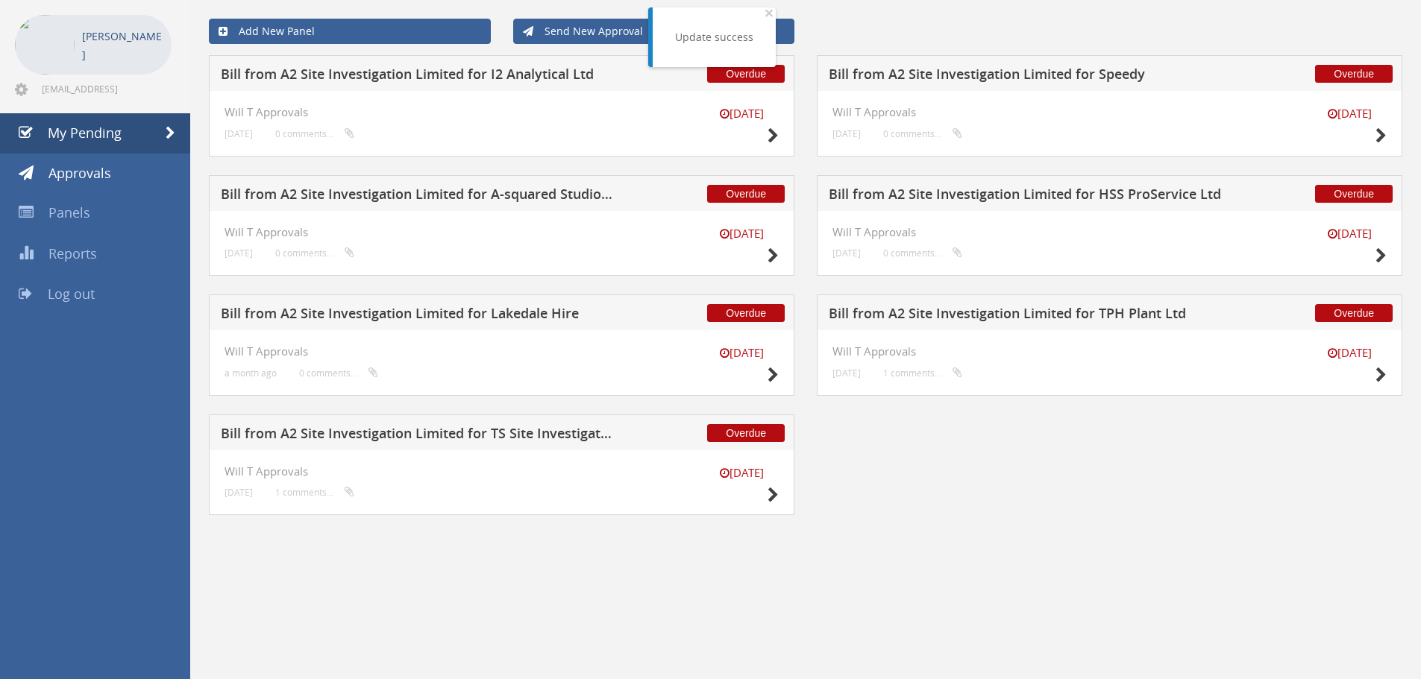
click at [471, 321] on h5 "Bill from A2 Site Investigation Limited for Lakedale Hire" at bounding box center [417, 316] width 393 height 19
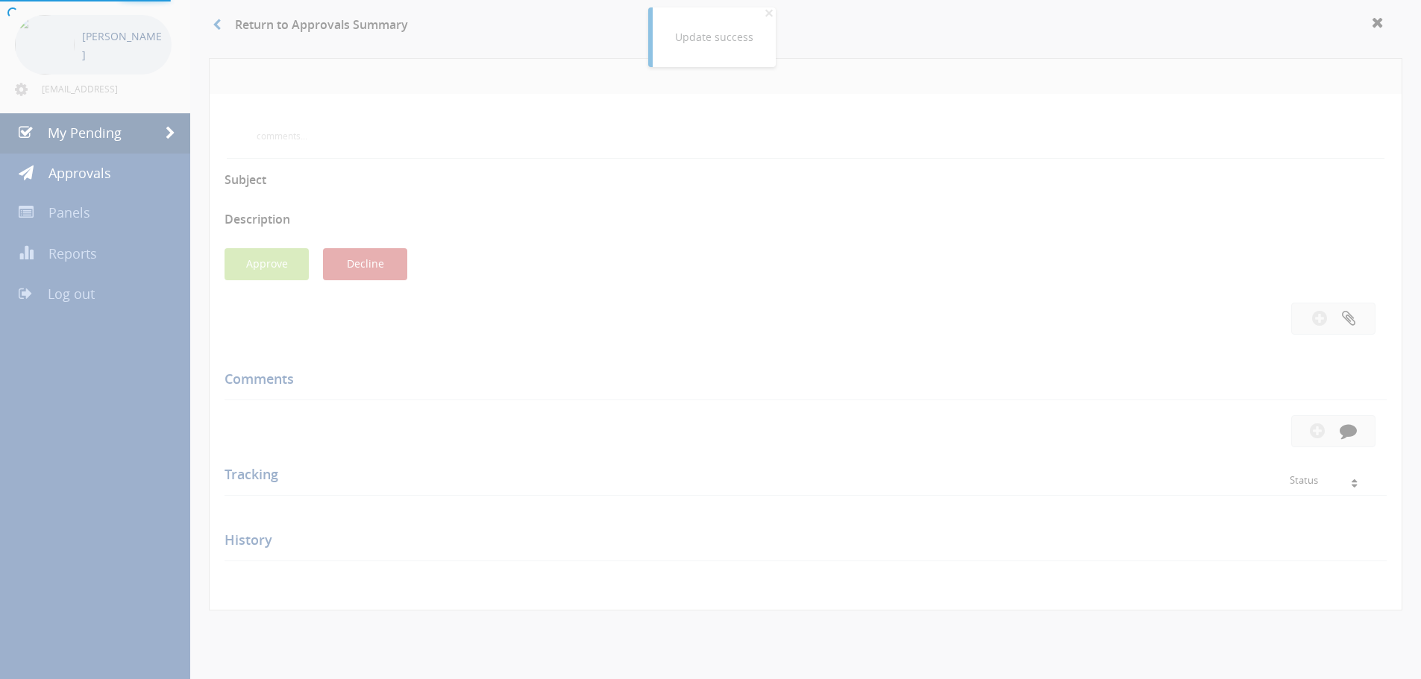
scroll to position [65, 0]
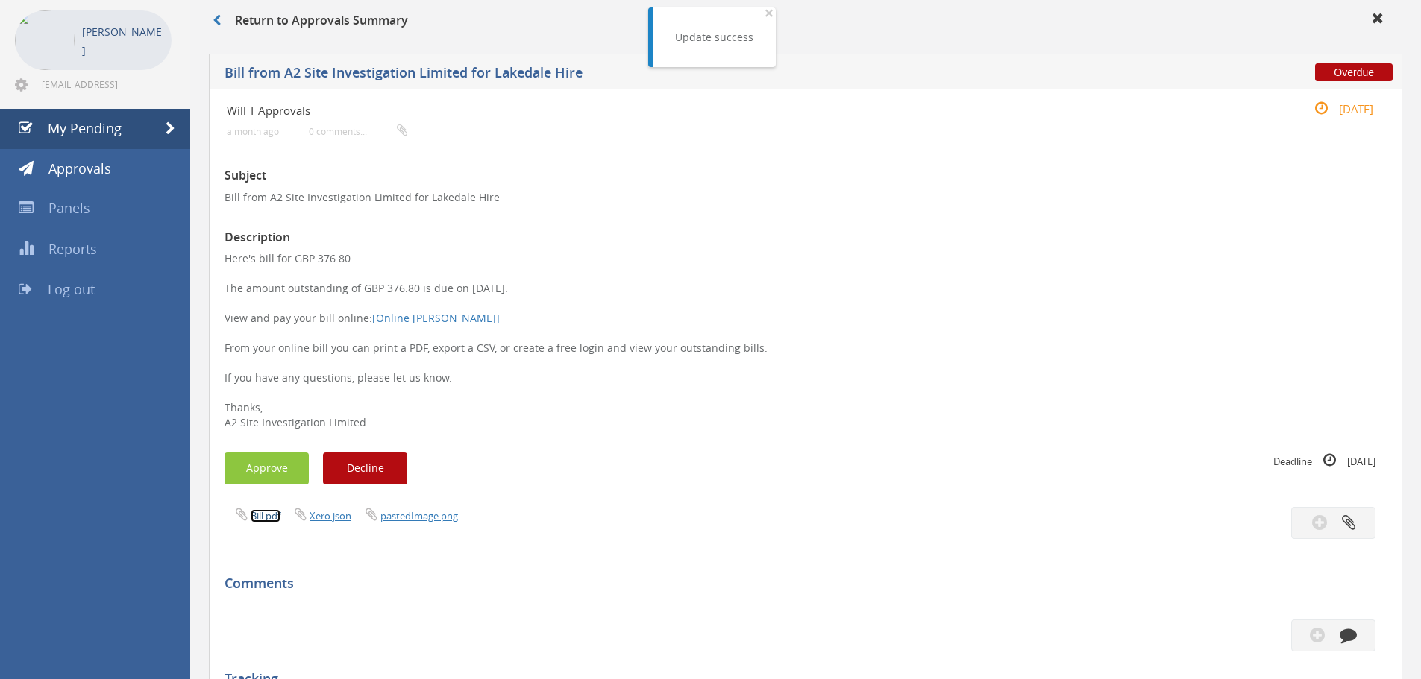
click at [263, 515] on link "Bill.pdf" at bounding box center [266, 515] width 30 height 13
click at [386, 469] on button "Decline" at bounding box center [365, 469] width 84 height 32
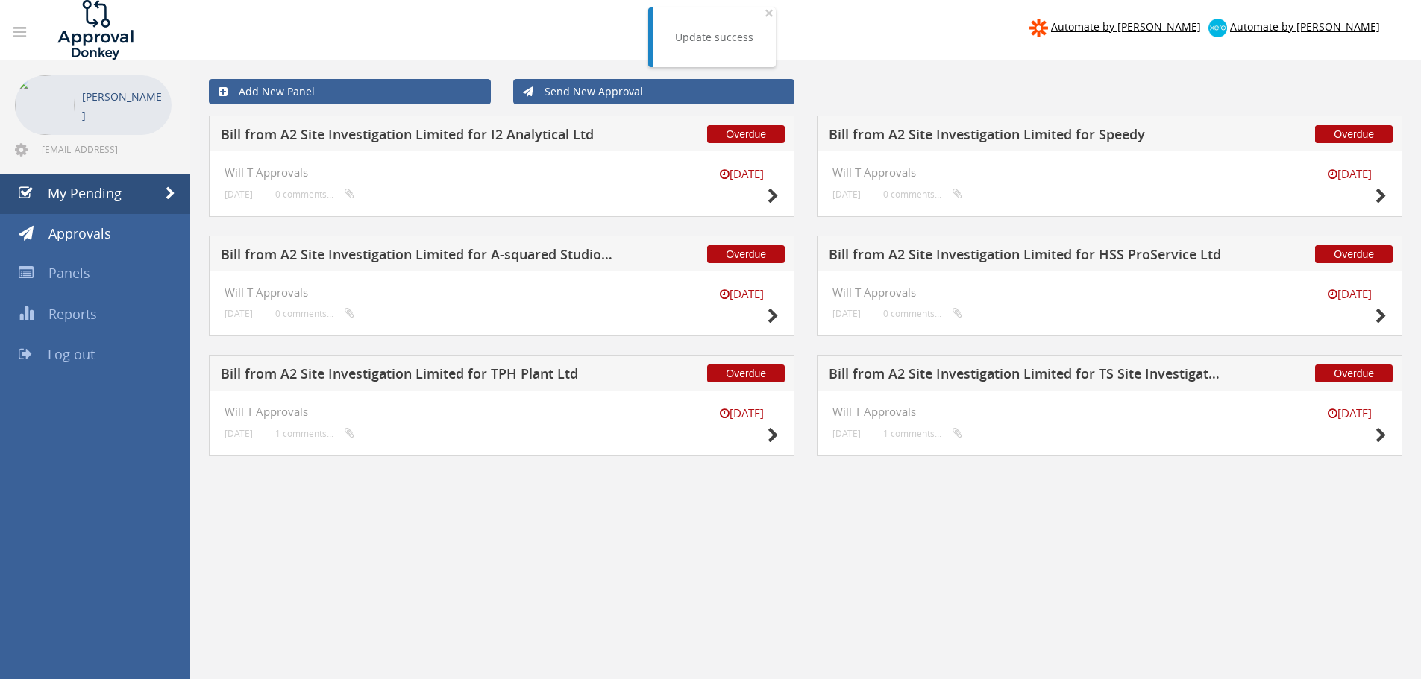
click at [960, 380] on h5 "Bill from A2 Site Investigation Limited for TS Site Investigation Ltd" at bounding box center [1025, 376] width 393 height 19
click at [547, 380] on h5 "Bill from A2 Site Investigation Limited for TPH Plant Ltd" at bounding box center [417, 376] width 393 height 19
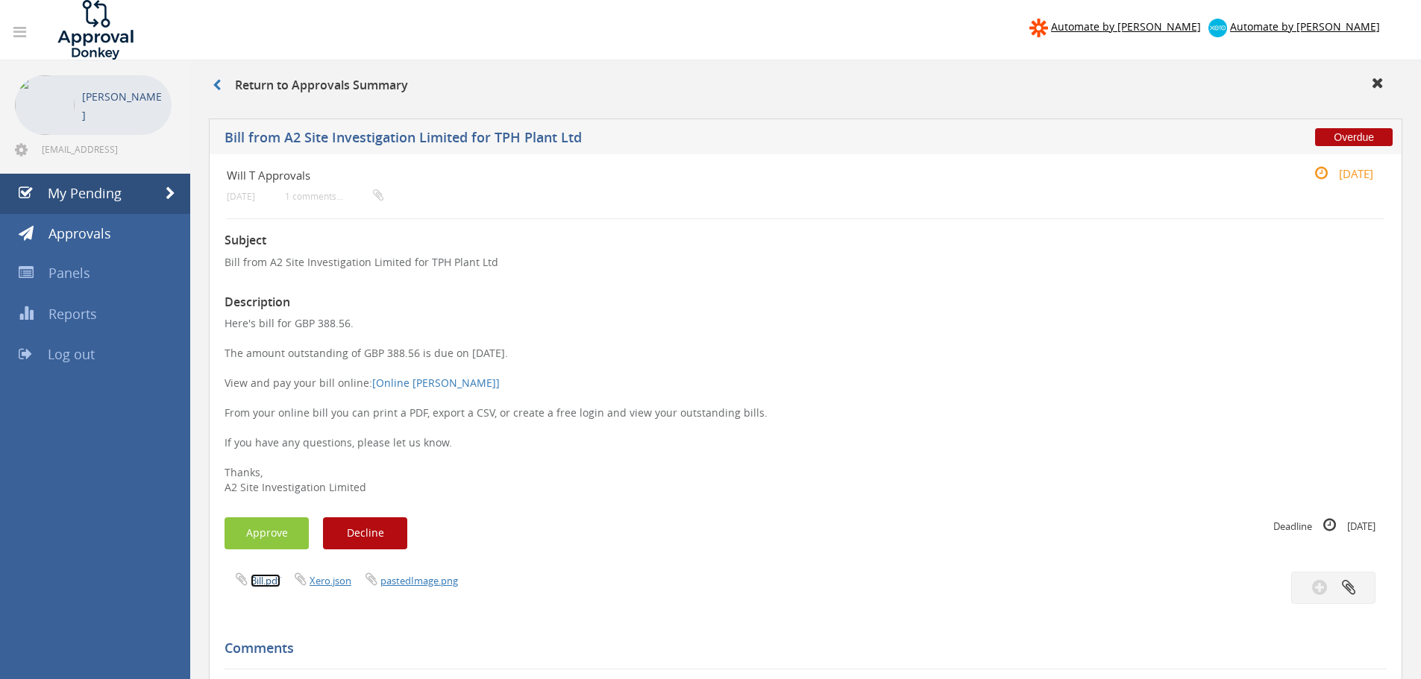
click at [274, 581] on link "Bill.pdf" at bounding box center [266, 580] width 30 height 13
click at [99, 189] on span "My Pending" at bounding box center [85, 193] width 74 height 18
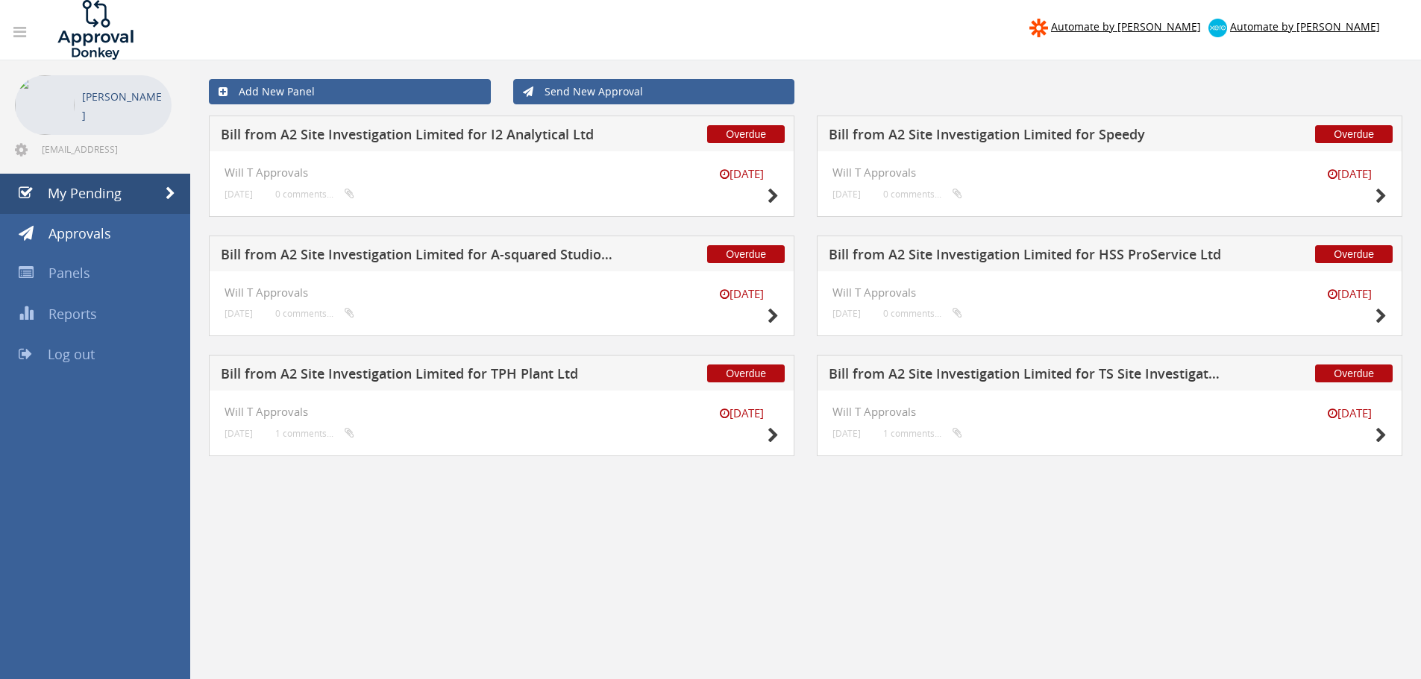
click at [1029, 256] on h5 "Bill from A2 Site Investigation Limited for HSS ProService Ltd" at bounding box center [1025, 257] width 393 height 19
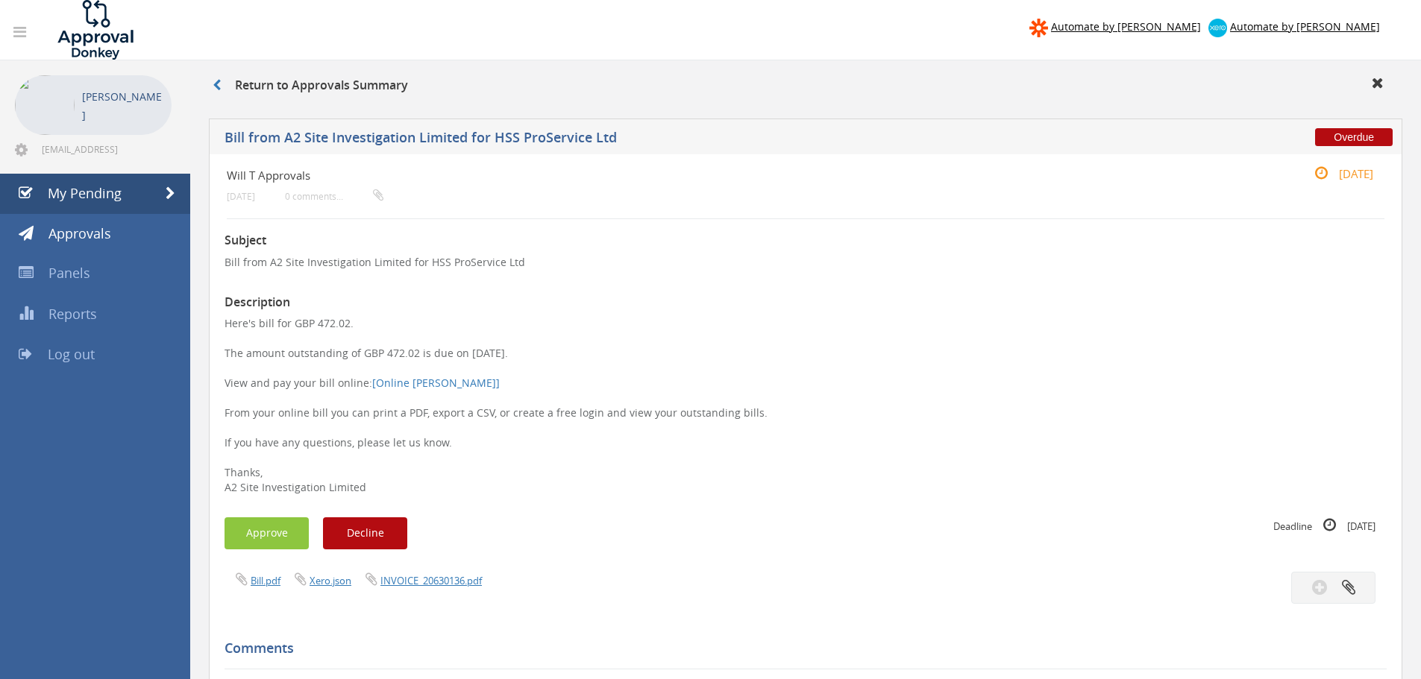
click at [455, 593] on div "Bill.pdf Xero.json INVOICE_20630136.pdf" at bounding box center [805, 588] width 1184 height 32
click at [456, 579] on link "INVOICE_20630136.pdf" at bounding box center [430, 580] width 101 height 13
click at [276, 532] on button "Approve" at bounding box center [266, 534] width 84 height 32
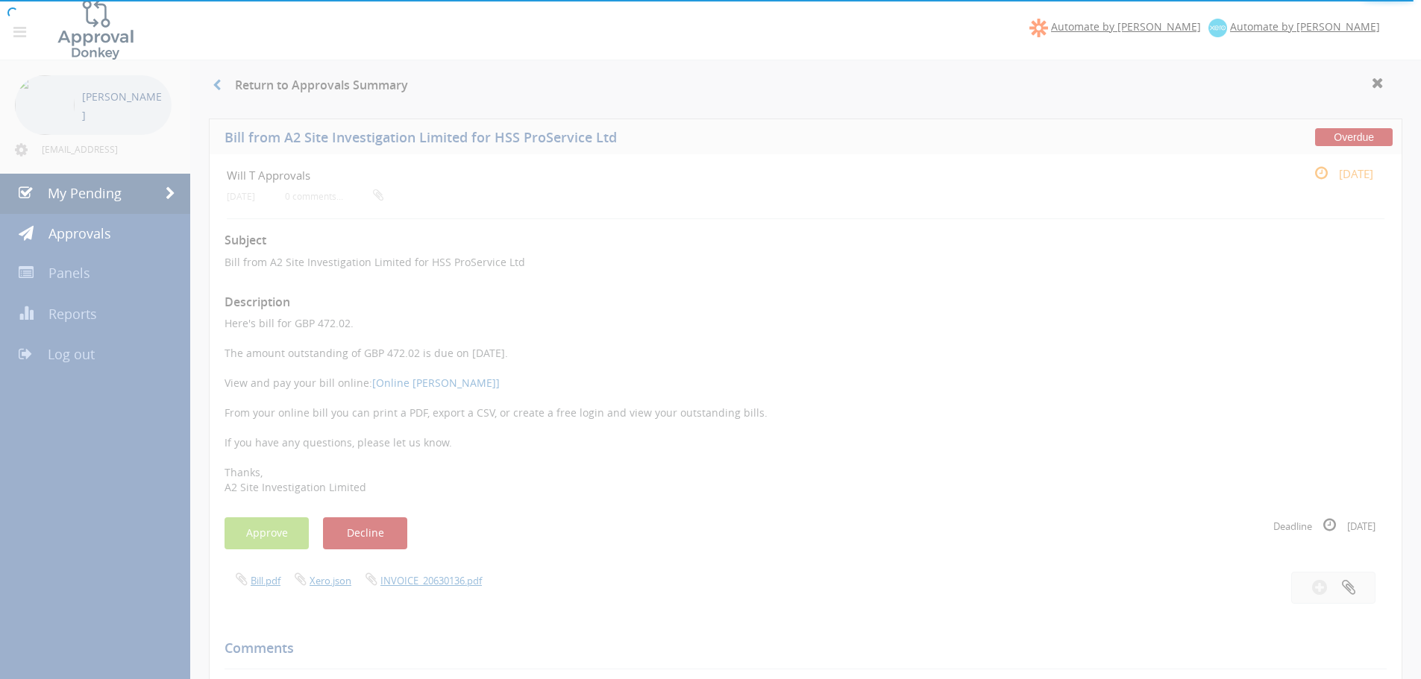
click at [490, 170] on div at bounding box center [710, 339] width 1421 height 679
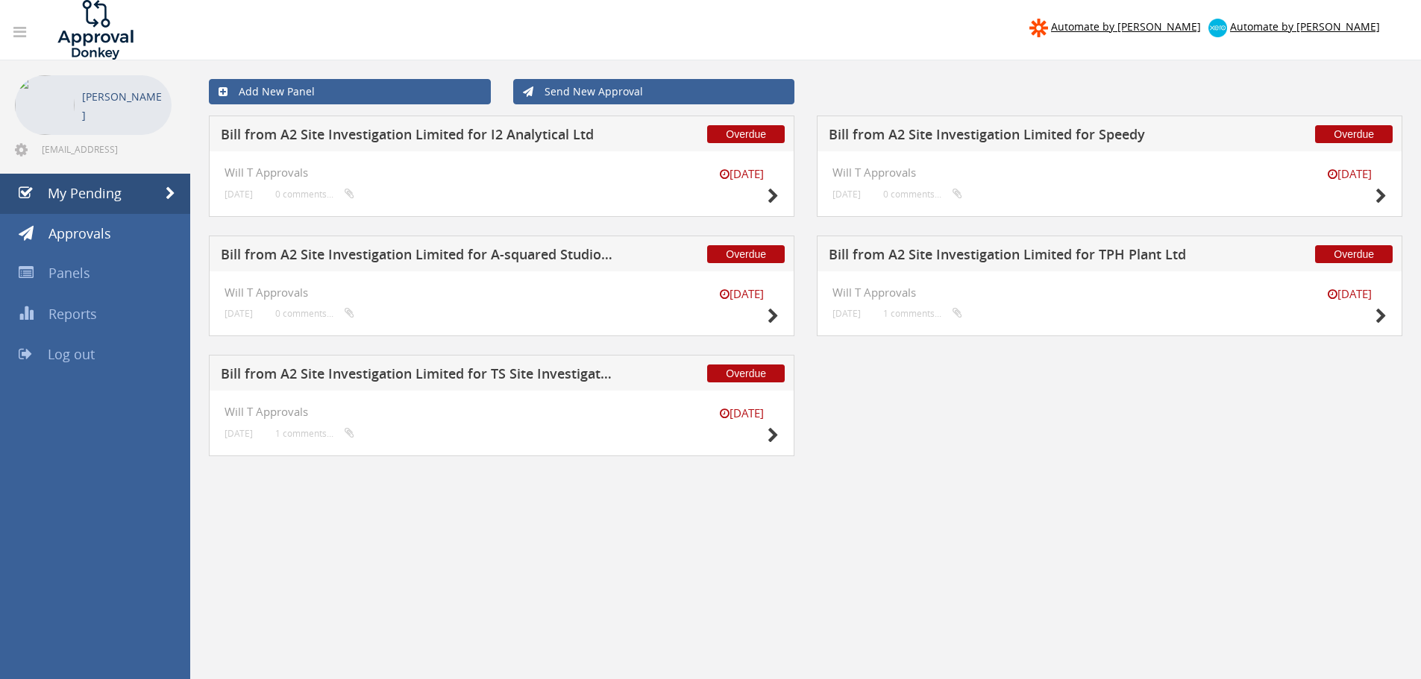
click at [536, 253] on h5 "Bill from A2 Site Investigation Limited for A-squared Studio Engineers" at bounding box center [417, 257] width 393 height 19
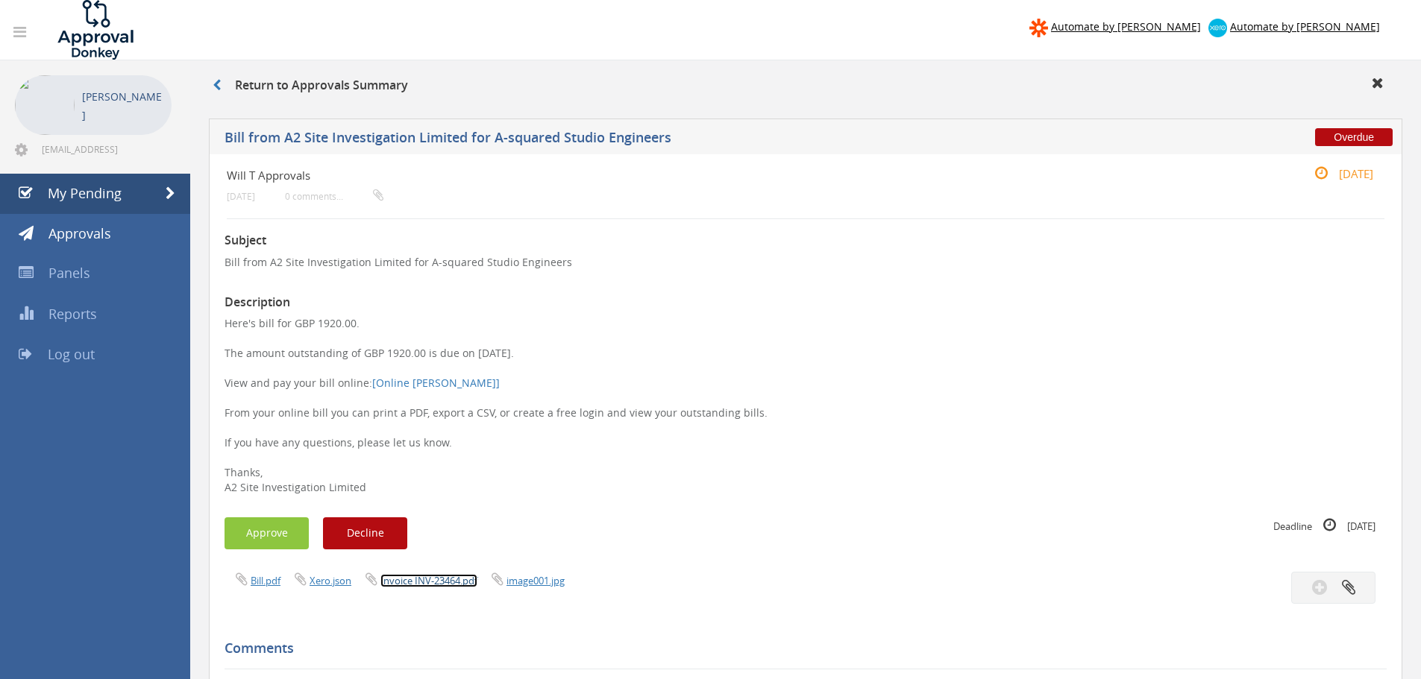
click at [430, 583] on link "Invoice INV-23464.pdf" at bounding box center [428, 580] width 97 height 13
click at [274, 526] on button "Approve" at bounding box center [266, 534] width 84 height 32
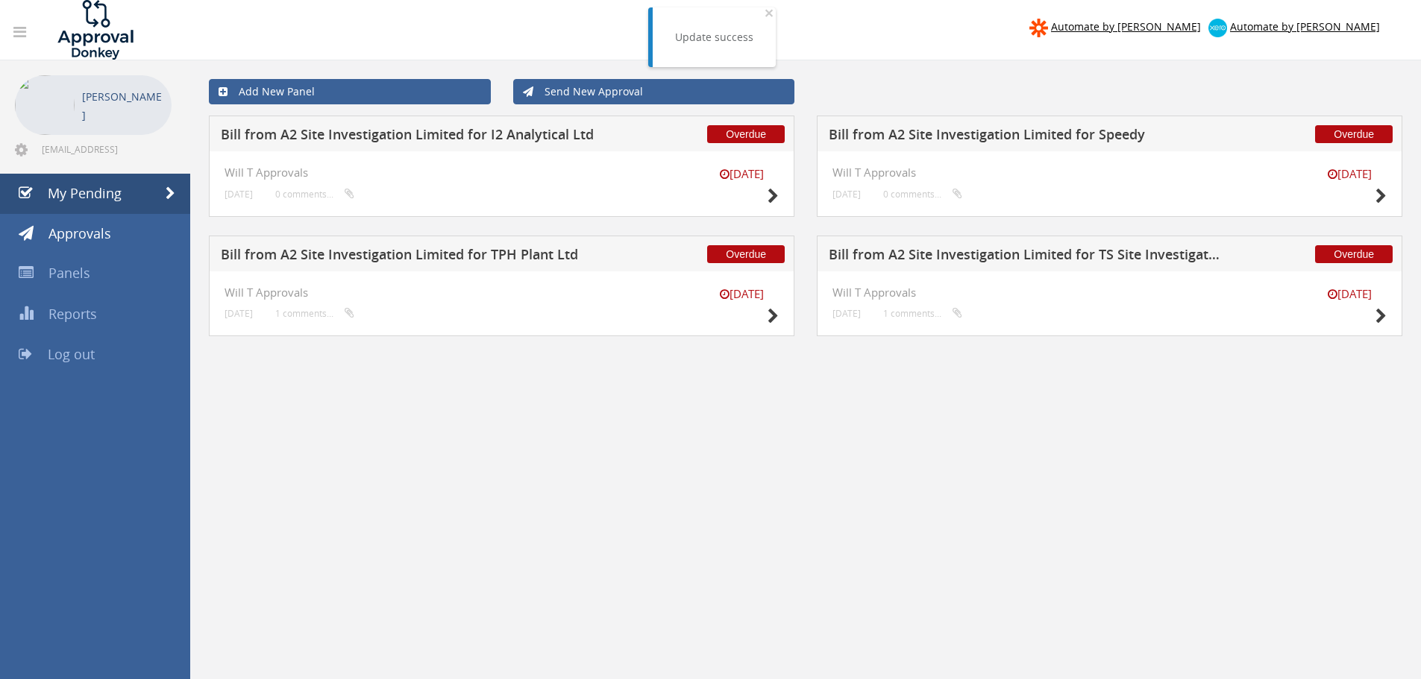
click at [1010, 143] on h5 "Bill from A2 Site Investigation Limited for Speedy" at bounding box center [1025, 137] width 393 height 19
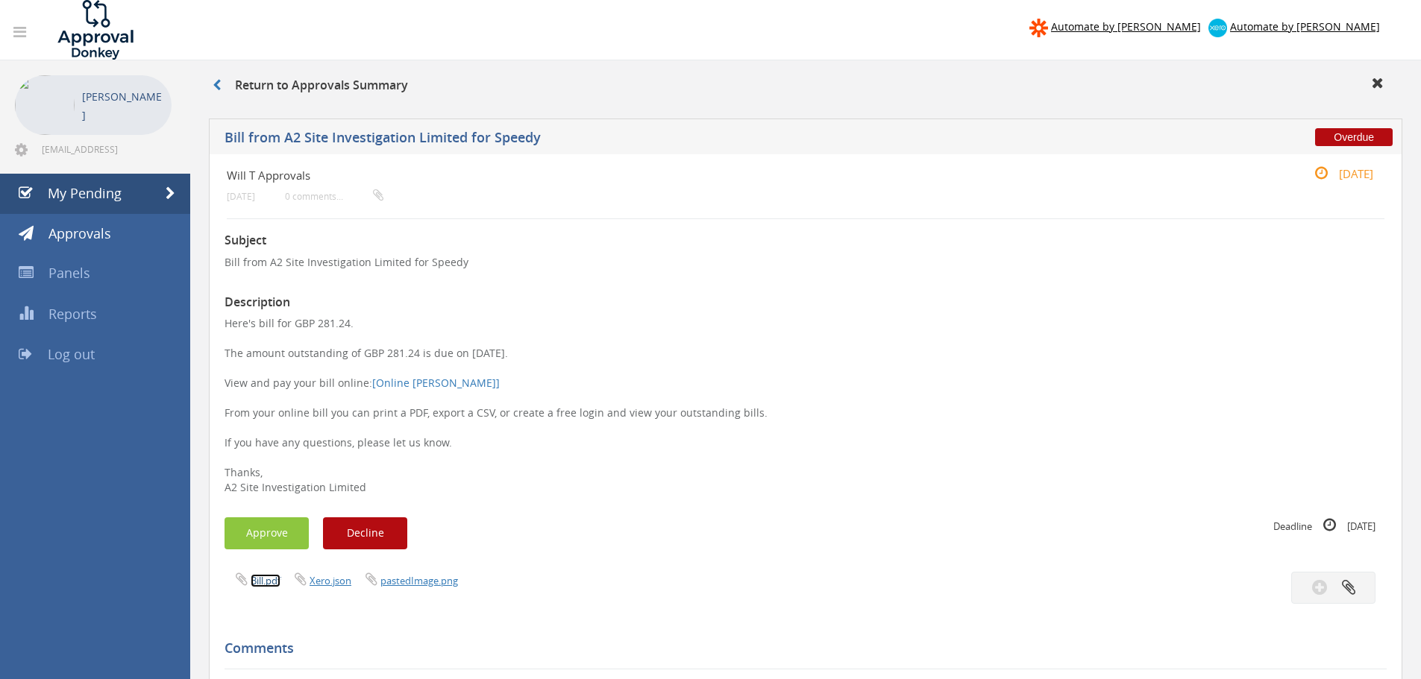
click at [257, 584] on link "Bill.pdf" at bounding box center [266, 580] width 30 height 13
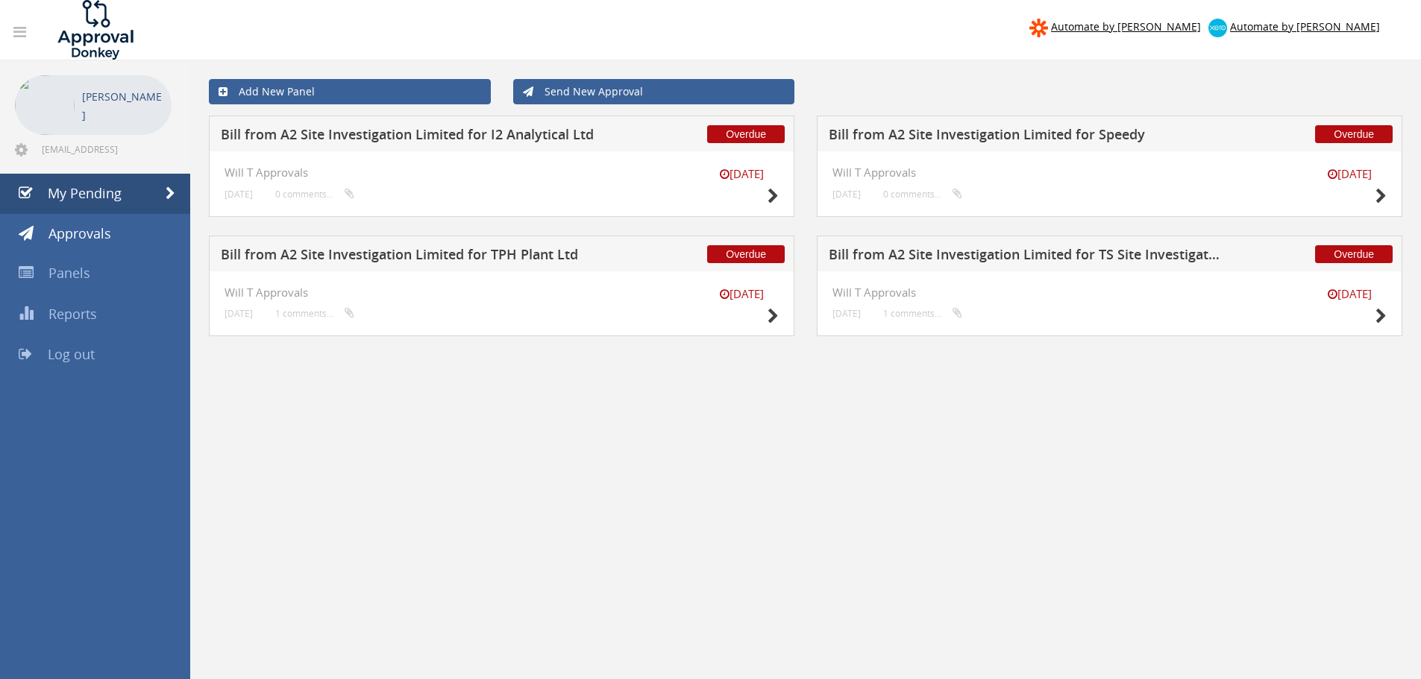
click at [533, 137] on h5 "Bill from A2 Site Investigation Limited for I2 Analytical Ltd" at bounding box center [417, 137] width 393 height 19
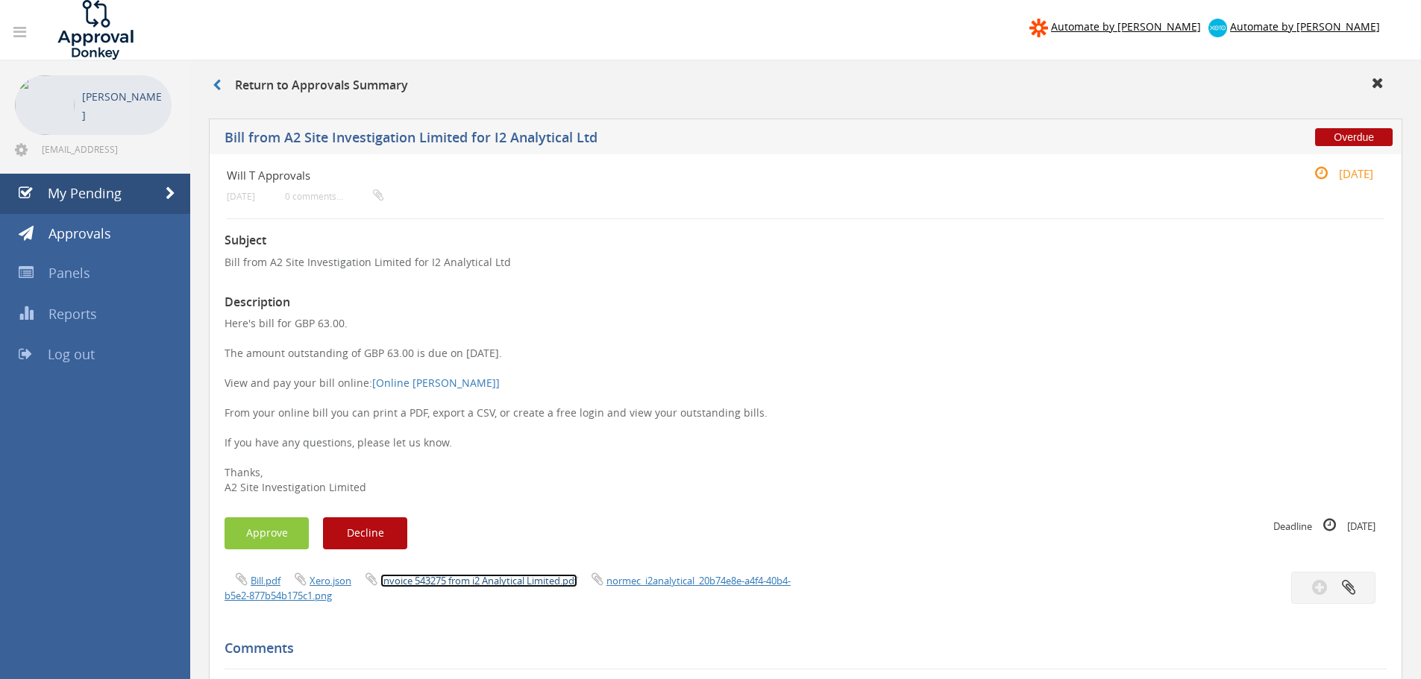
click at [533, 576] on link "Invoice 543275 from i2 Analytical Limited.pdf" at bounding box center [478, 580] width 197 height 13
click at [266, 536] on button "Approve" at bounding box center [266, 534] width 84 height 32
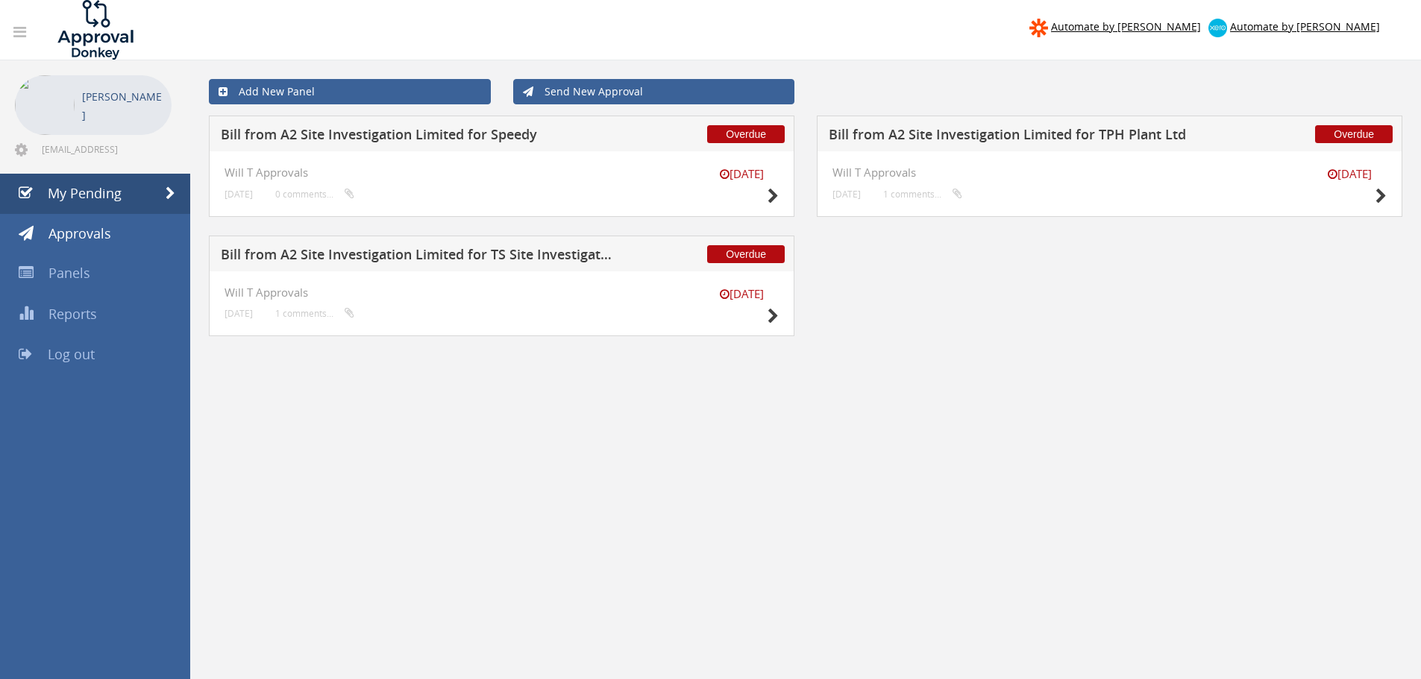
click at [946, 425] on div "Add New Panel Send New Approval Overdue [PERSON_NAME] from A2 Site Investigatio…" at bounding box center [805, 399] width 1231 height 679
click at [717, 493] on div "Add New Panel Send New Approval Overdue [PERSON_NAME] from A2 Site Investigatio…" at bounding box center [805, 399] width 1231 height 679
drag, startPoint x: 391, startPoint y: 392, endPoint x: 609, endPoint y: 491, distance: 240.0
click at [609, 491] on div "Add New Panel Send New Approval Overdue [PERSON_NAME] from A2 Site Investigatio…" at bounding box center [805, 399] width 1231 height 679
